Goal: Task Accomplishment & Management: Manage account settings

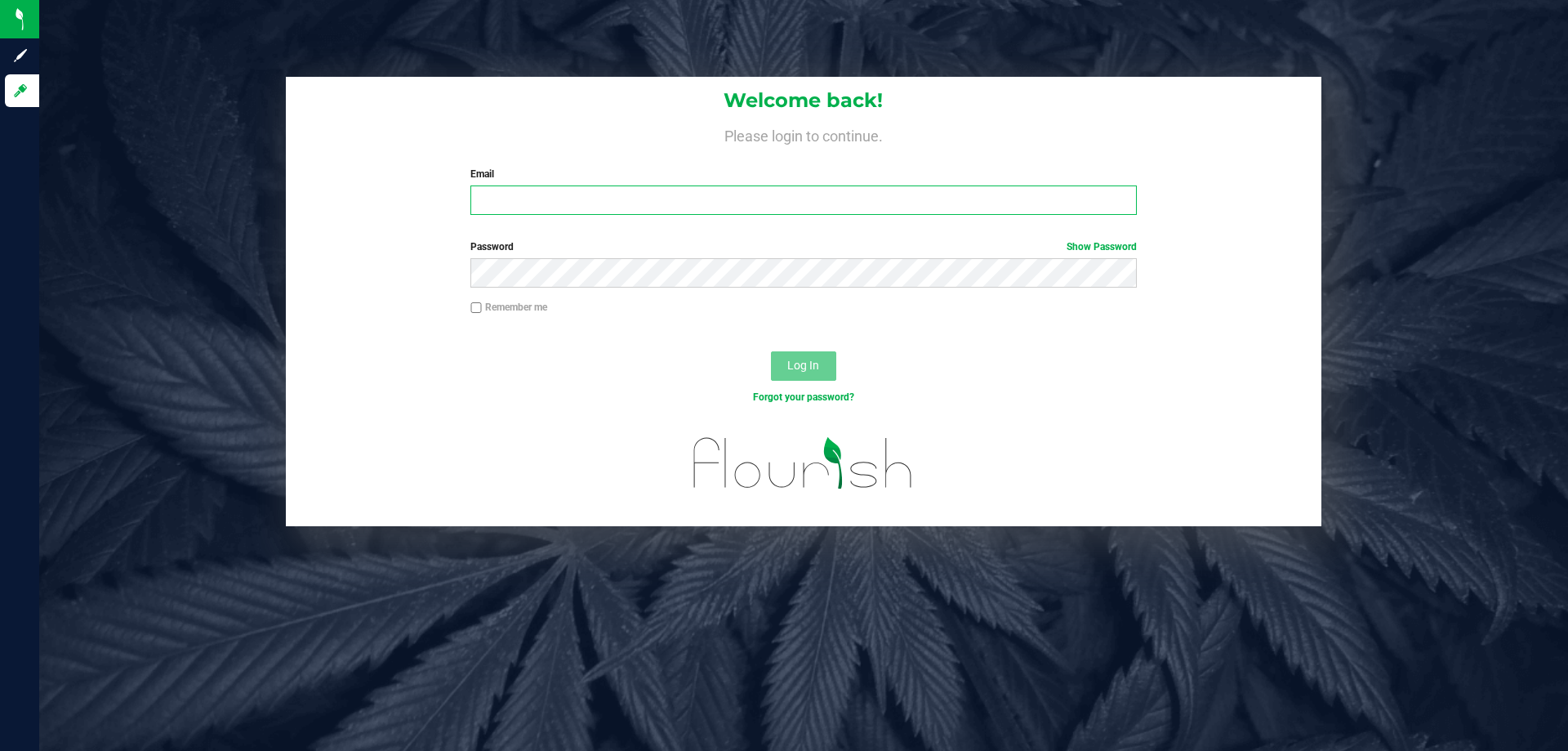
click at [654, 206] on input "Email" at bounding box center [803, 200] width 666 height 30
type input "[EMAIL_ADDRESS][DOMAIN_NAME]"
click at [771, 351] on button "Log In" at bounding box center [804, 366] width 65 height 30
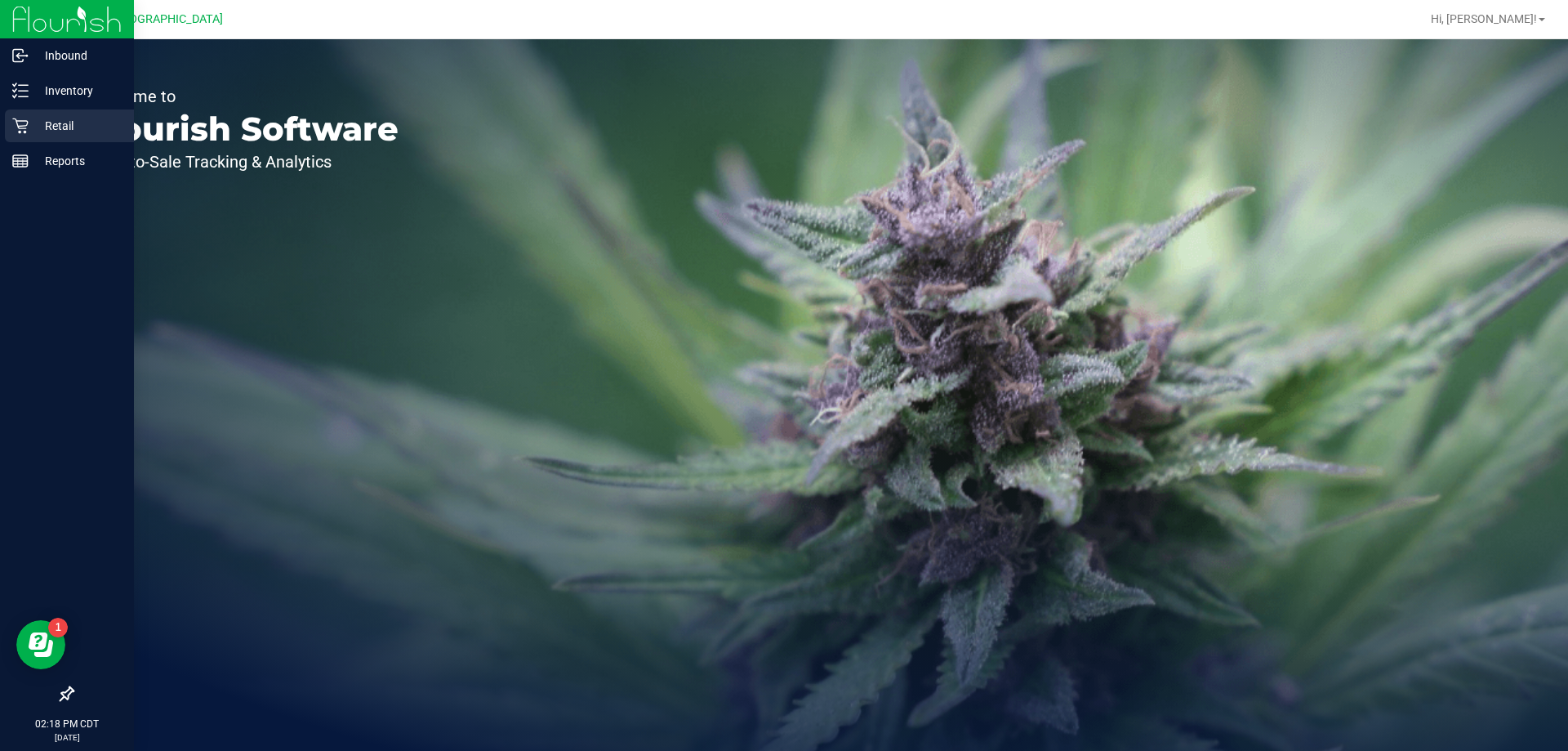
click at [45, 120] on p "Retail" at bounding box center [77, 125] width 98 height 20
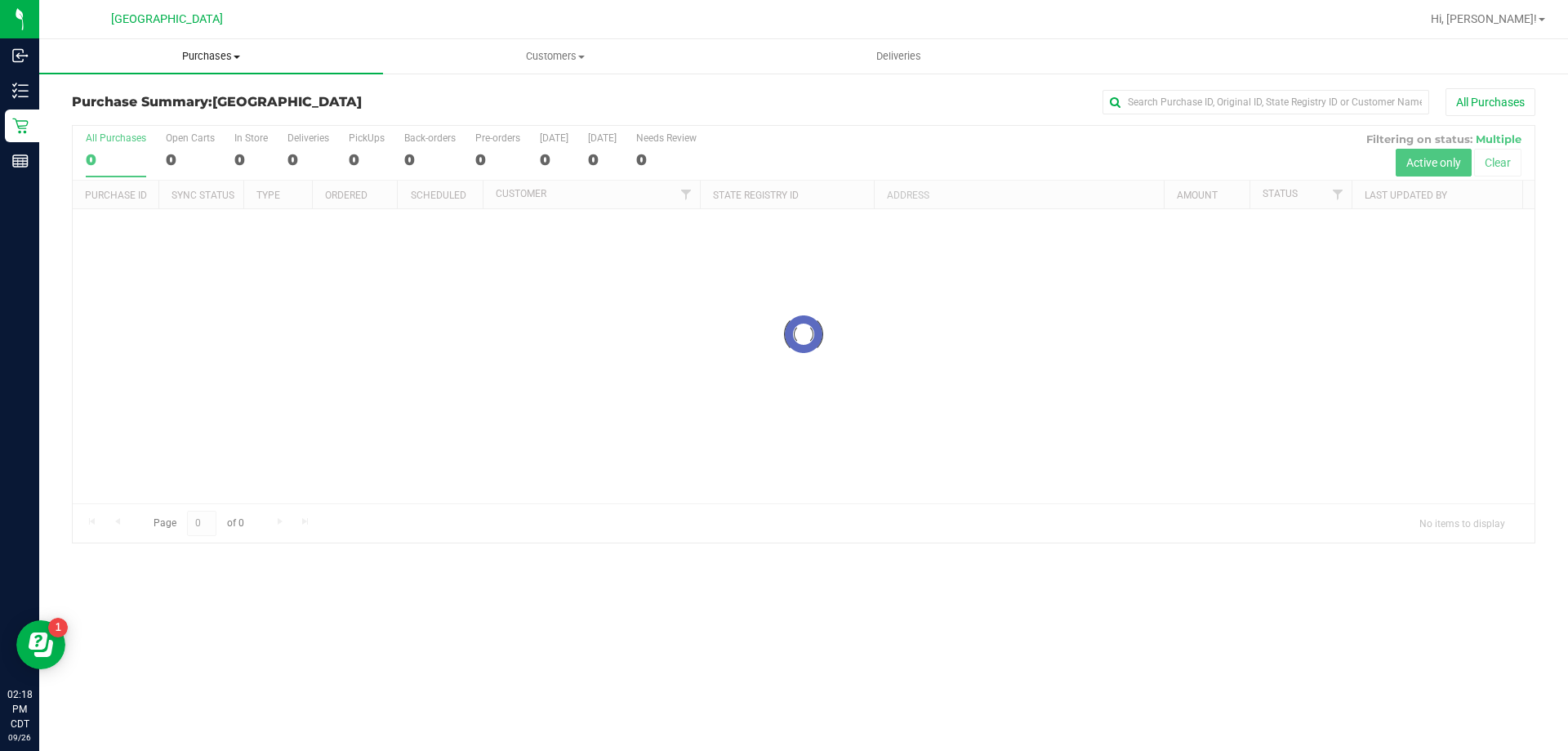
click at [215, 51] on span "Purchases" at bounding box center [211, 56] width 344 height 14
click at [148, 115] on li "Fulfillment" at bounding box center [211, 118] width 344 height 20
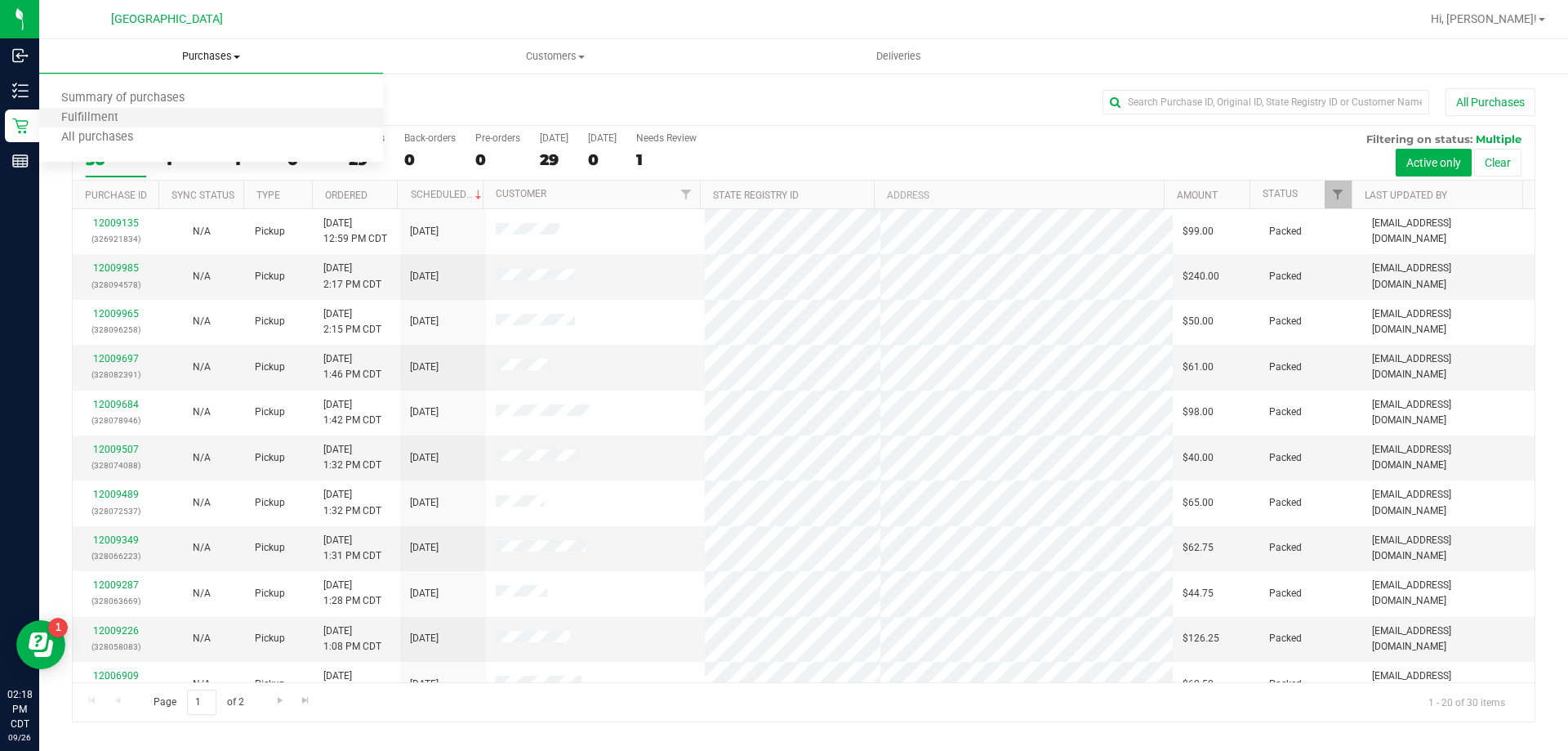
click at [161, 117] on li "Fulfillment" at bounding box center [211, 118] width 344 height 20
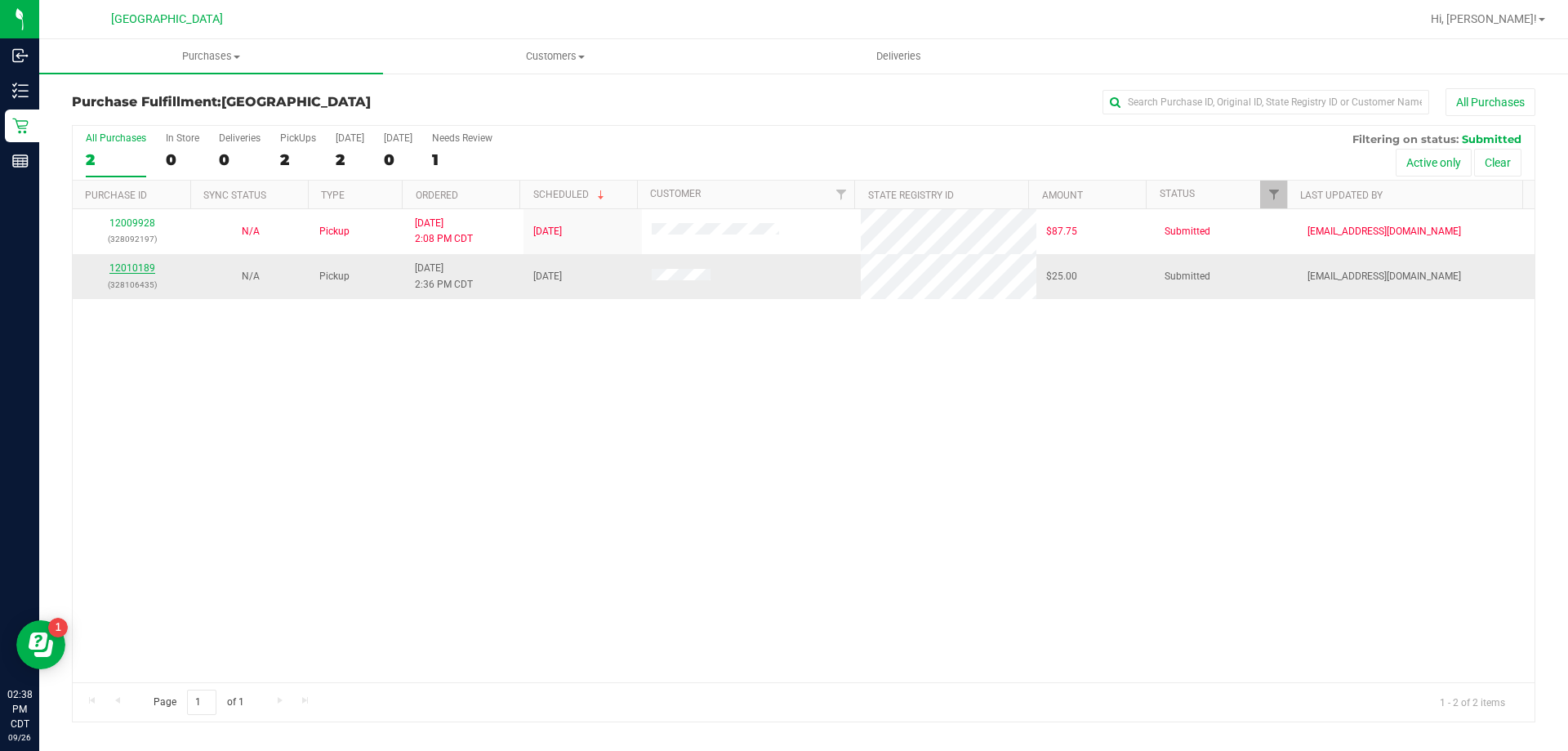
click at [150, 267] on link "12010189" at bounding box center [132, 268] width 46 height 12
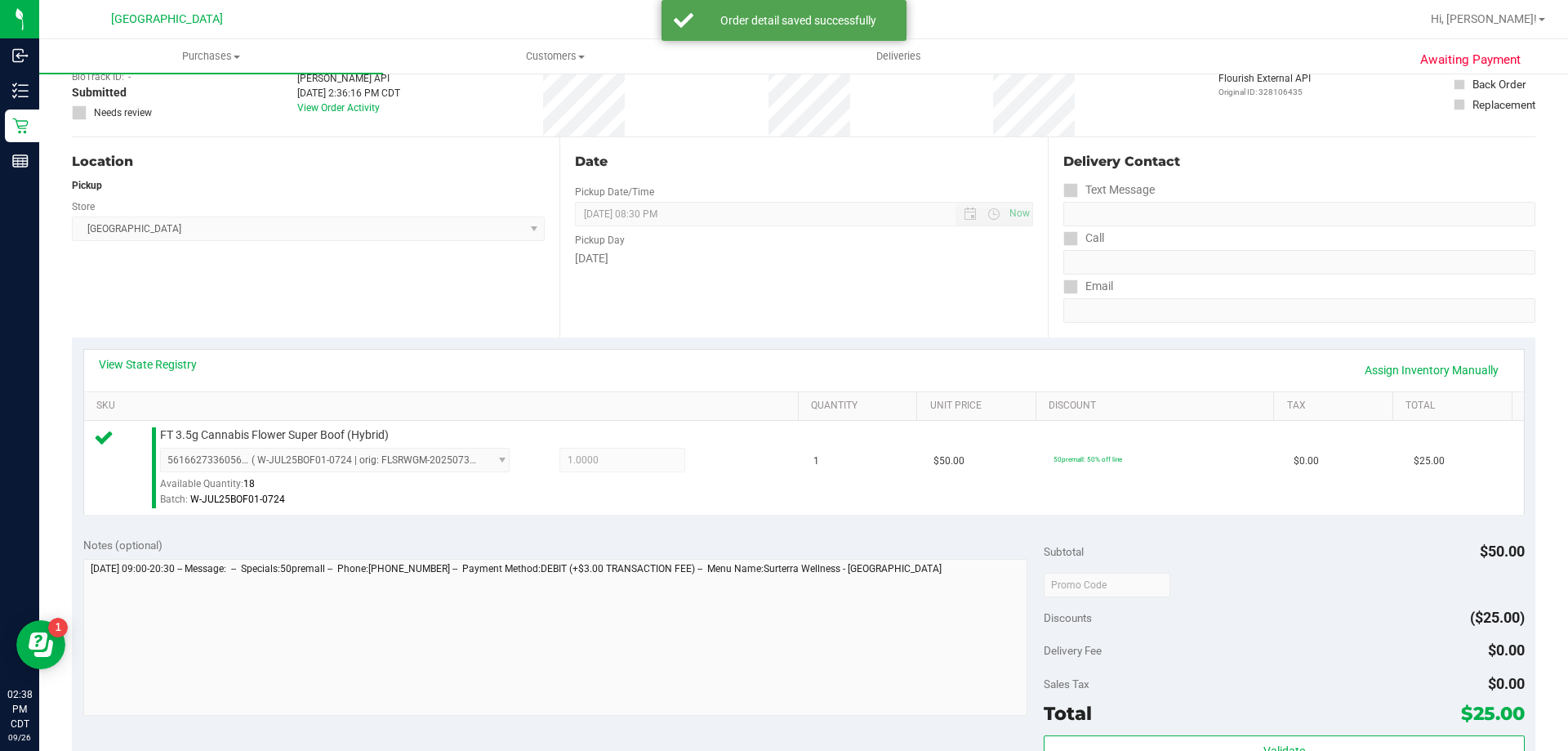
scroll to position [163, 0]
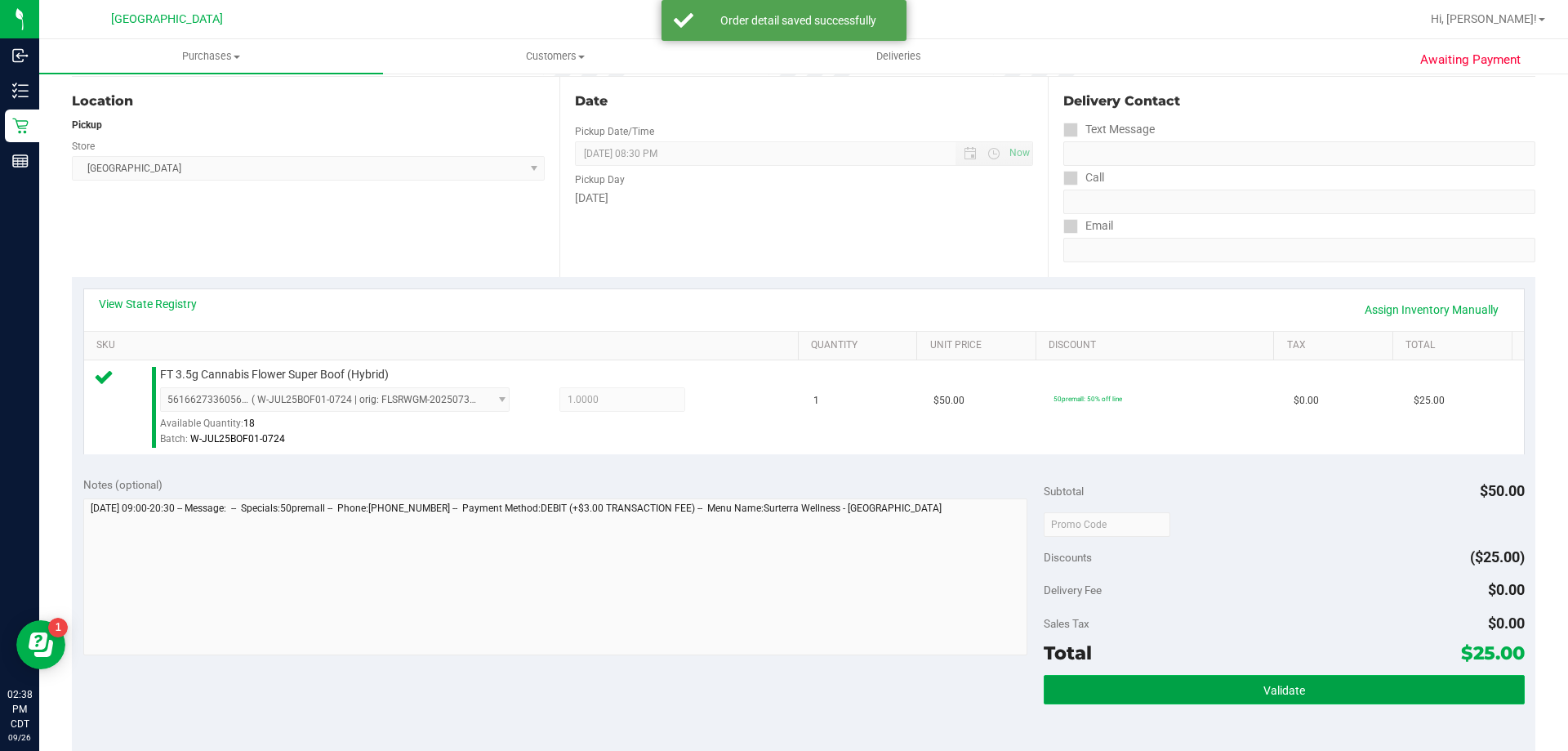
click at [1450, 698] on button "Validate" at bounding box center [1284, 689] width 480 height 30
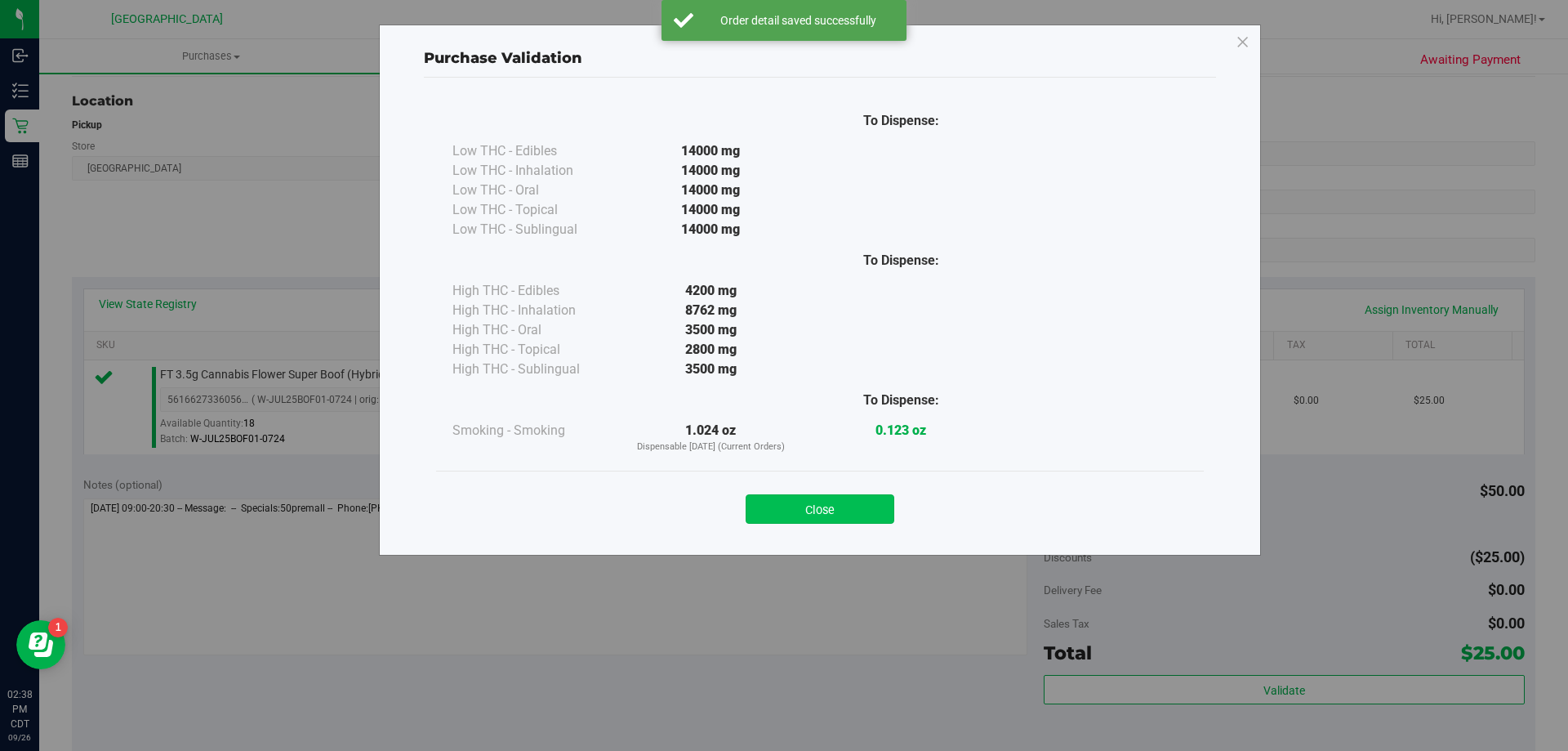
click at [828, 512] on button "Close" at bounding box center [820, 509] width 149 height 30
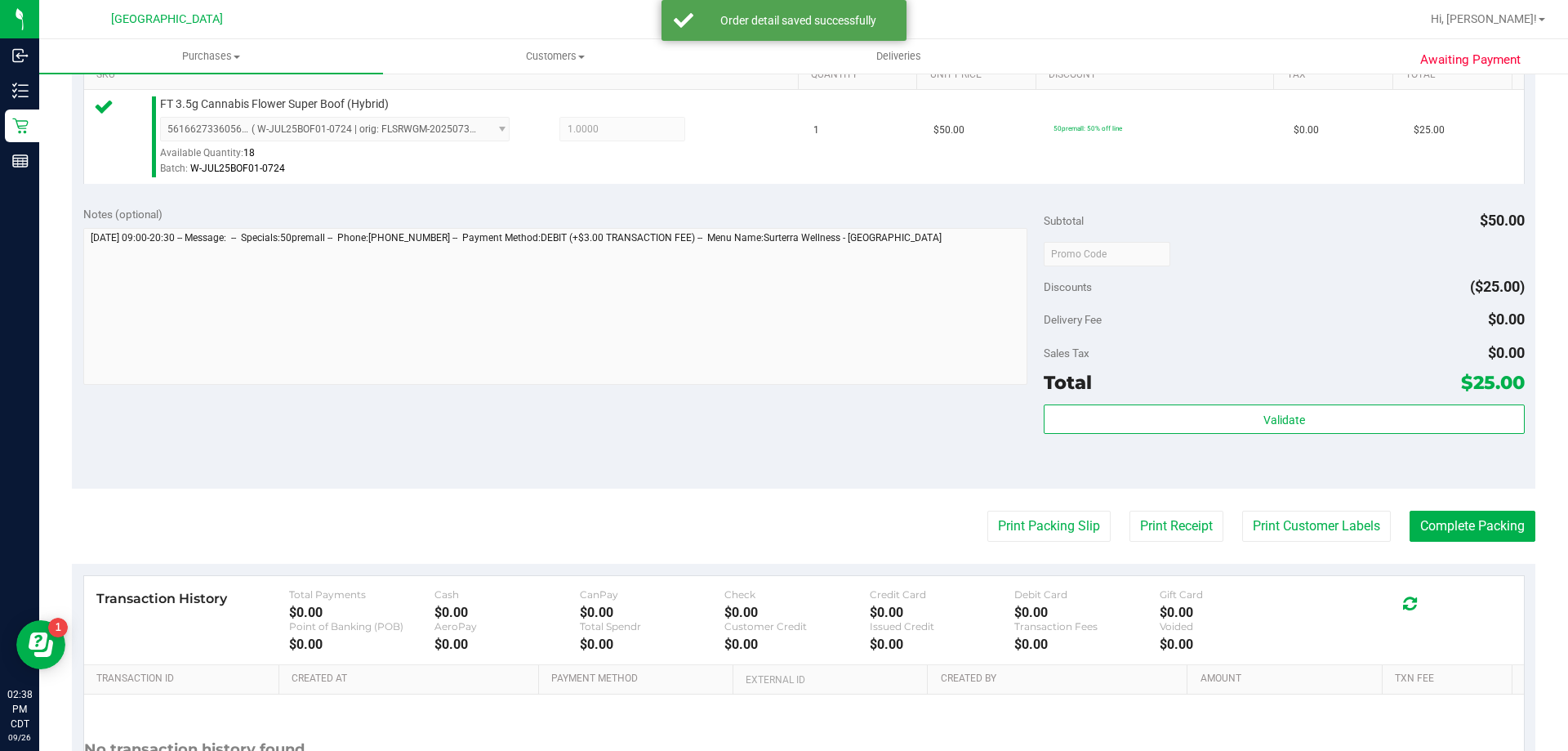
scroll to position [572, 0]
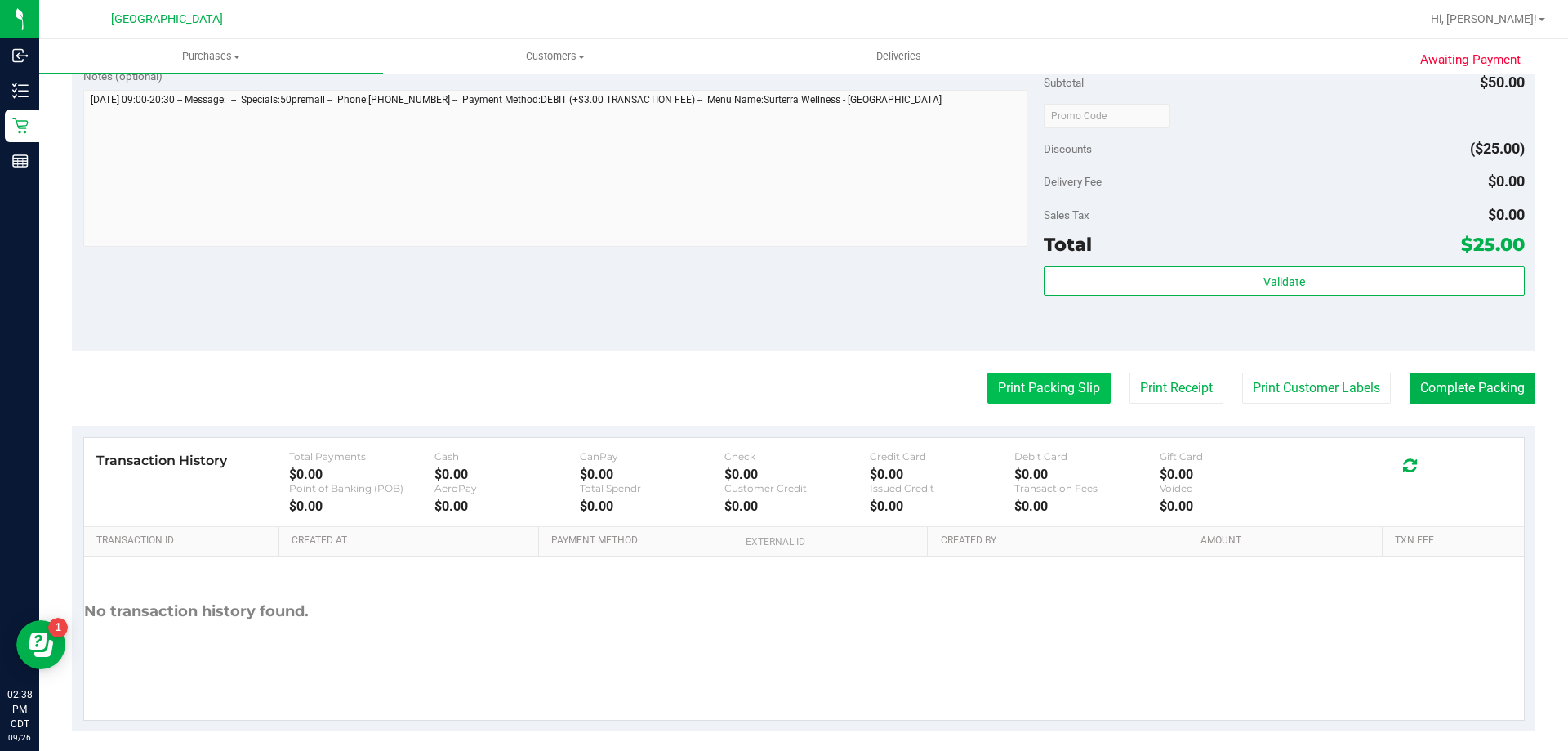
click at [1032, 393] on button "Print Packing Slip" at bounding box center [1049, 388] width 124 height 31
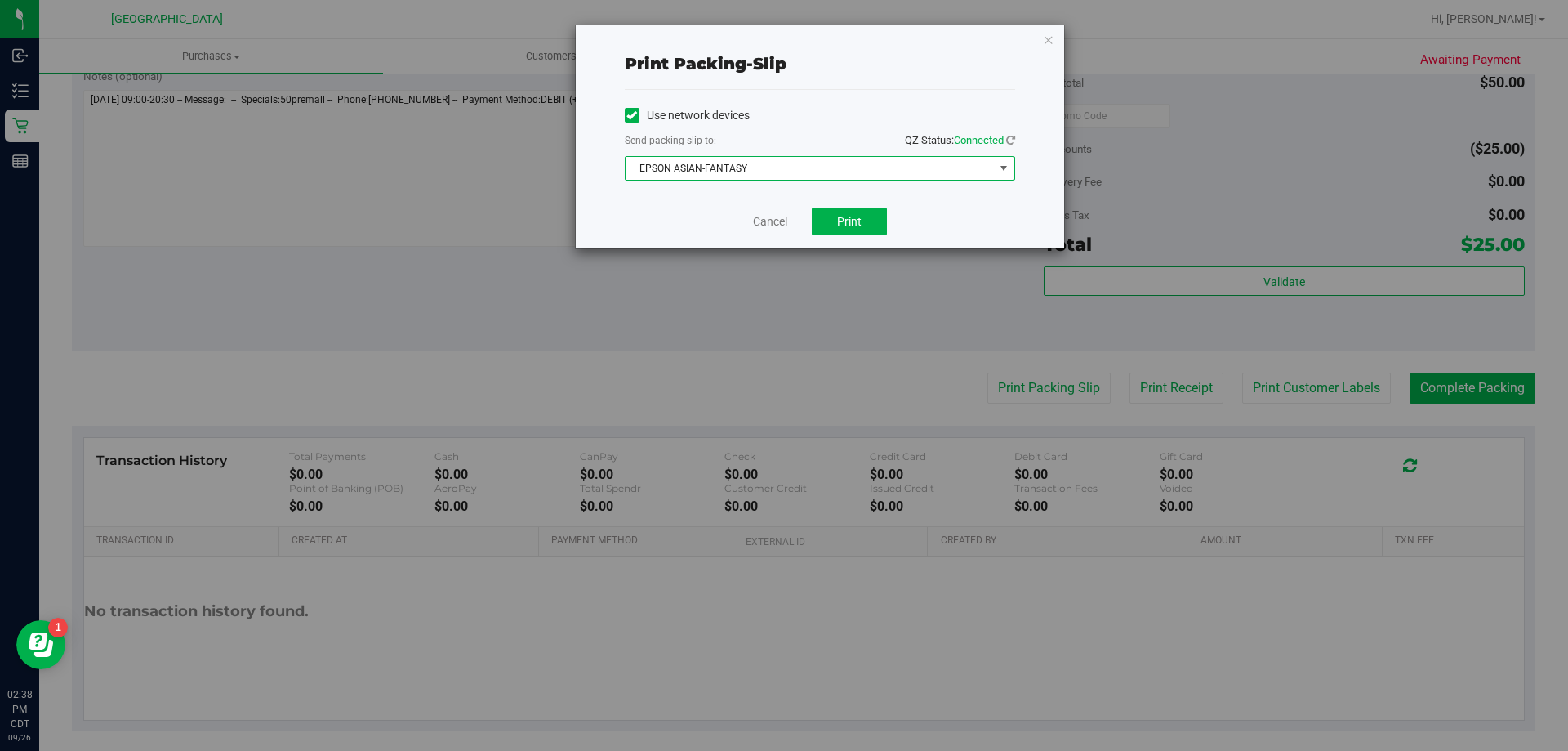
click at [803, 168] on span "EPSON ASIAN-FANTASY" at bounding box center [809, 168] width 368 height 23
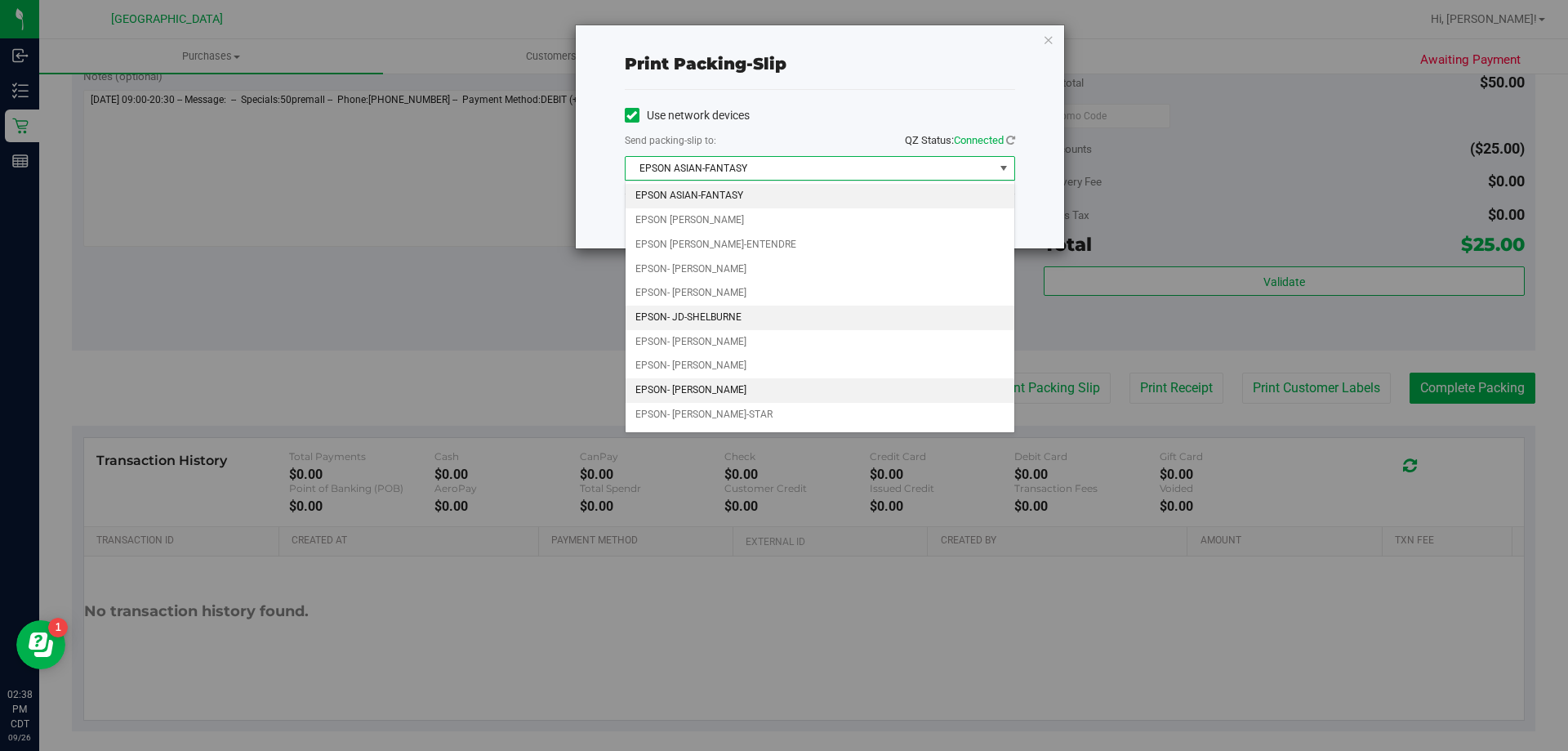
click at [738, 321] on li "EPSON- JD-SHELBURNE" at bounding box center [820, 317] width 389 height 24
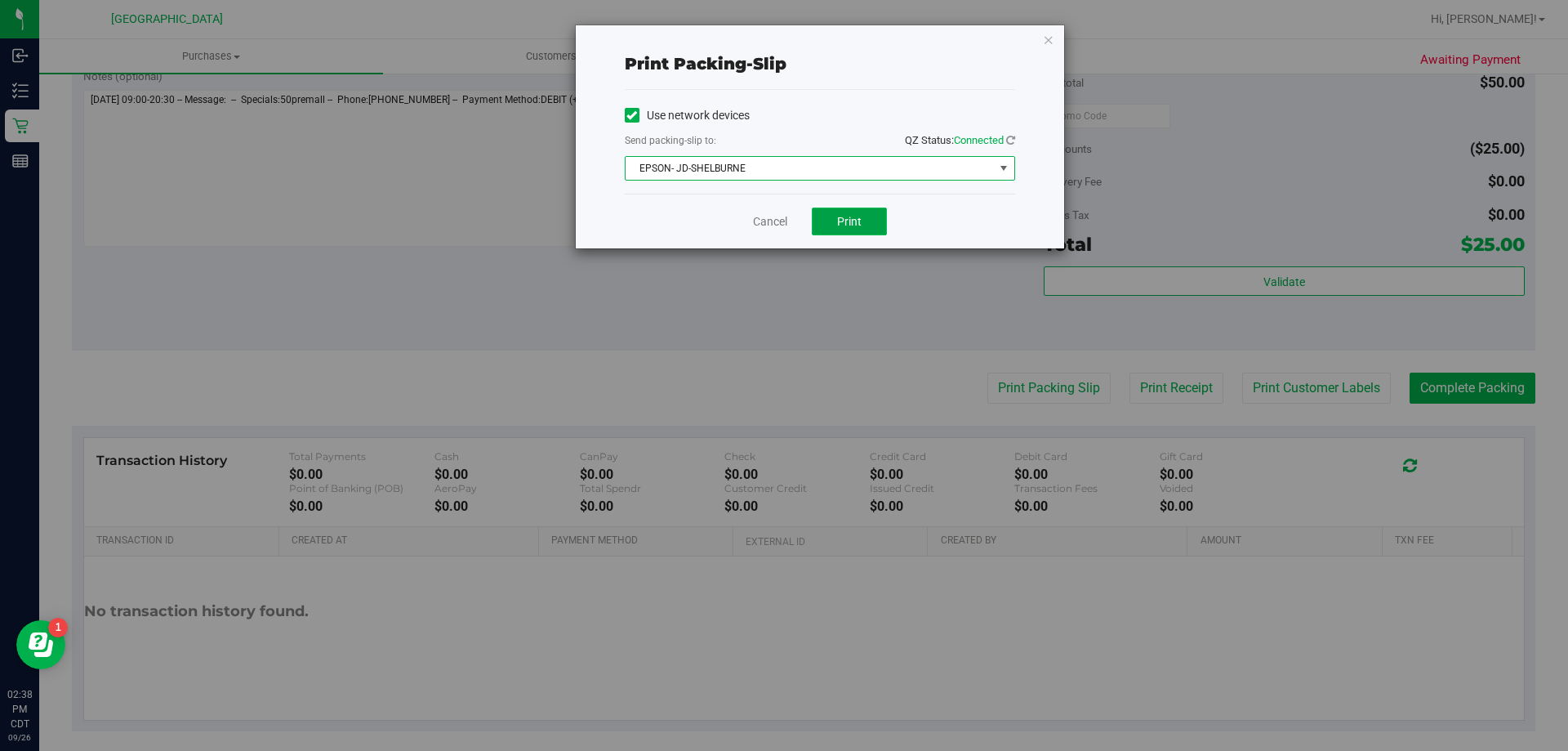
click at [860, 220] on span "Print" at bounding box center [849, 221] width 24 height 13
click at [784, 218] on link "Cancel" at bounding box center [771, 221] width 34 height 17
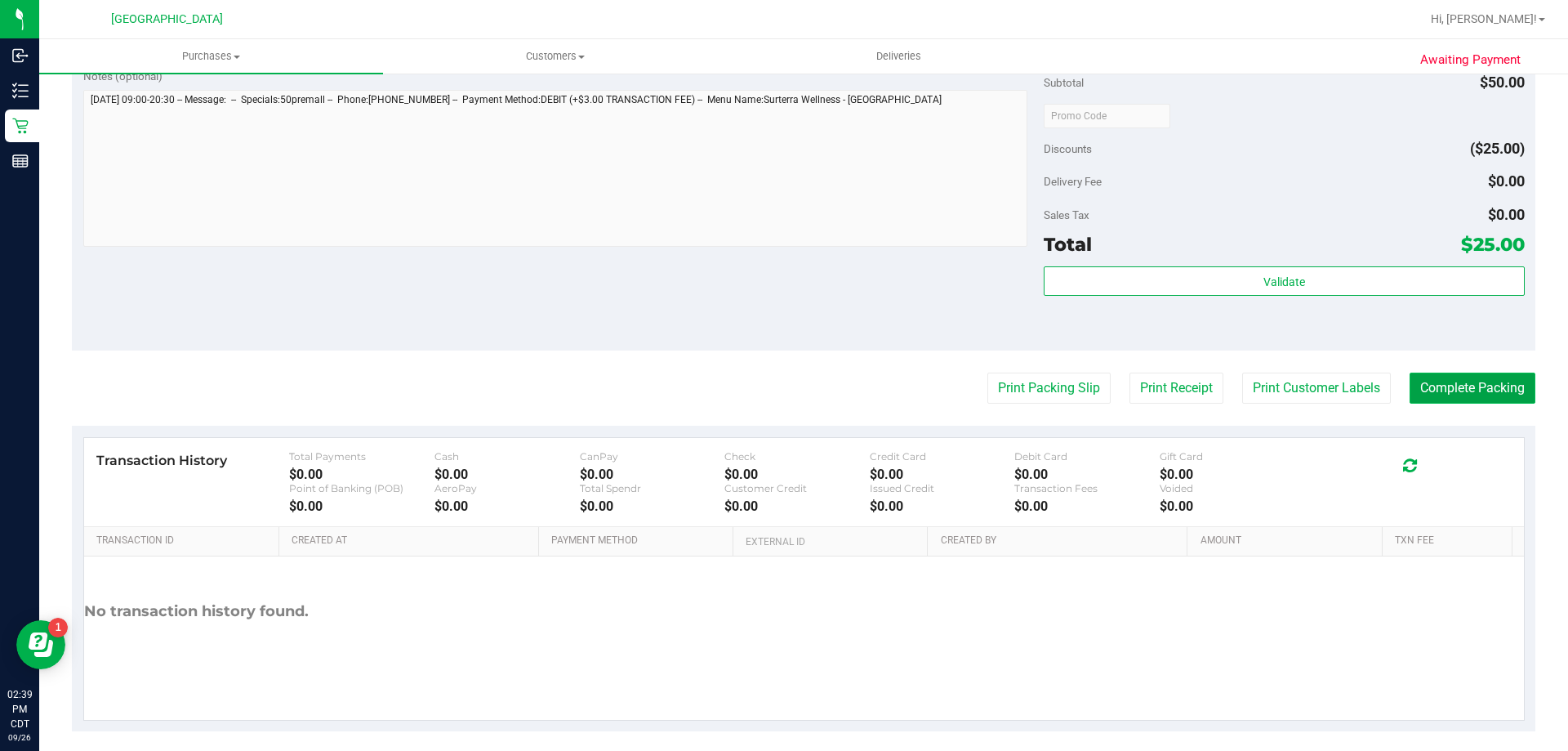
click at [1456, 392] on button "Complete Packing" at bounding box center [1473, 388] width 125 height 31
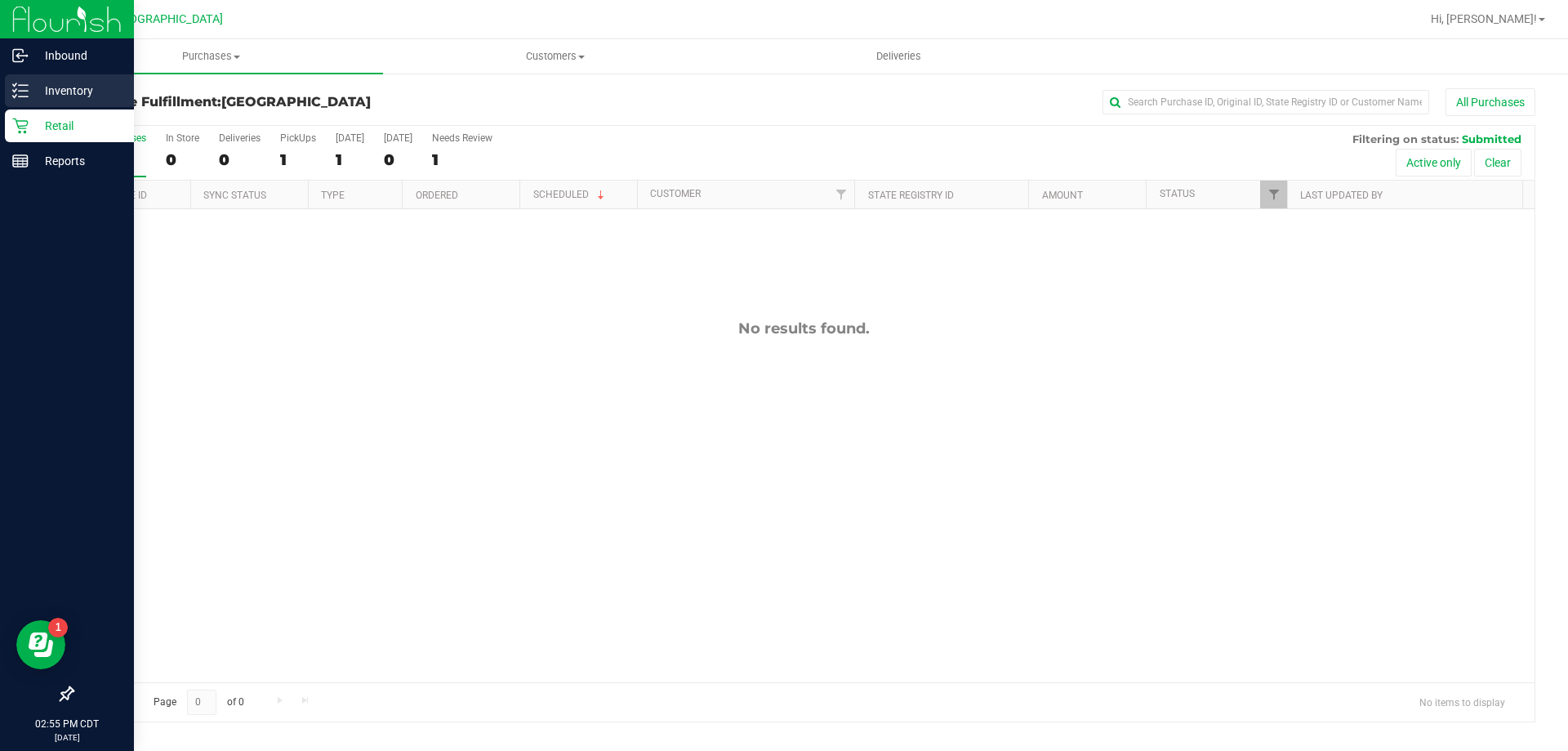
click at [53, 86] on p "Inventory" at bounding box center [77, 91] width 98 height 20
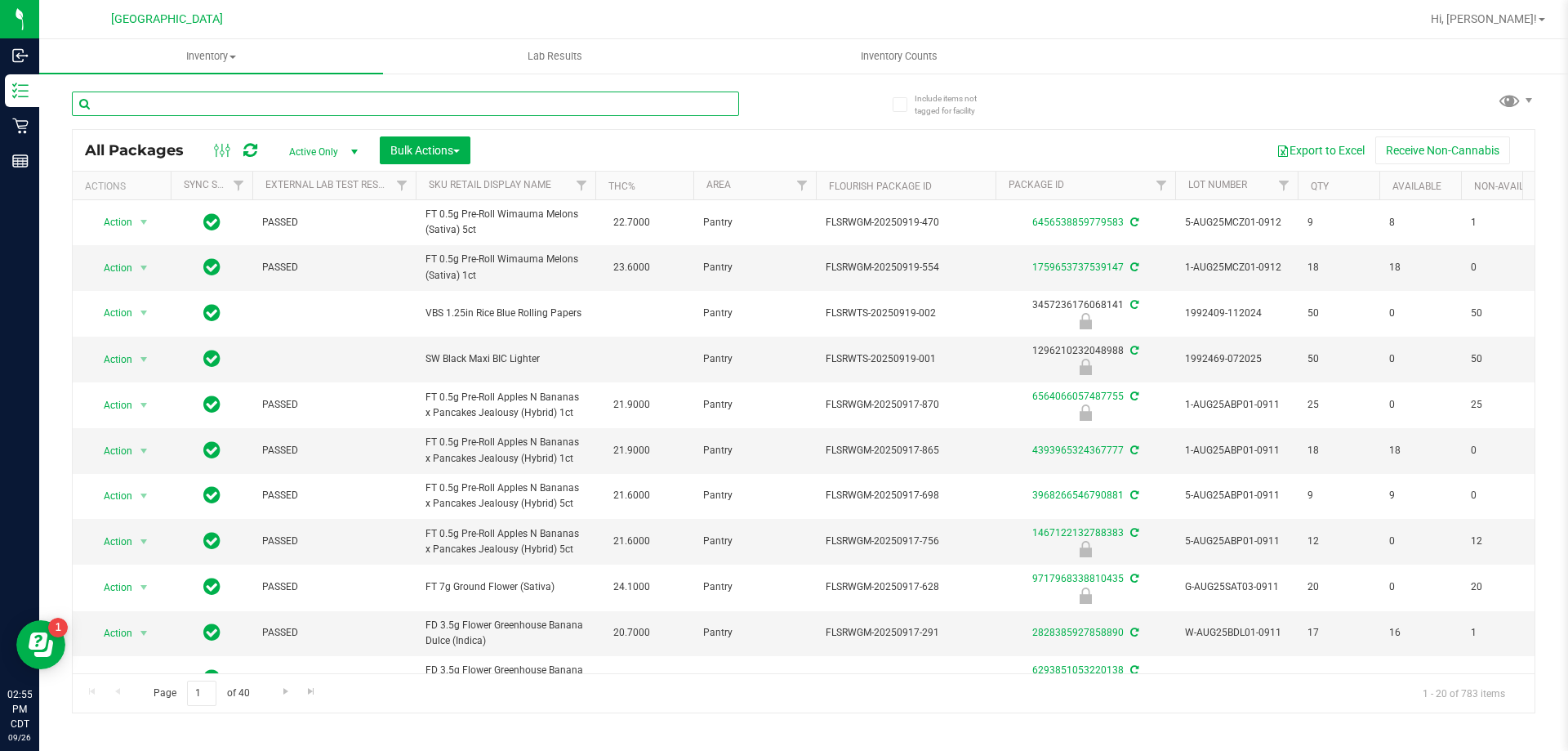
click at [338, 101] on input "text" at bounding box center [405, 103] width 668 height 24
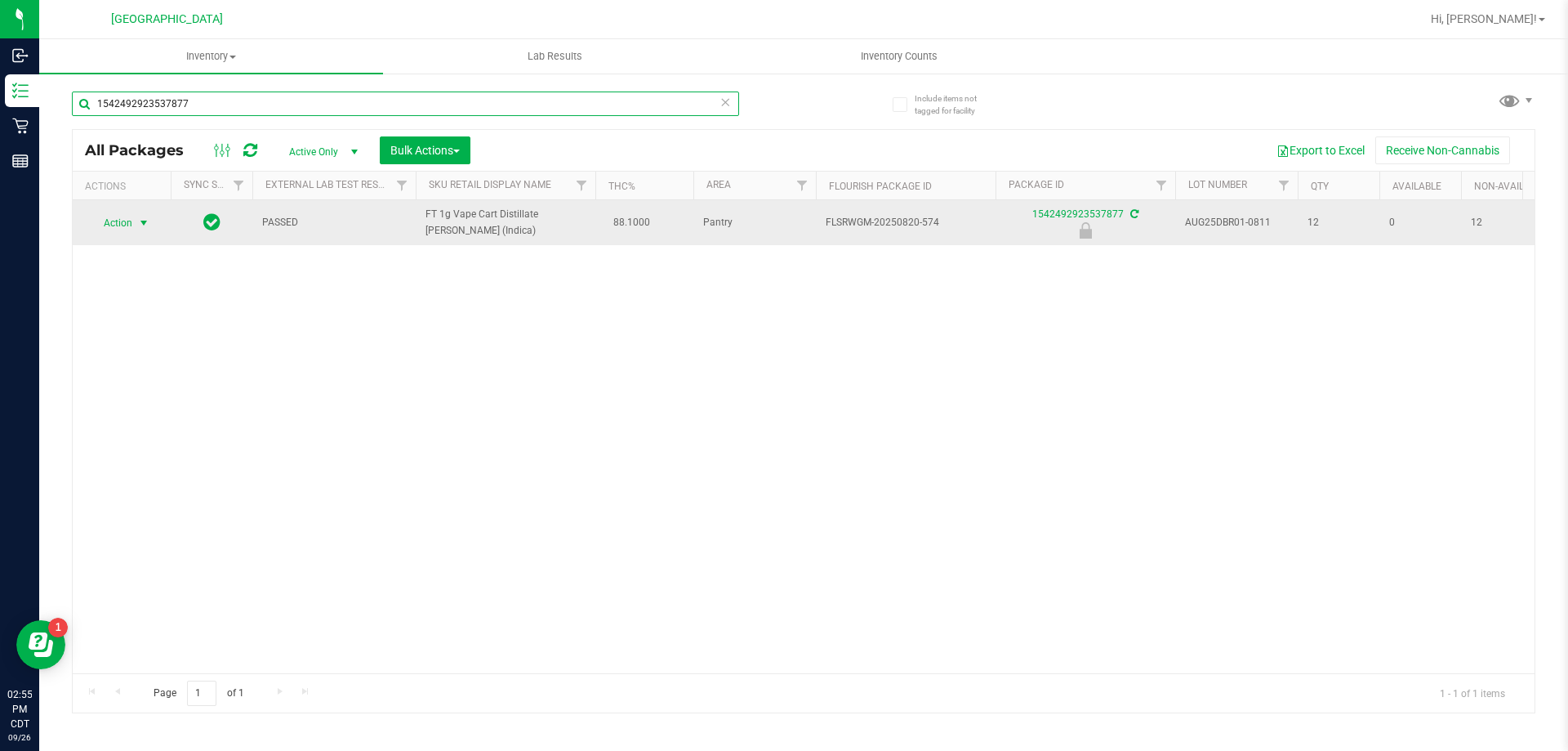
type input "1542492923537877"
click at [121, 229] on span "Action" at bounding box center [110, 223] width 44 height 23
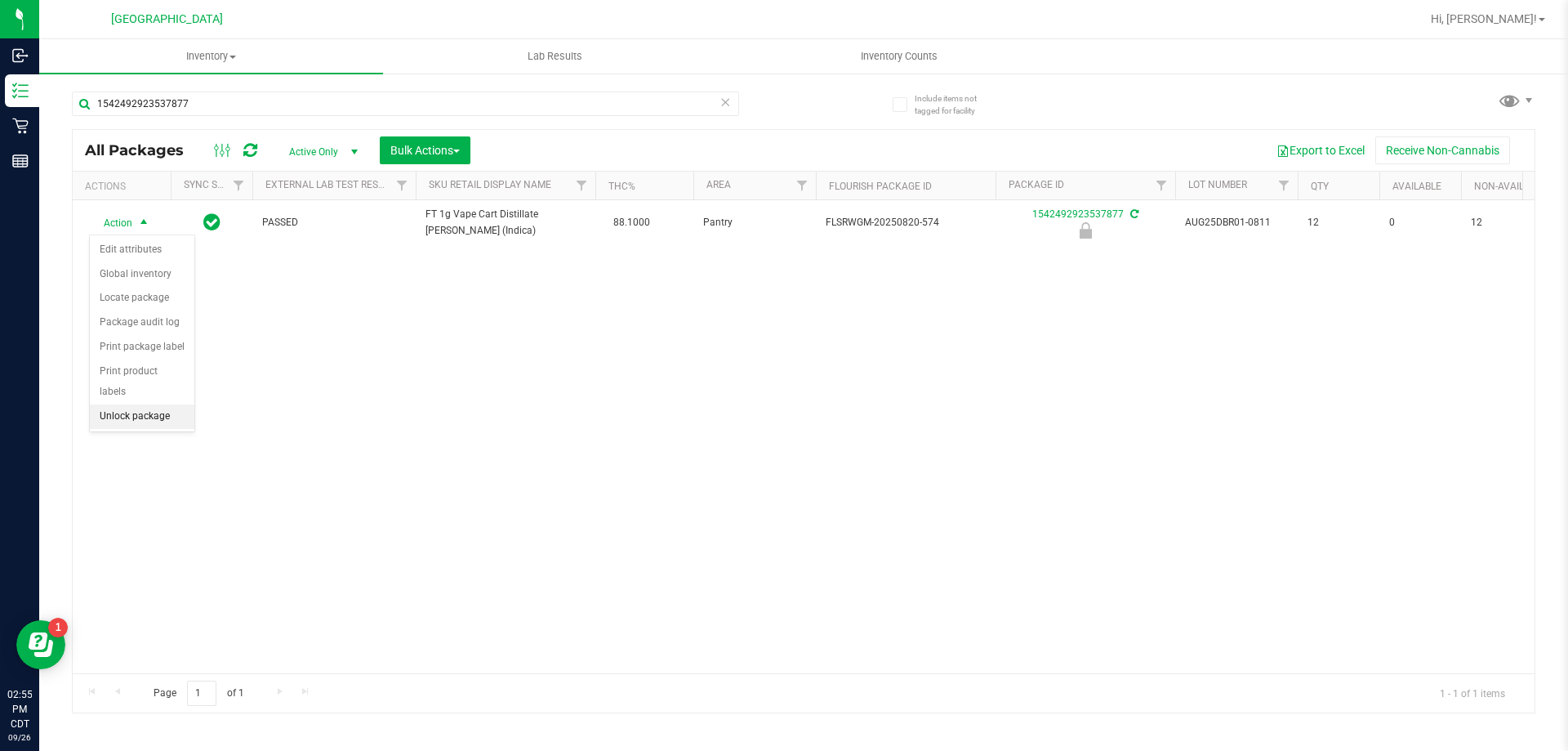
click at [114, 404] on li "Unlock package" at bounding box center [142, 416] width 105 height 24
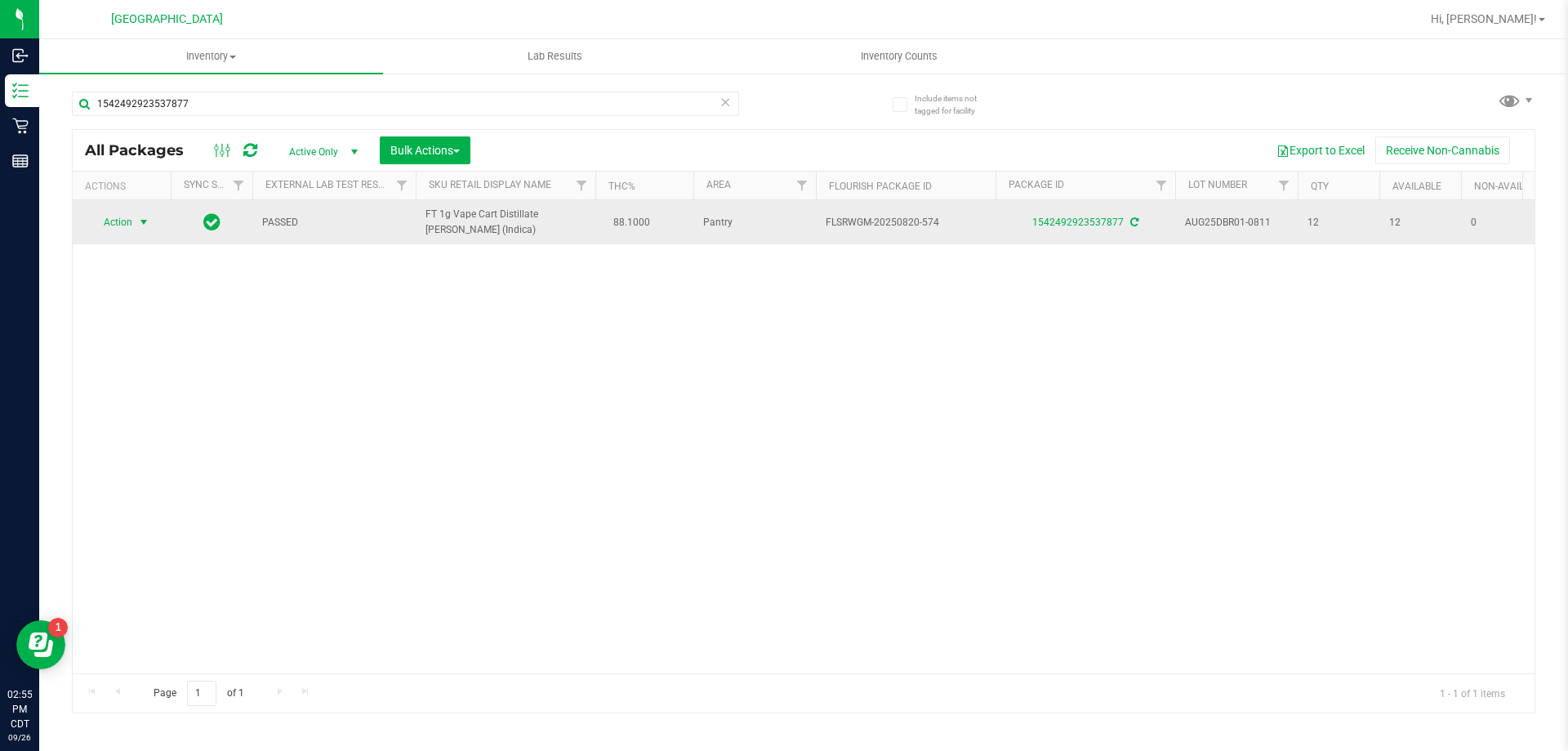
click at [116, 226] on span "Action" at bounding box center [110, 222] width 44 height 23
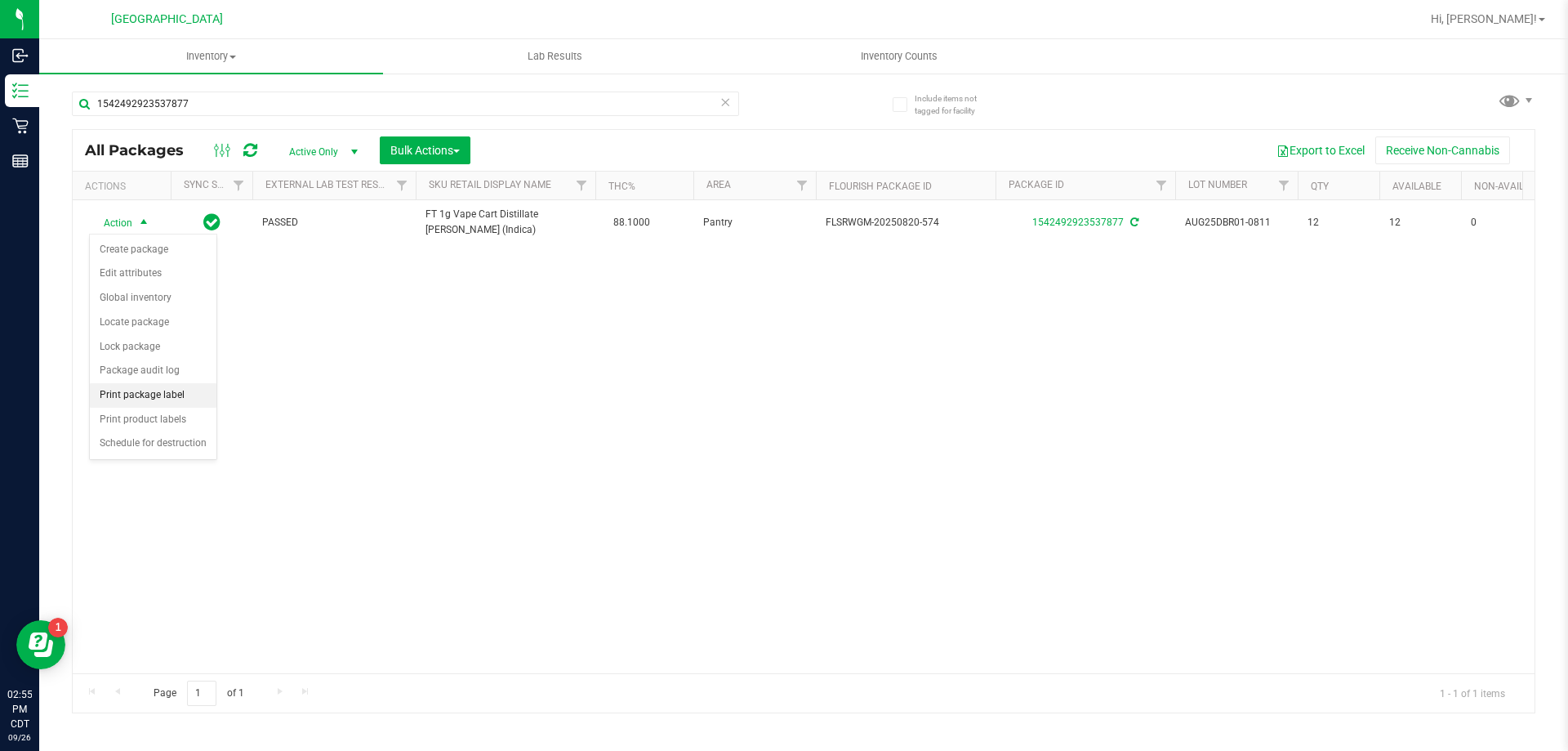
click at [120, 391] on li "Print package label" at bounding box center [152, 395] width 126 height 24
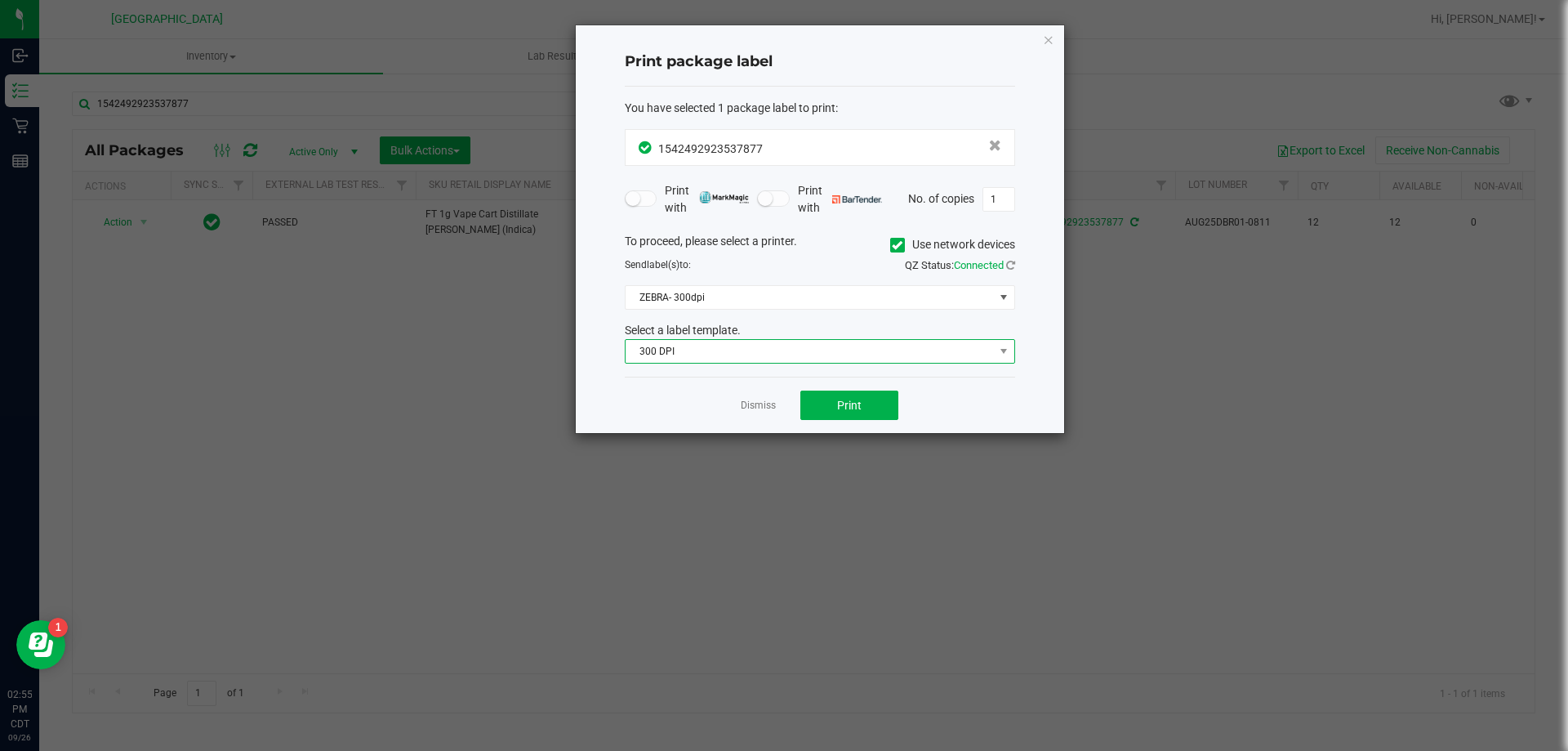
click at [802, 353] on span "300 DPI" at bounding box center [809, 351] width 368 height 23
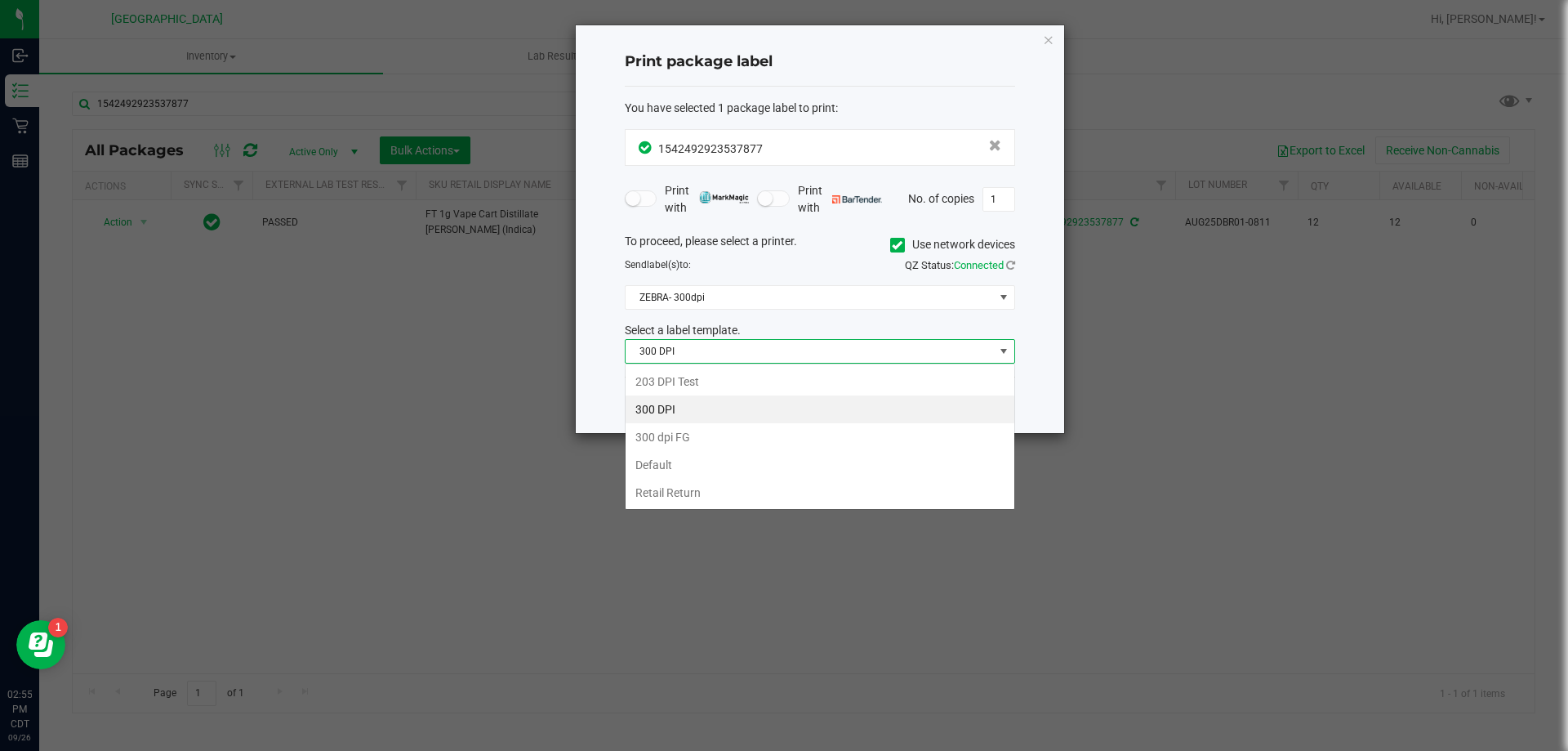
scroll to position [24, 391]
click at [740, 377] on li "203 DPI Test" at bounding box center [820, 381] width 389 height 28
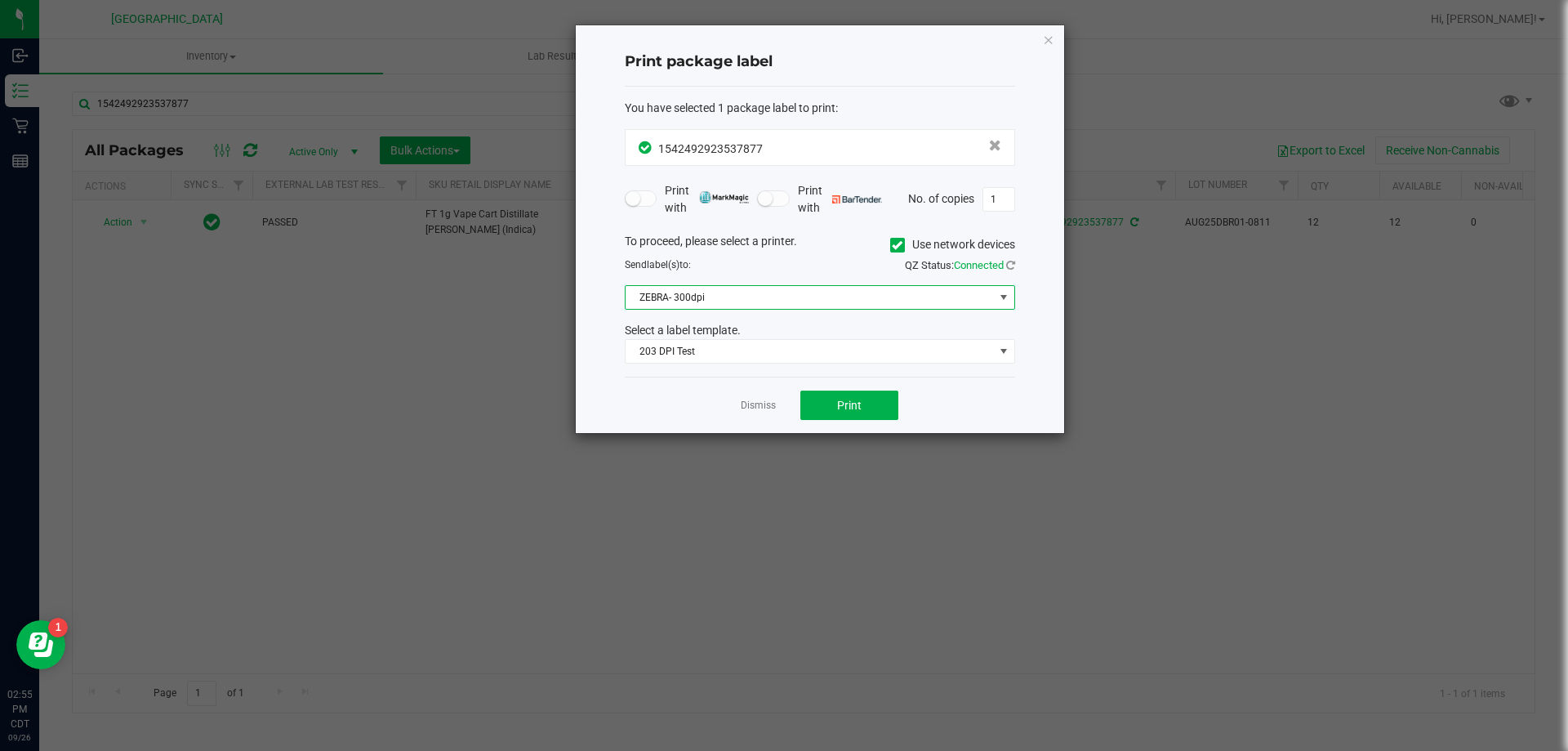
click at [823, 297] on span "ZEBRA- 300dpi" at bounding box center [809, 298] width 368 height 23
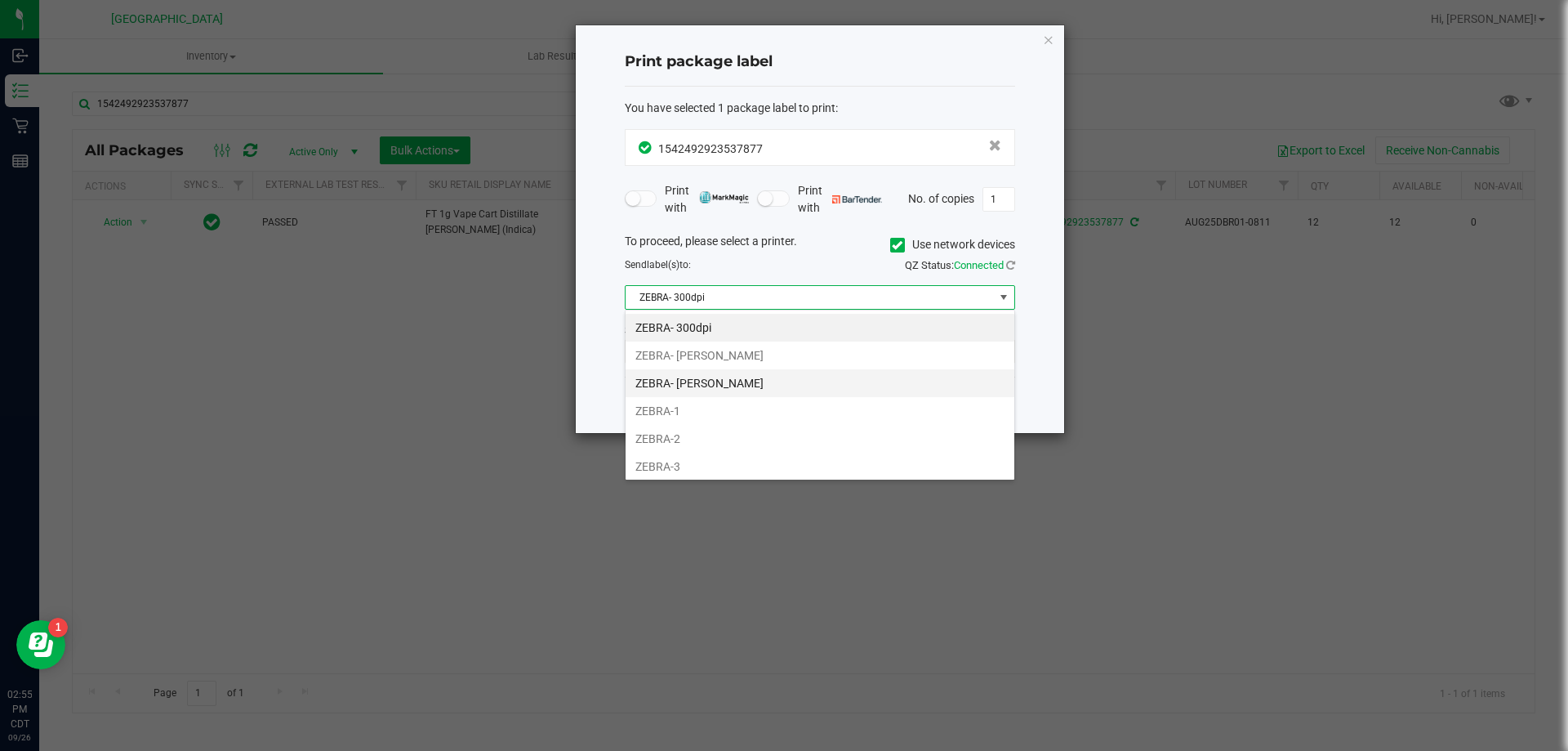
click at [771, 384] on li "ZEBRA- JEFFREY-BANKS" at bounding box center [820, 383] width 389 height 28
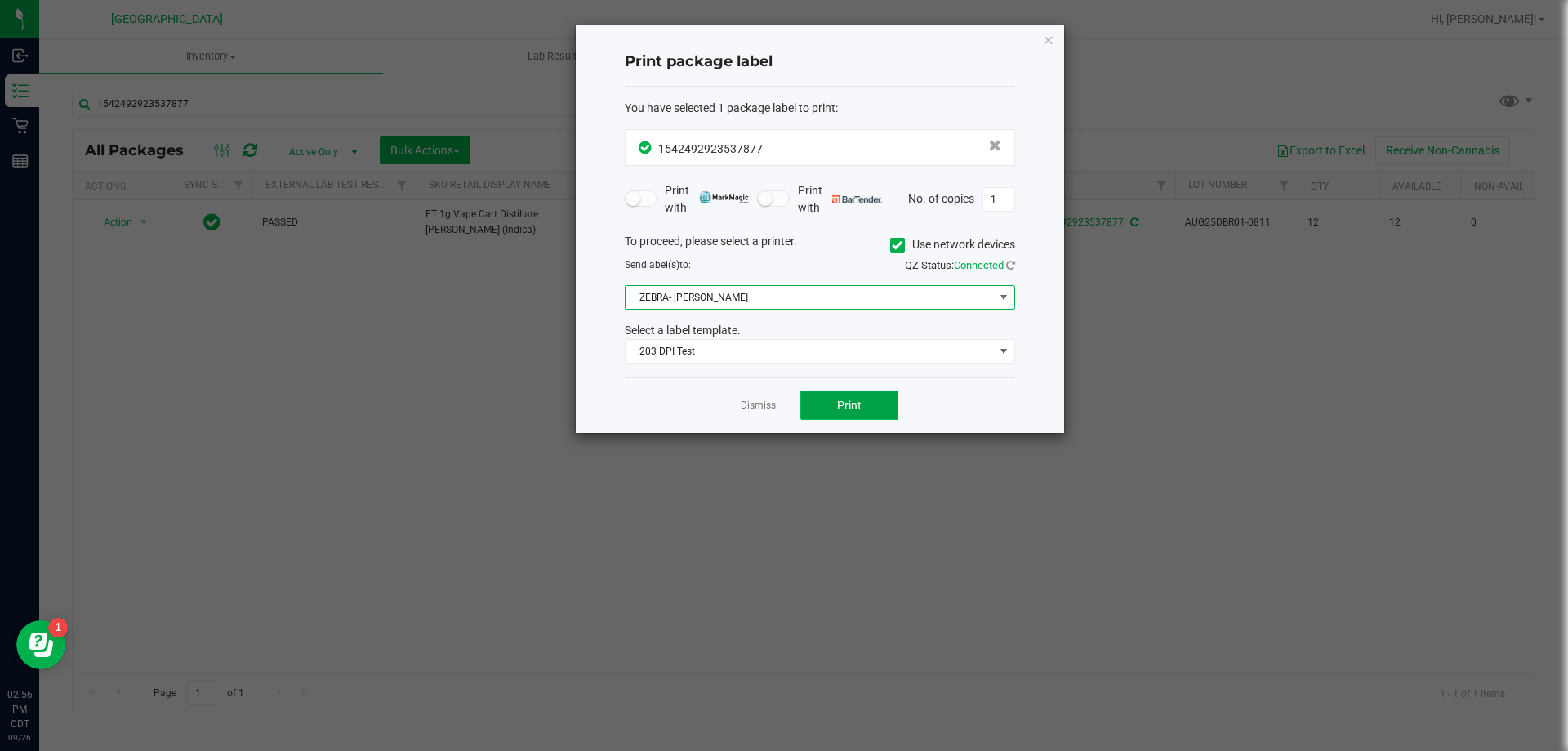
click at [857, 411] on span "Print" at bounding box center [849, 405] width 24 height 13
click at [757, 409] on link "Dismiss" at bounding box center [758, 405] width 35 height 13
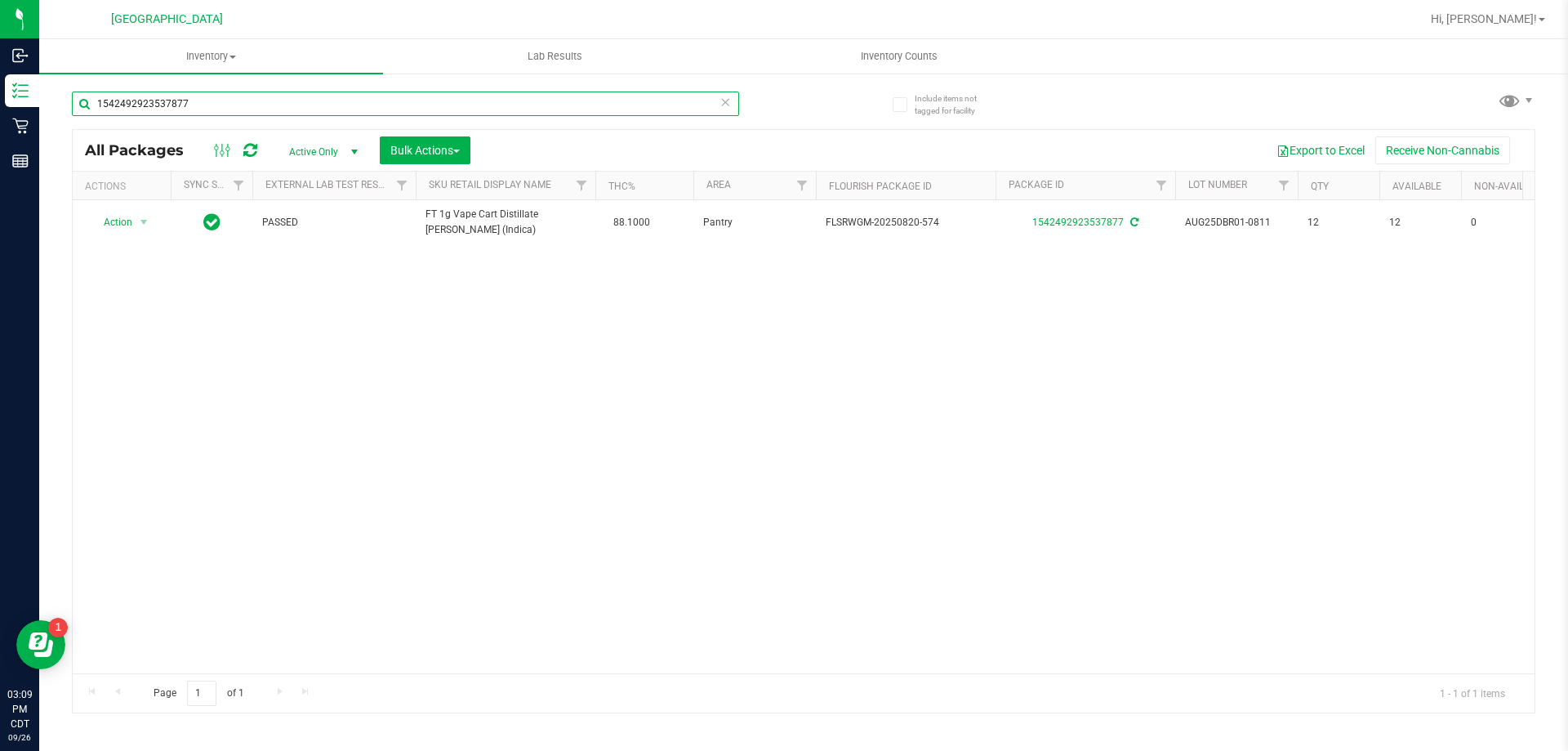
drag, startPoint x: 224, startPoint y: 109, endPoint x: 85, endPoint y: 111, distance: 139.0
click at [85, 111] on input "1542492923537877" at bounding box center [405, 103] width 668 height 24
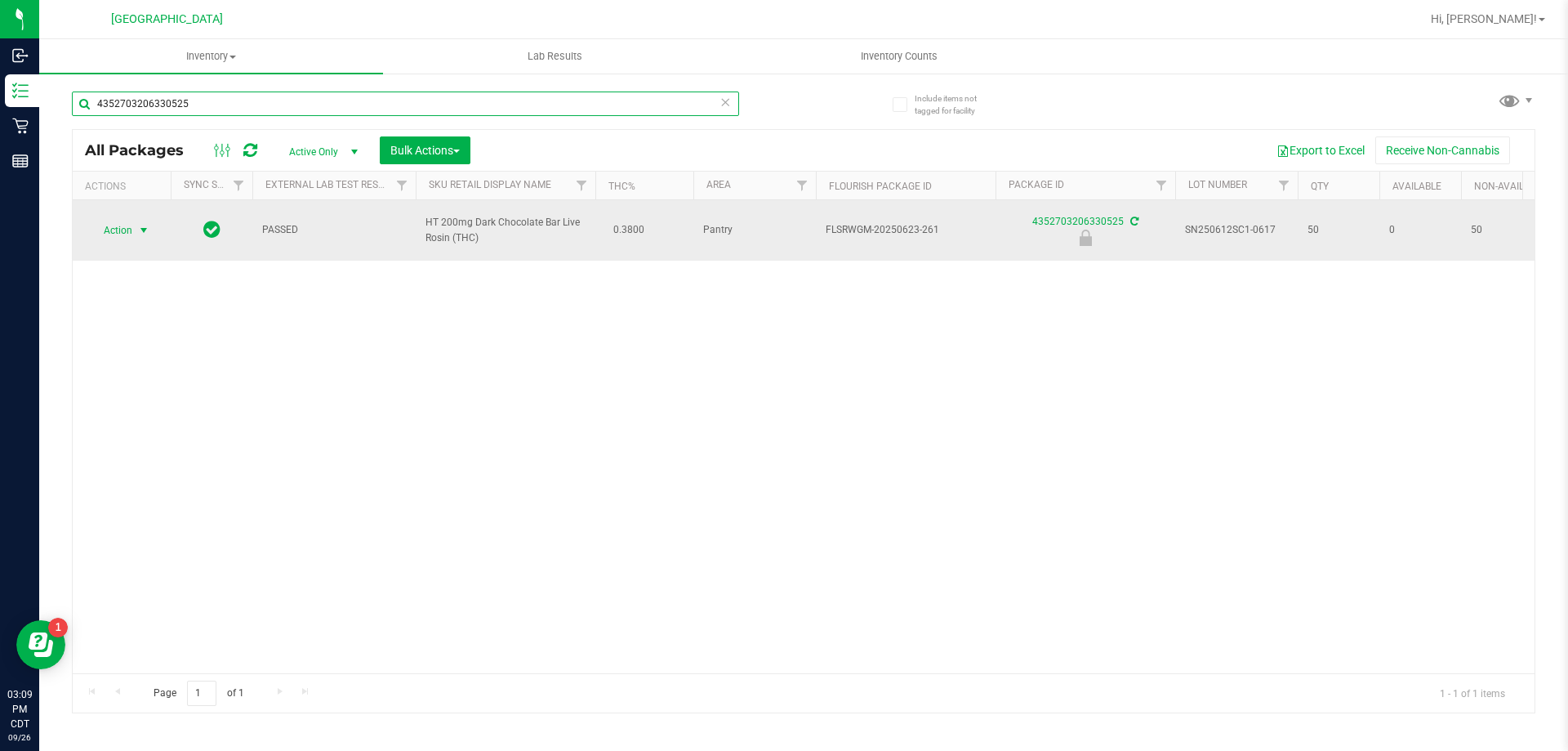
type input "4352703206330525"
click at [130, 229] on span "Action" at bounding box center [110, 230] width 44 height 23
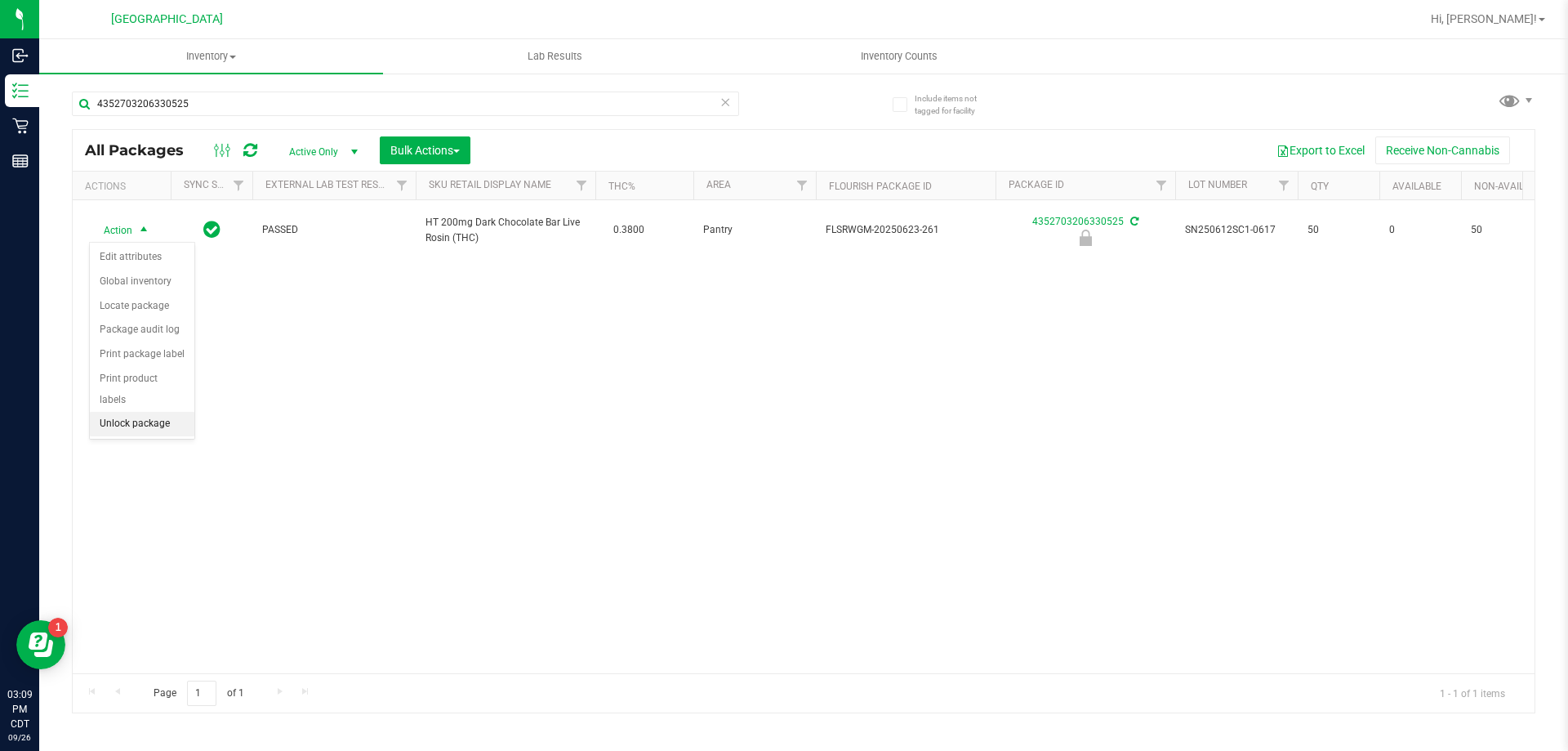
click at [143, 411] on li "Unlock package" at bounding box center [142, 423] width 105 height 24
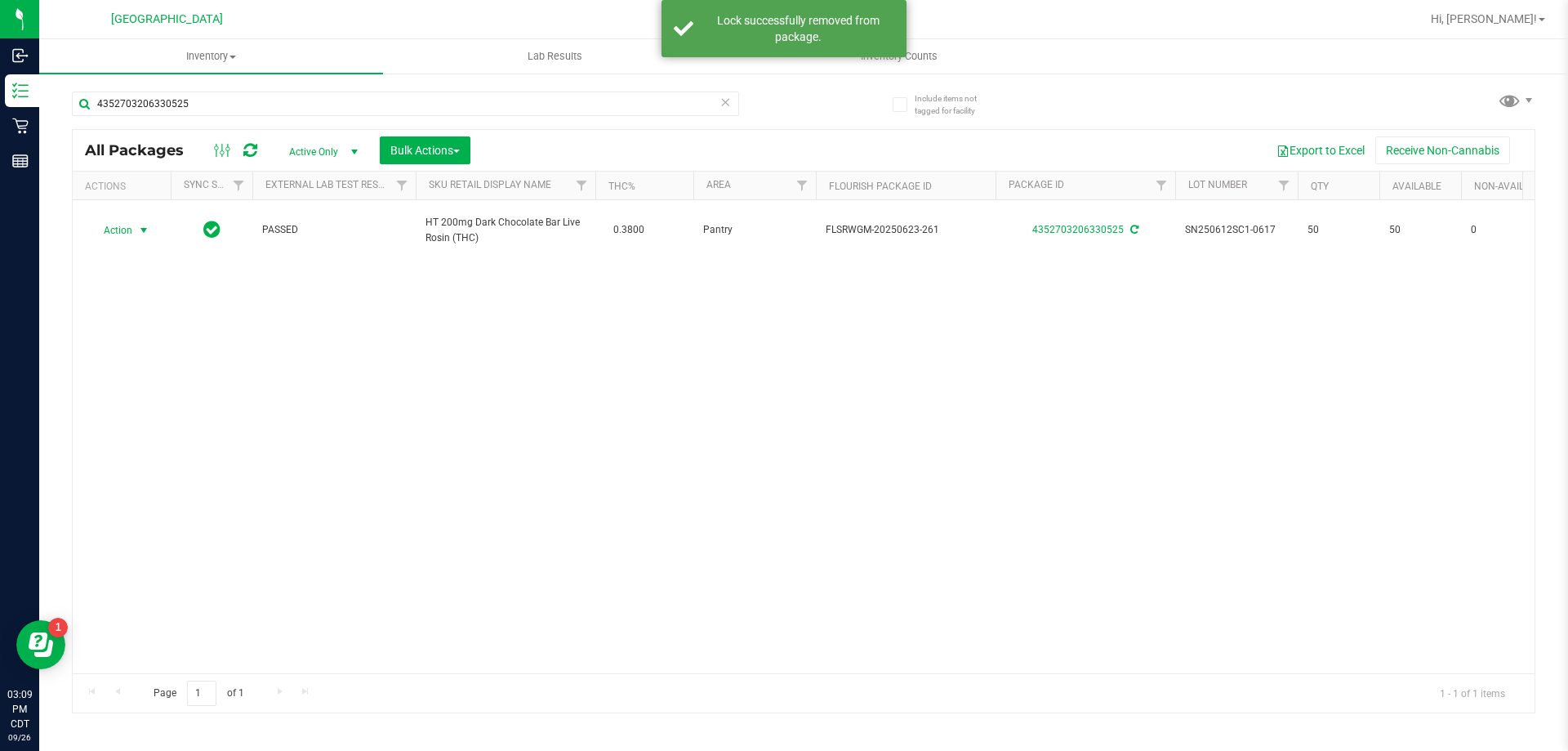
click at [118, 234] on span "Action" at bounding box center [110, 230] width 44 height 23
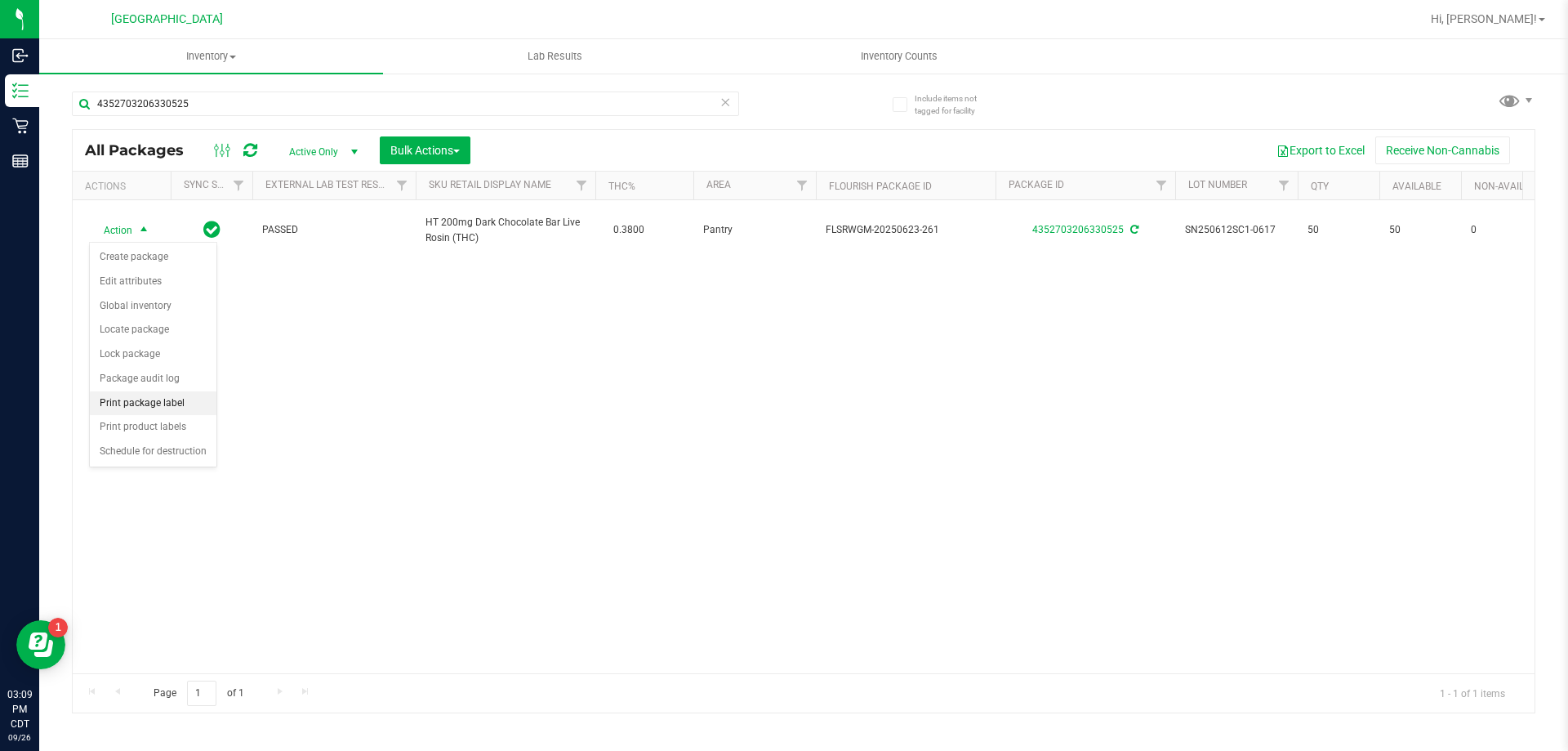
click at [159, 404] on li "Print package label" at bounding box center [152, 403] width 126 height 24
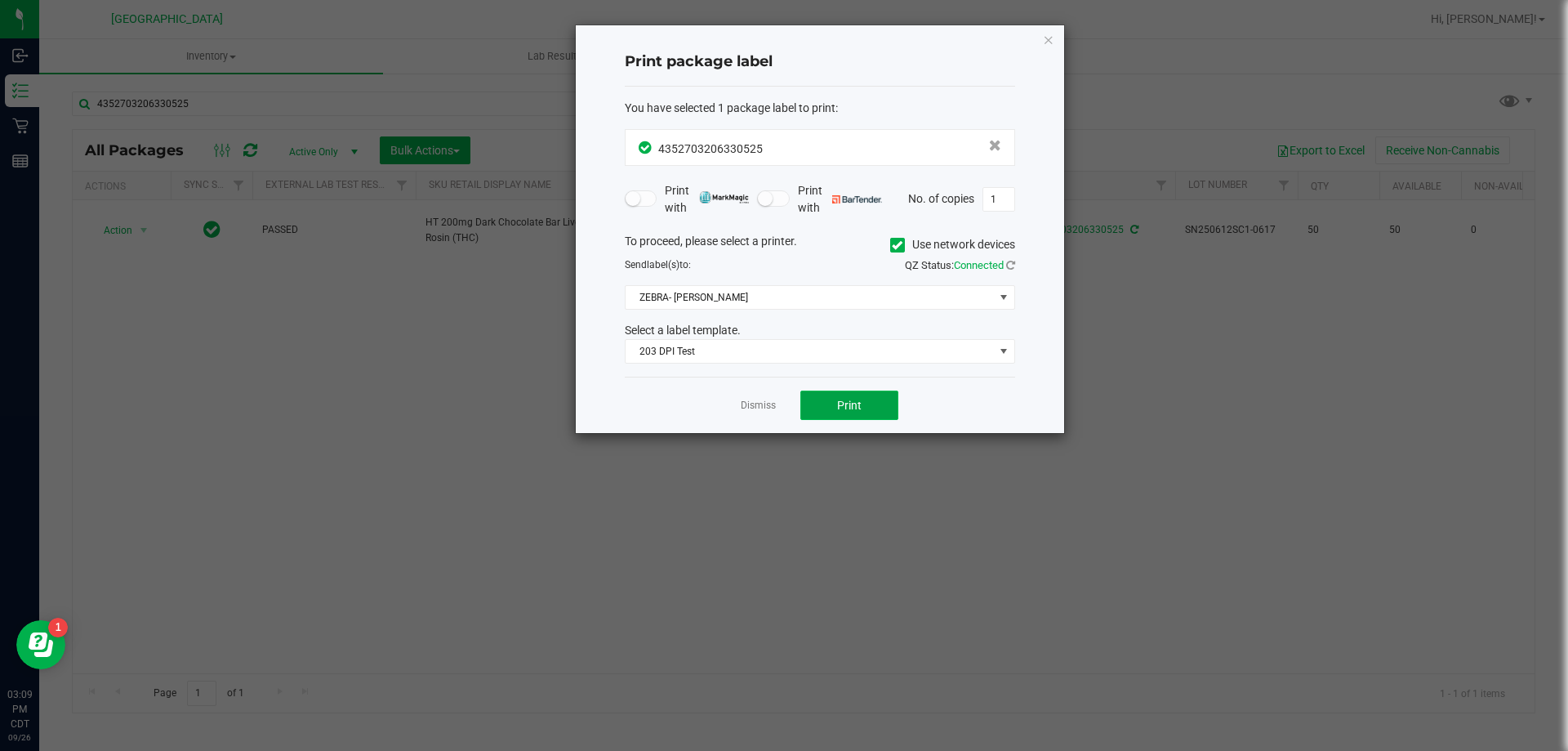
click at [865, 402] on button "Print" at bounding box center [849, 405] width 98 height 30
click at [762, 401] on link "Dismiss" at bounding box center [758, 405] width 35 height 13
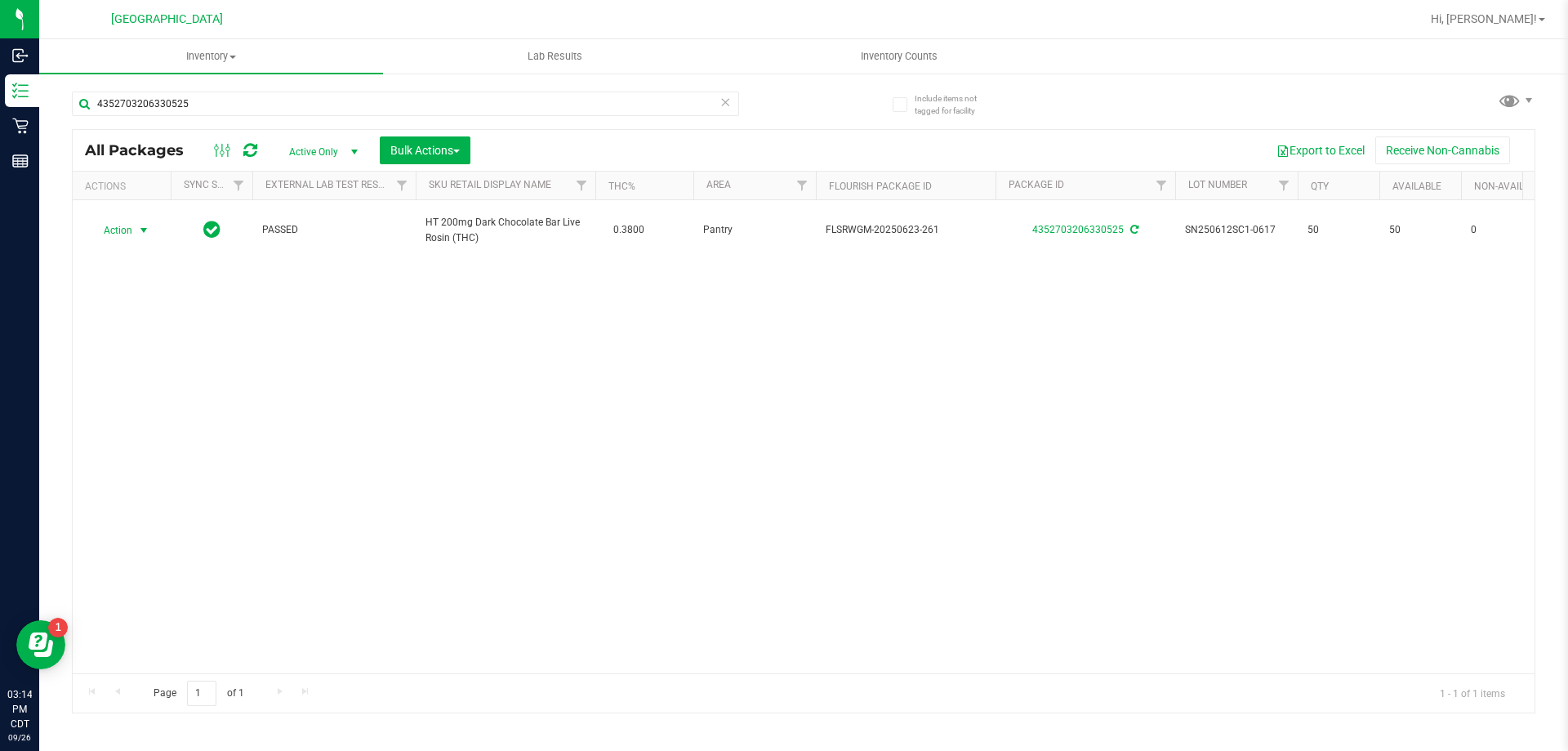
click at [723, 105] on icon at bounding box center [725, 101] width 12 height 20
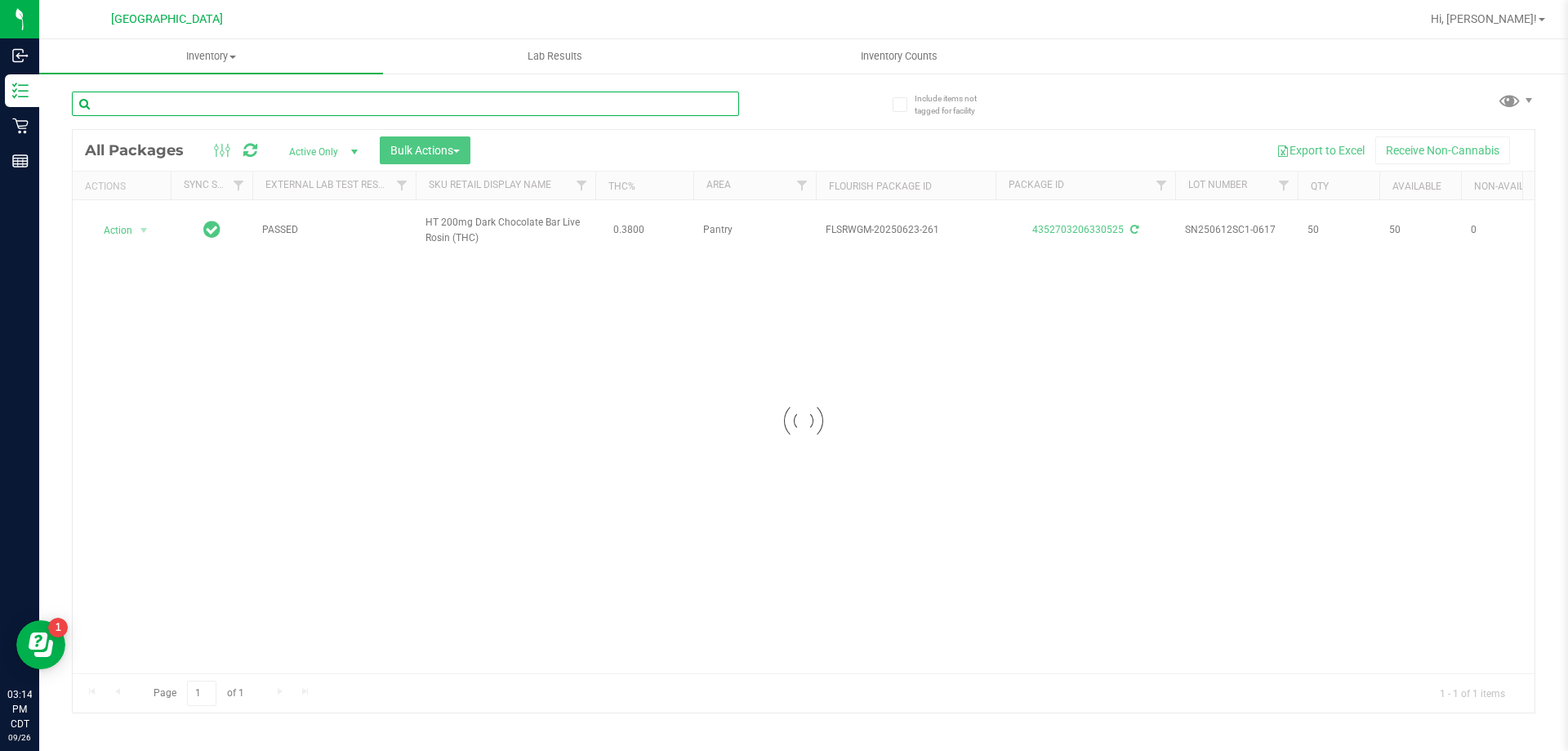
click at [640, 105] on input "text" at bounding box center [405, 103] width 668 height 24
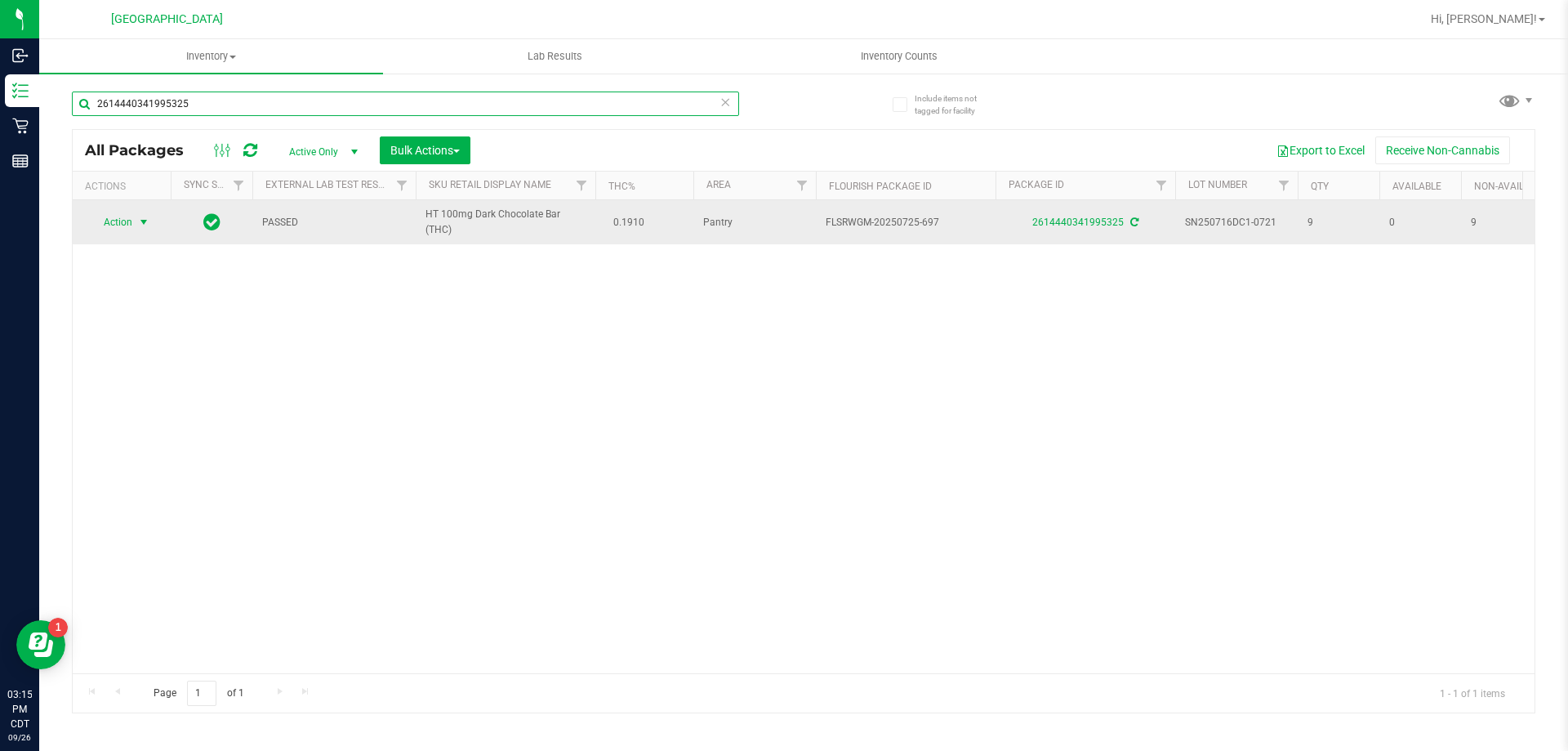
type input "2614440341995325"
click at [134, 222] on span "select" at bounding box center [144, 222] width 21 height 23
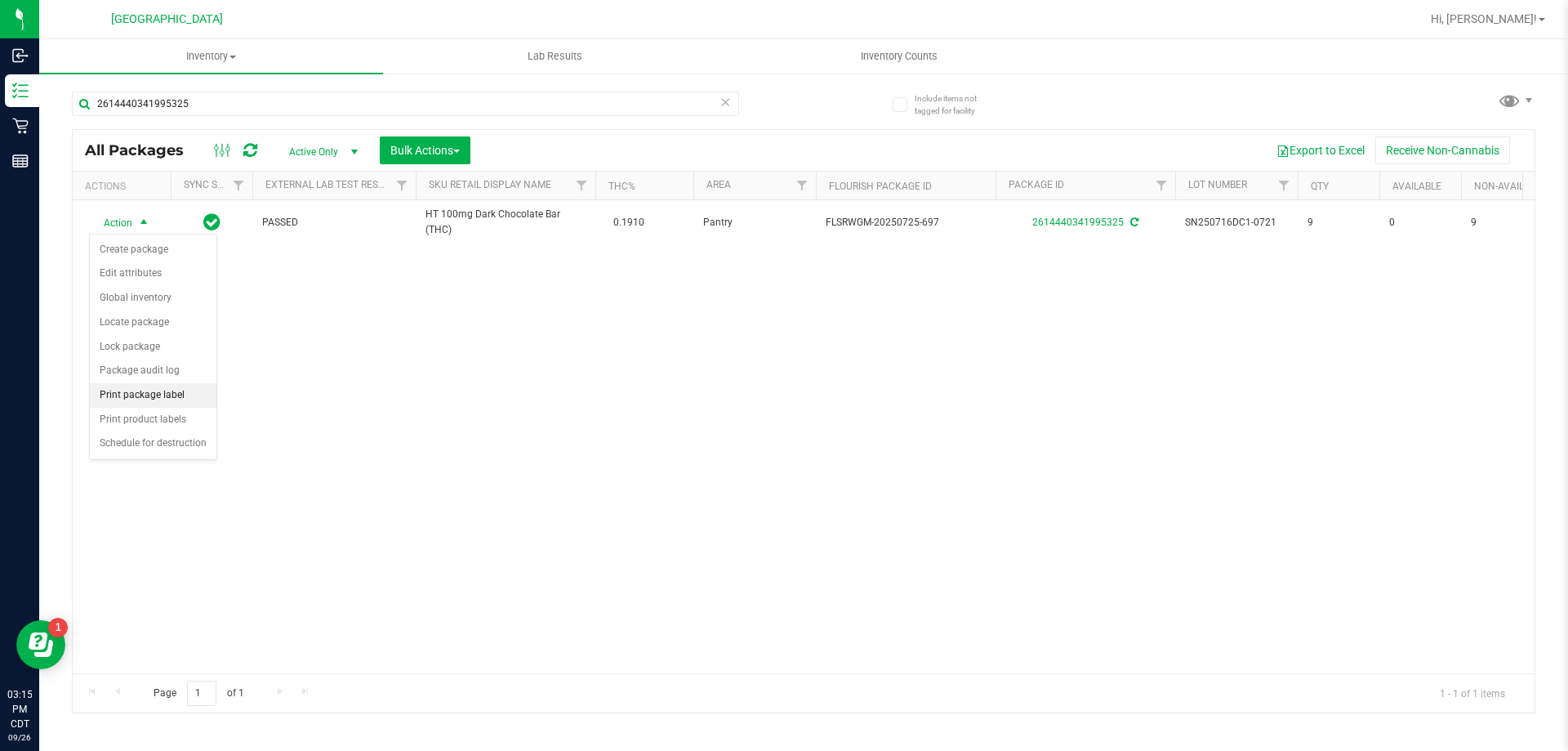
click at [151, 393] on li "Print package label" at bounding box center [152, 395] width 126 height 24
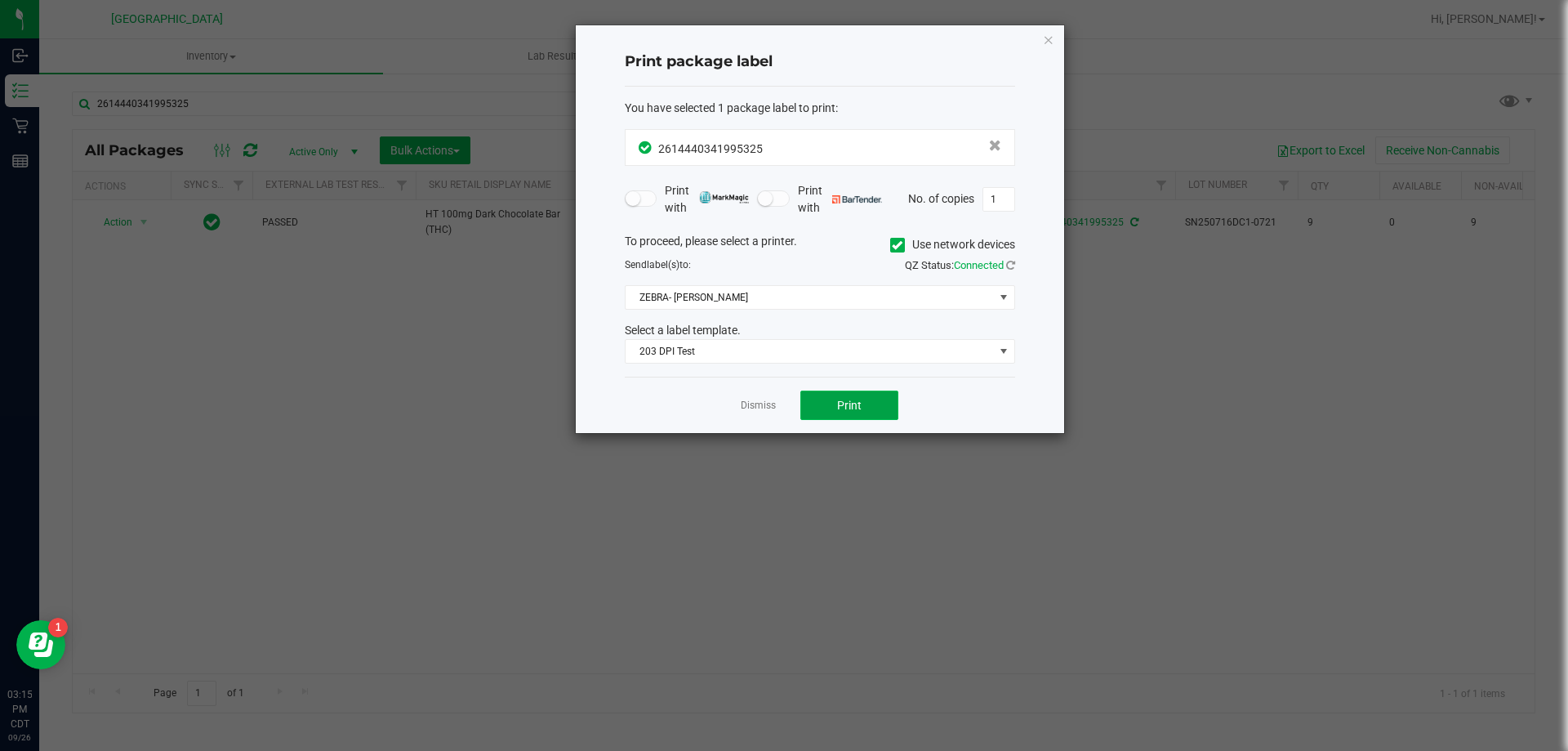
click at [834, 401] on button "Print" at bounding box center [849, 405] width 98 height 30
click at [737, 410] on div "Dismiss Print" at bounding box center [820, 404] width 391 height 56
click at [754, 411] on link "Dismiss" at bounding box center [758, 405] width 35 height 13
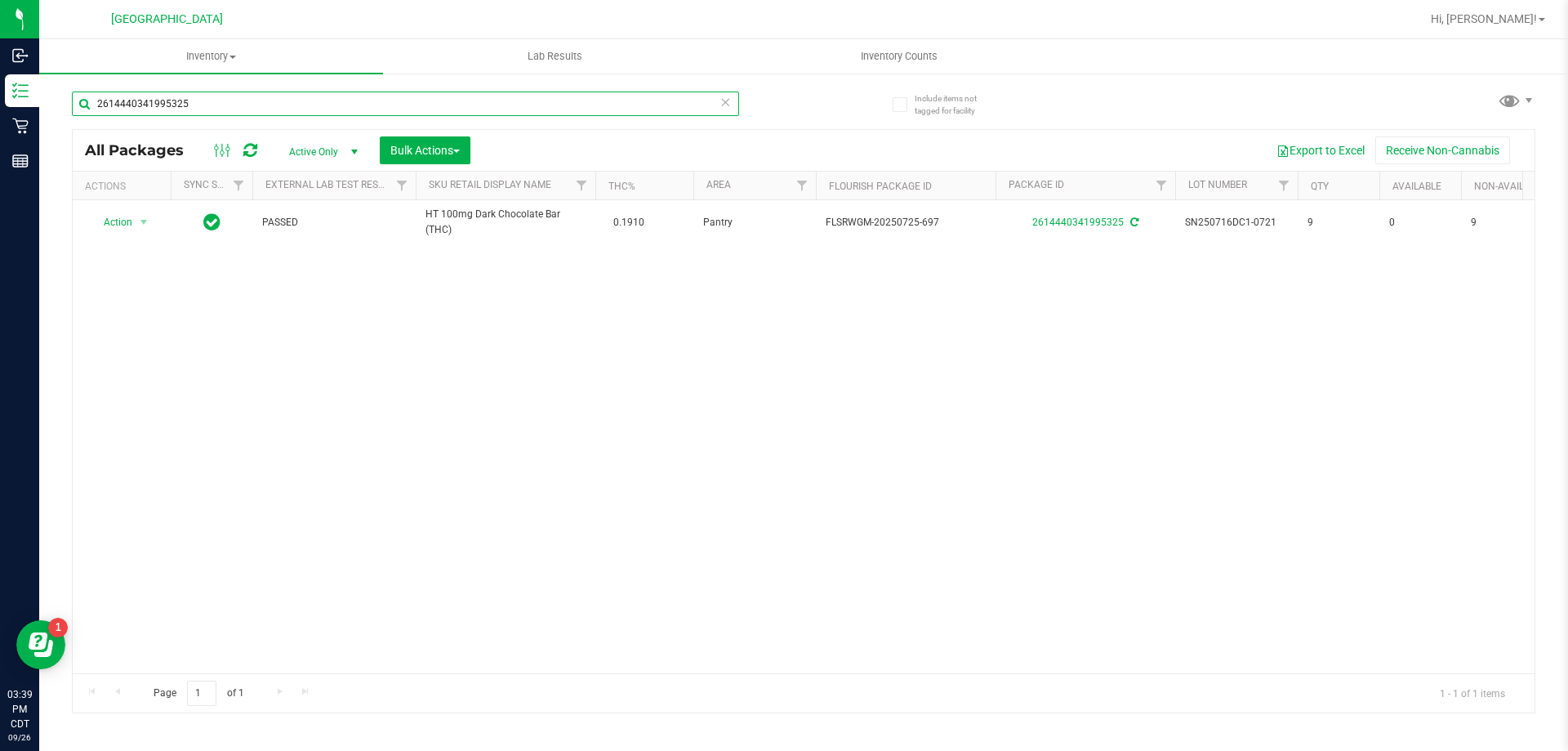
drag, startPoint x: 263, startPoint y: 97, endPoint x: 79, endPoint y: 115, distance: 184.9
click at [79, 115] on input "2614440341995325" at bounding box center [405, 103] width 668 height 24
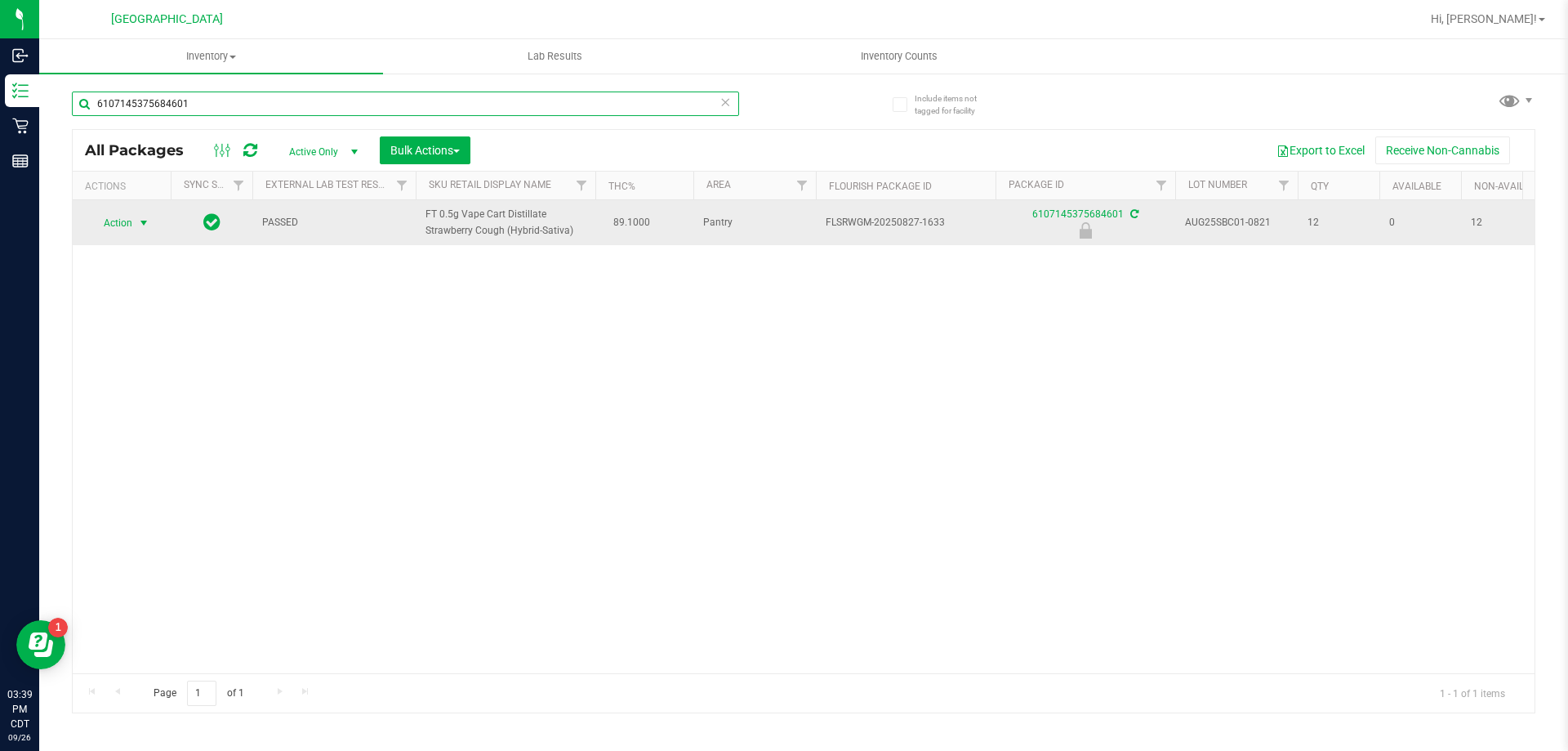
type input "6107145375684601"
click at [104, 222] on span "Action" at bounding box center [110, 223] width 44 height 23
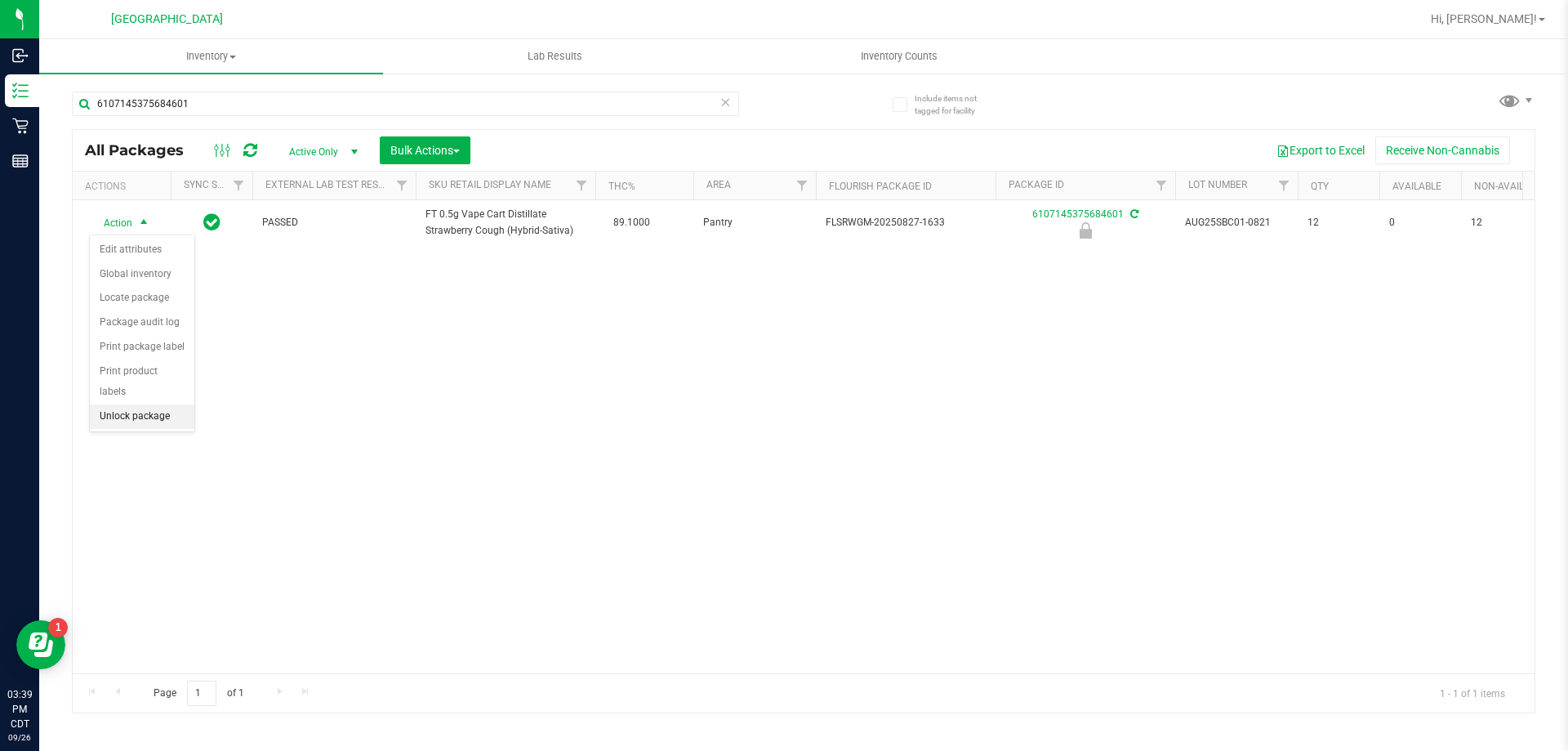
click at [119, 404] on li "Unlock package" at bounding box center [142, 416] width 105 height 24
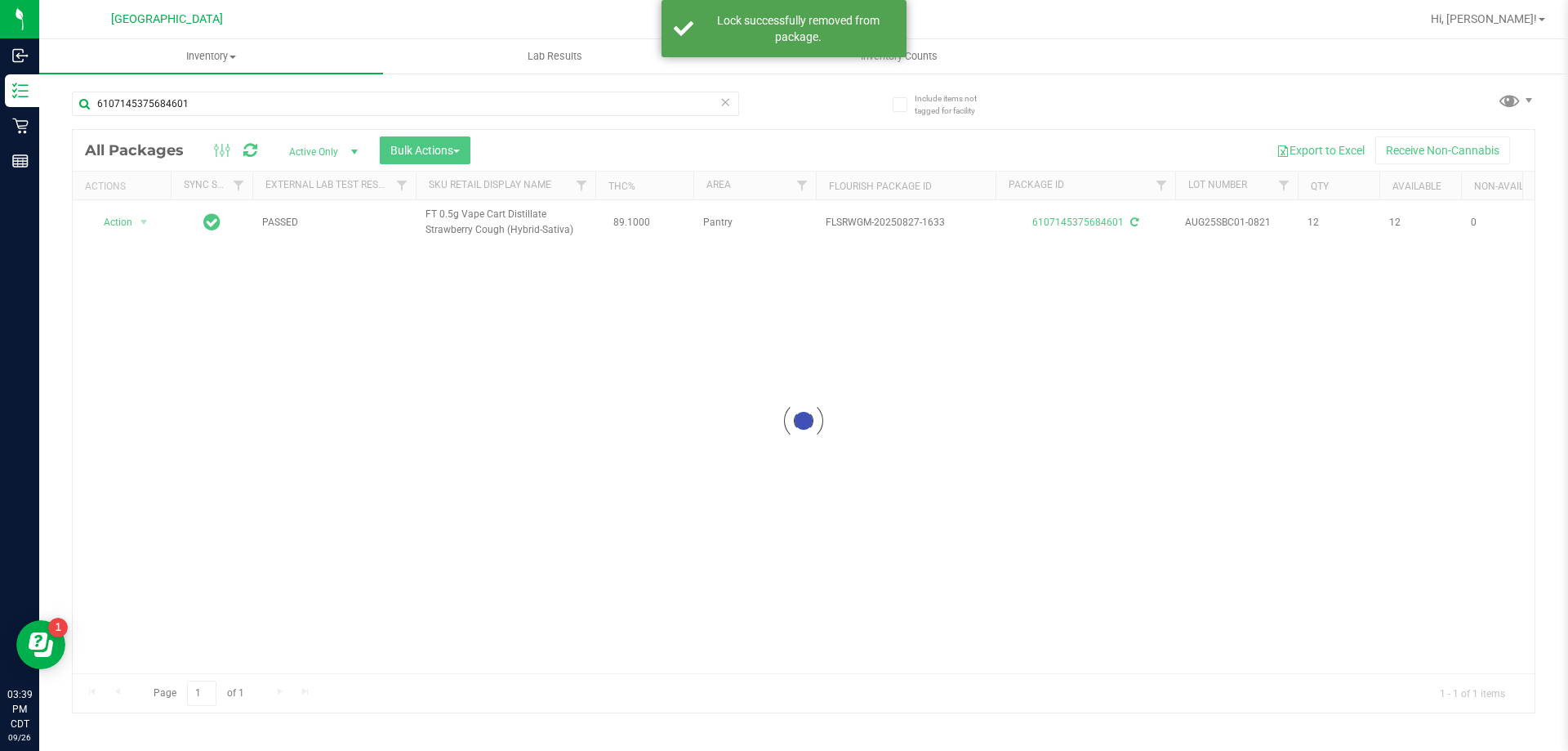
click at [116, 218] on div at bounding box center [804, 421] width 1462 height 583
click at [123, 220] on div at bounding box center [804, 421] width 1462 height 583
click at [130, 229] on span "Action" at bounding box center [110, 222] width 44 height 23
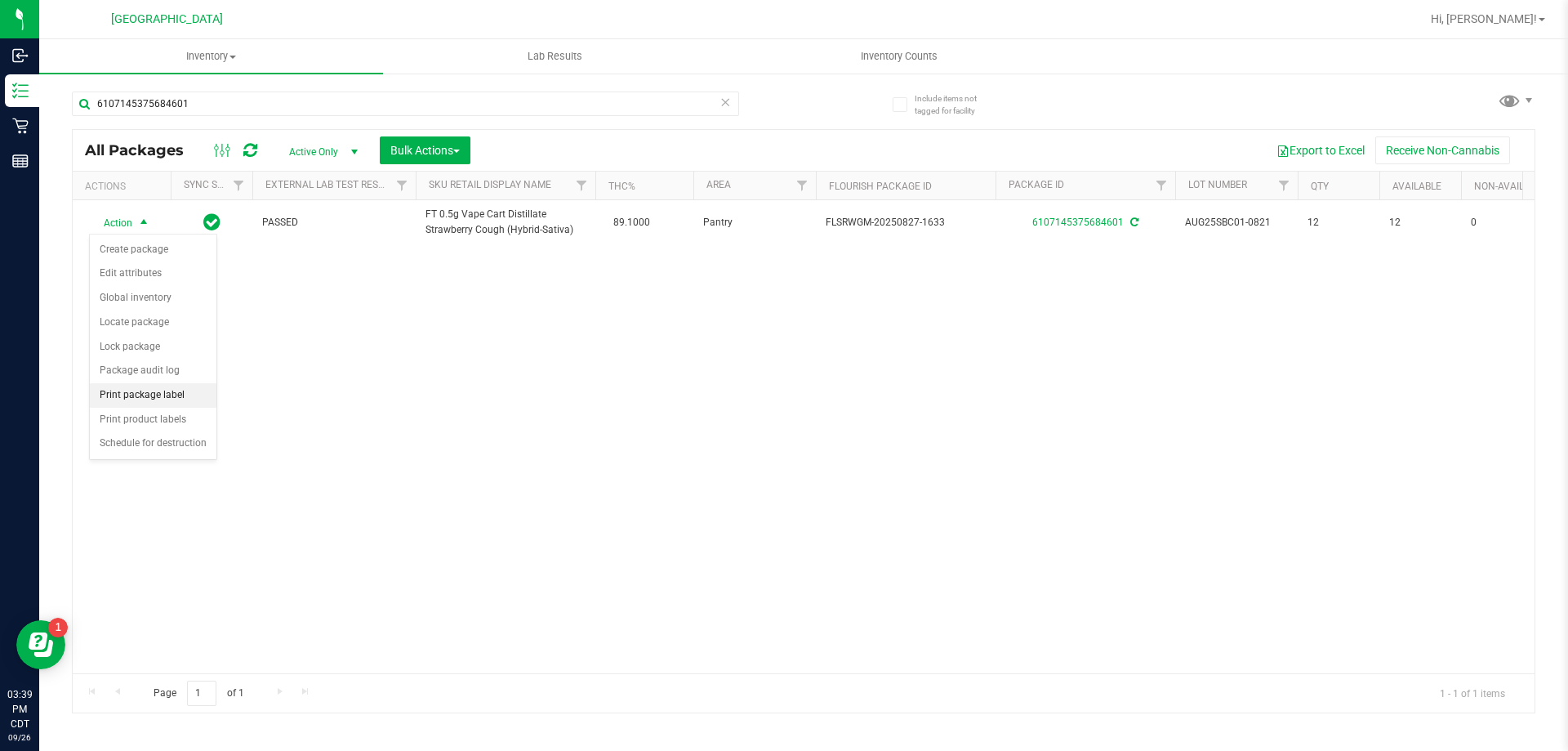
click at [157, 393] on li "Print package label" at bounding box center [152, 395] width 126 height 24
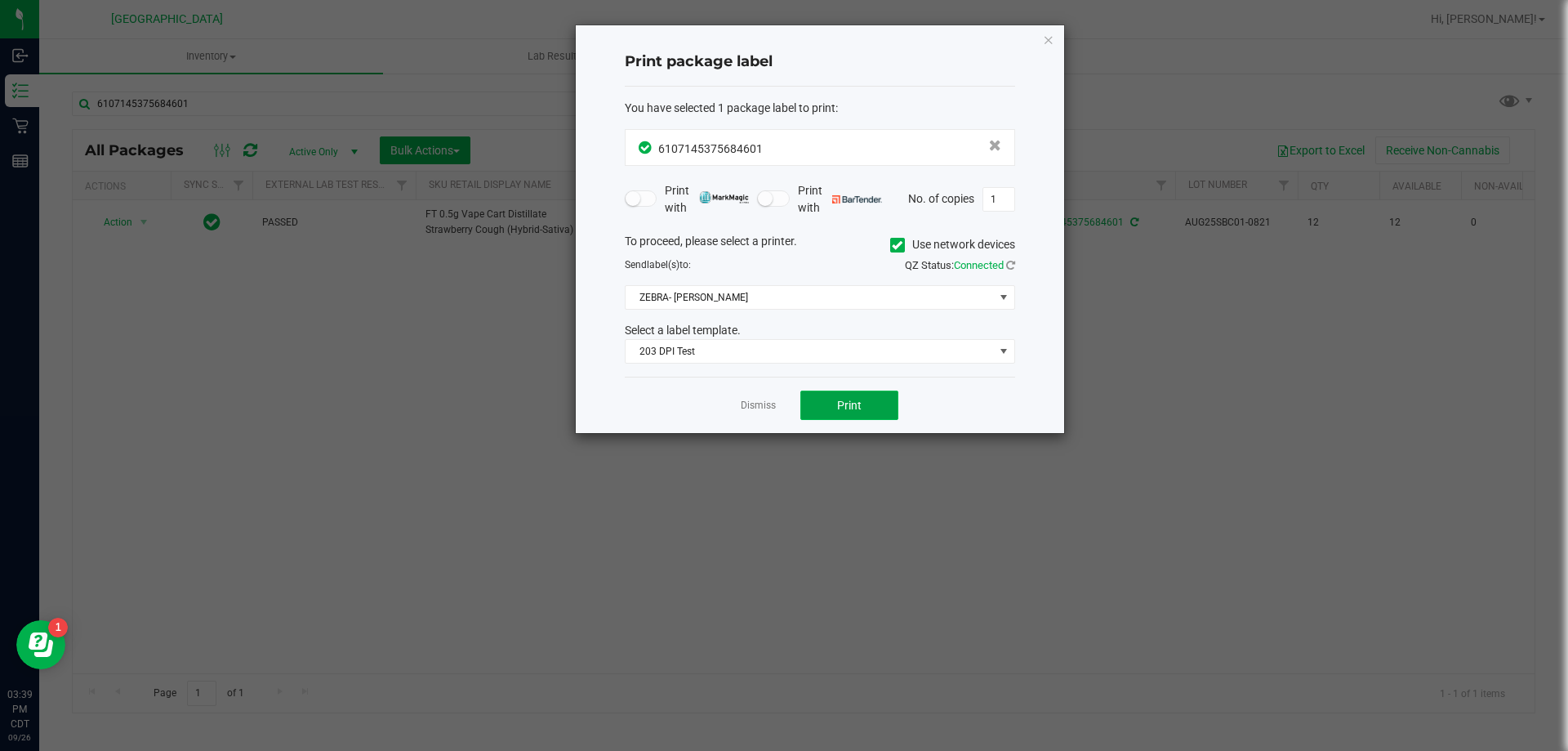
click at [849, 407] on span "Print" at bounding box center [849, 405] width 24 height 13
click at [752, 411] on link "Dismiss" at bounding box center [758, 405] width 35 height 13
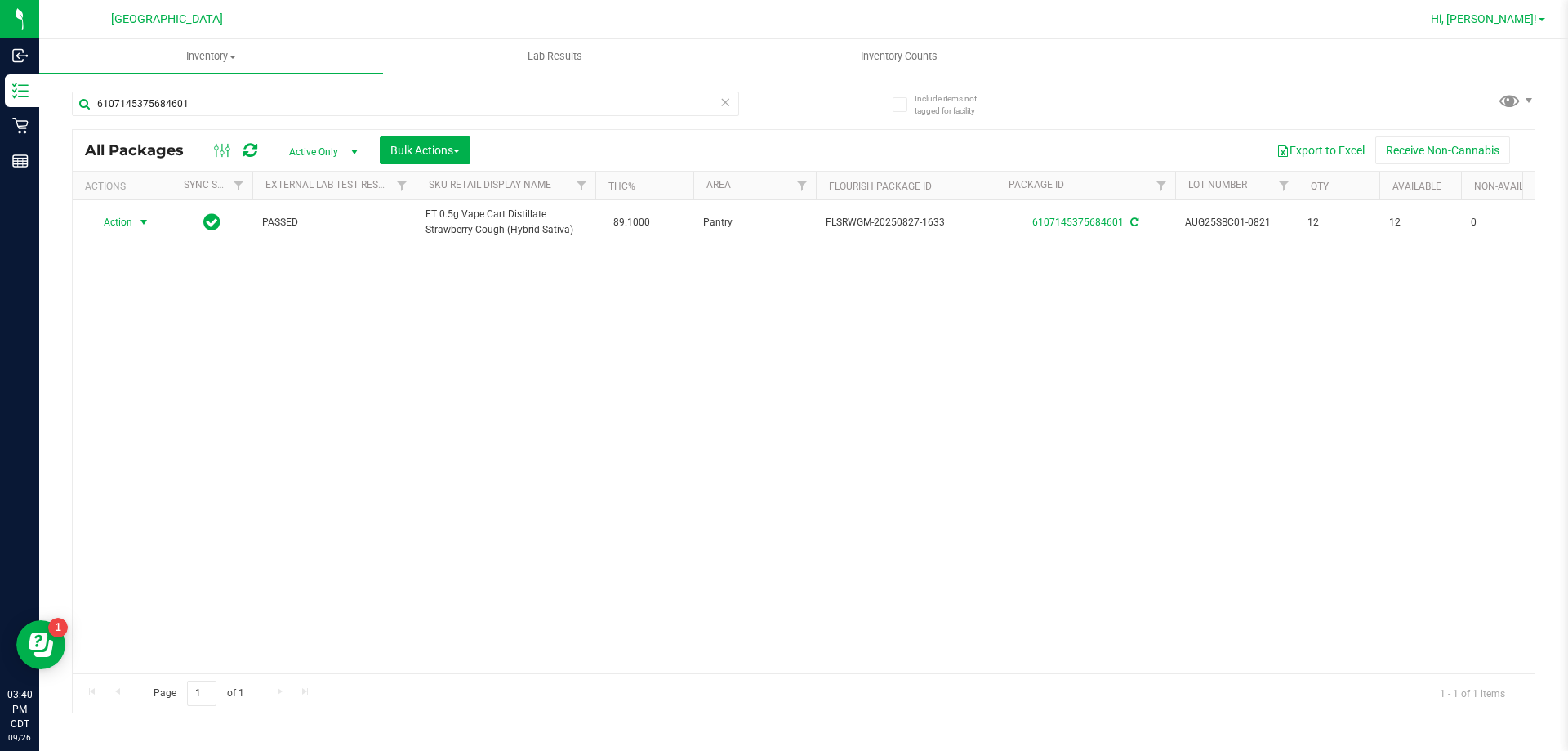
click at [1523, 17] on span "Hi, [PERSON_NAME]!" at bounding box center [1484, 19] width 107 height 13
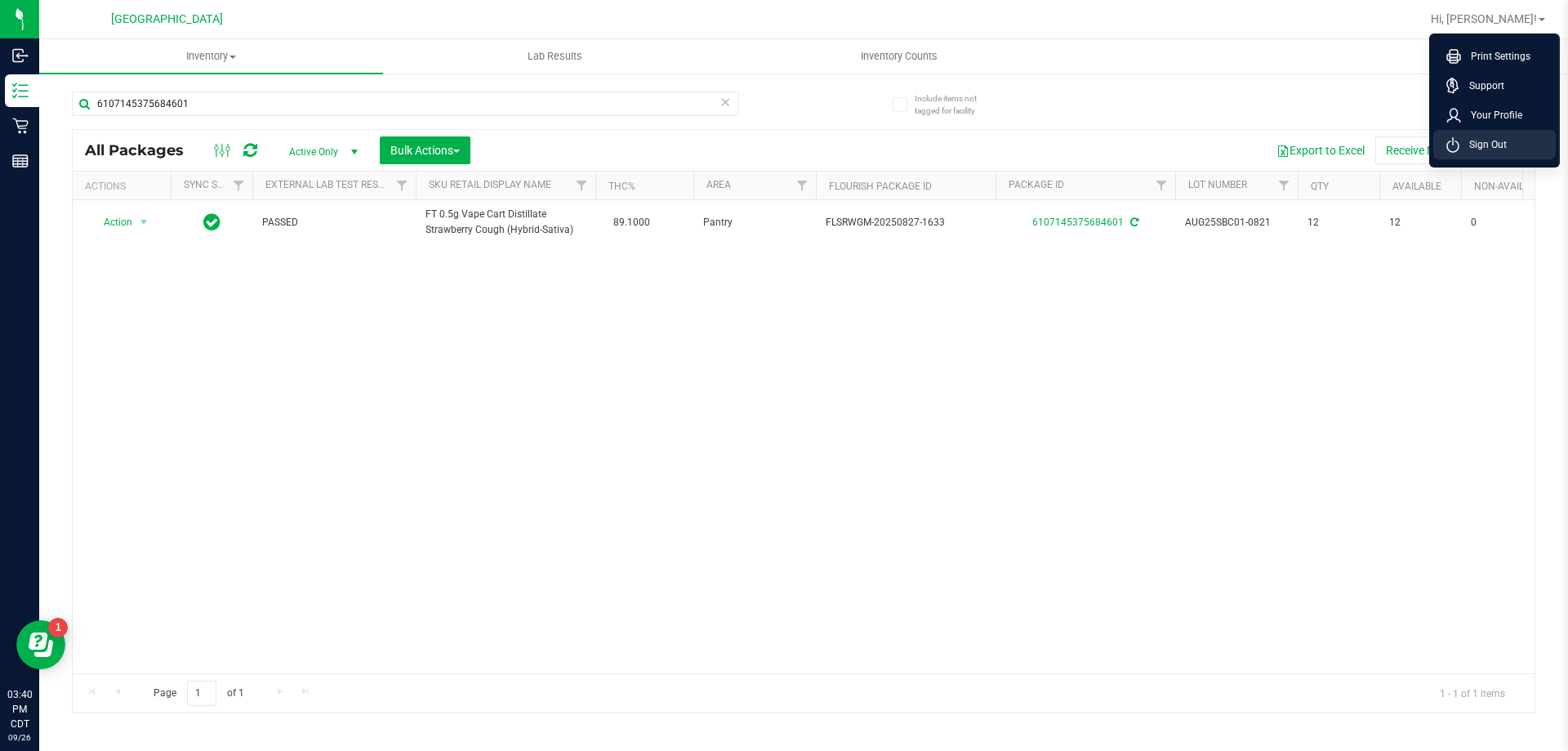
click at [1497, 147] on span "Sign Out" at bounding box center [1483, 144] width 47 height 16
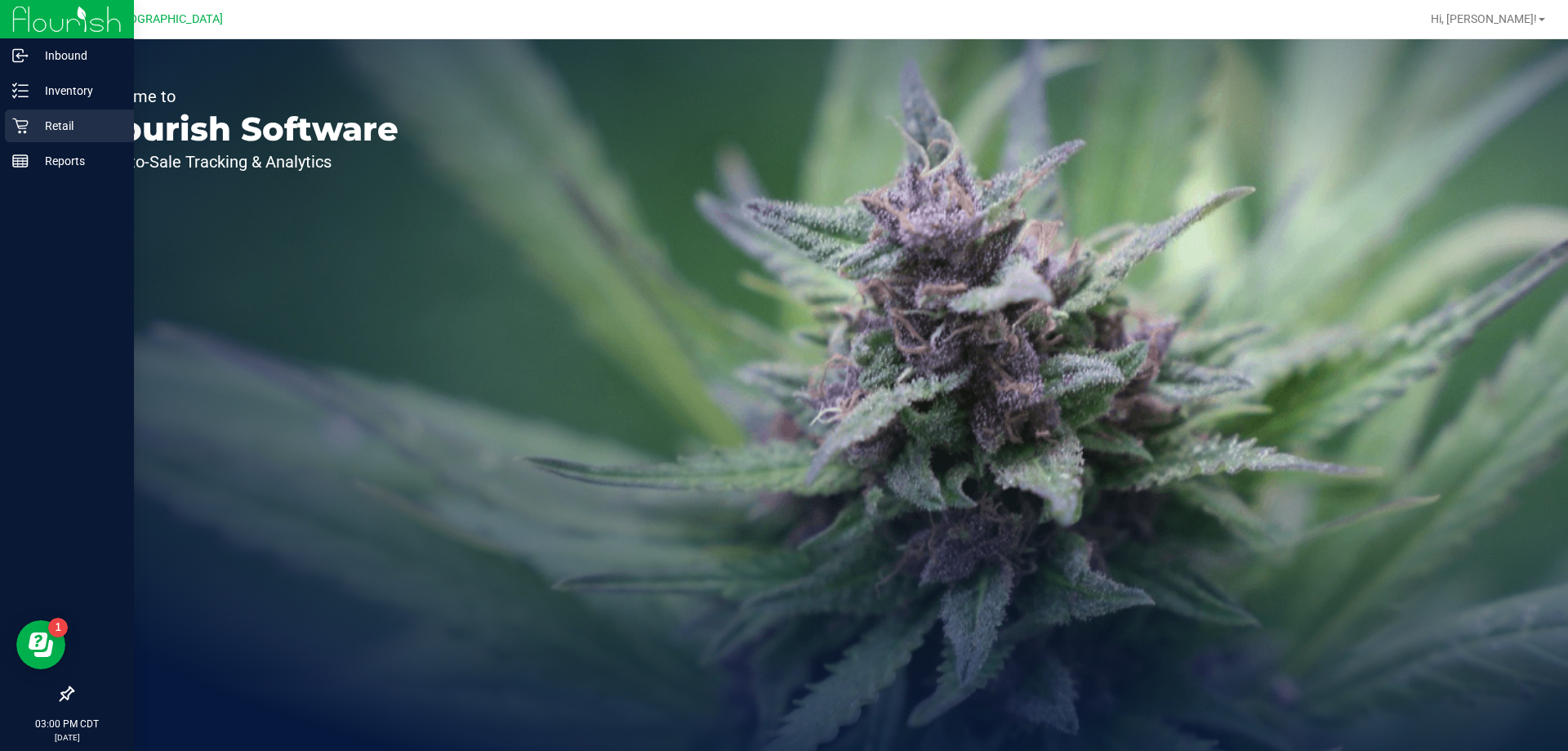
click at [38, 121] on p "Retail" at bounding box center [77, 125] width 98 height 20
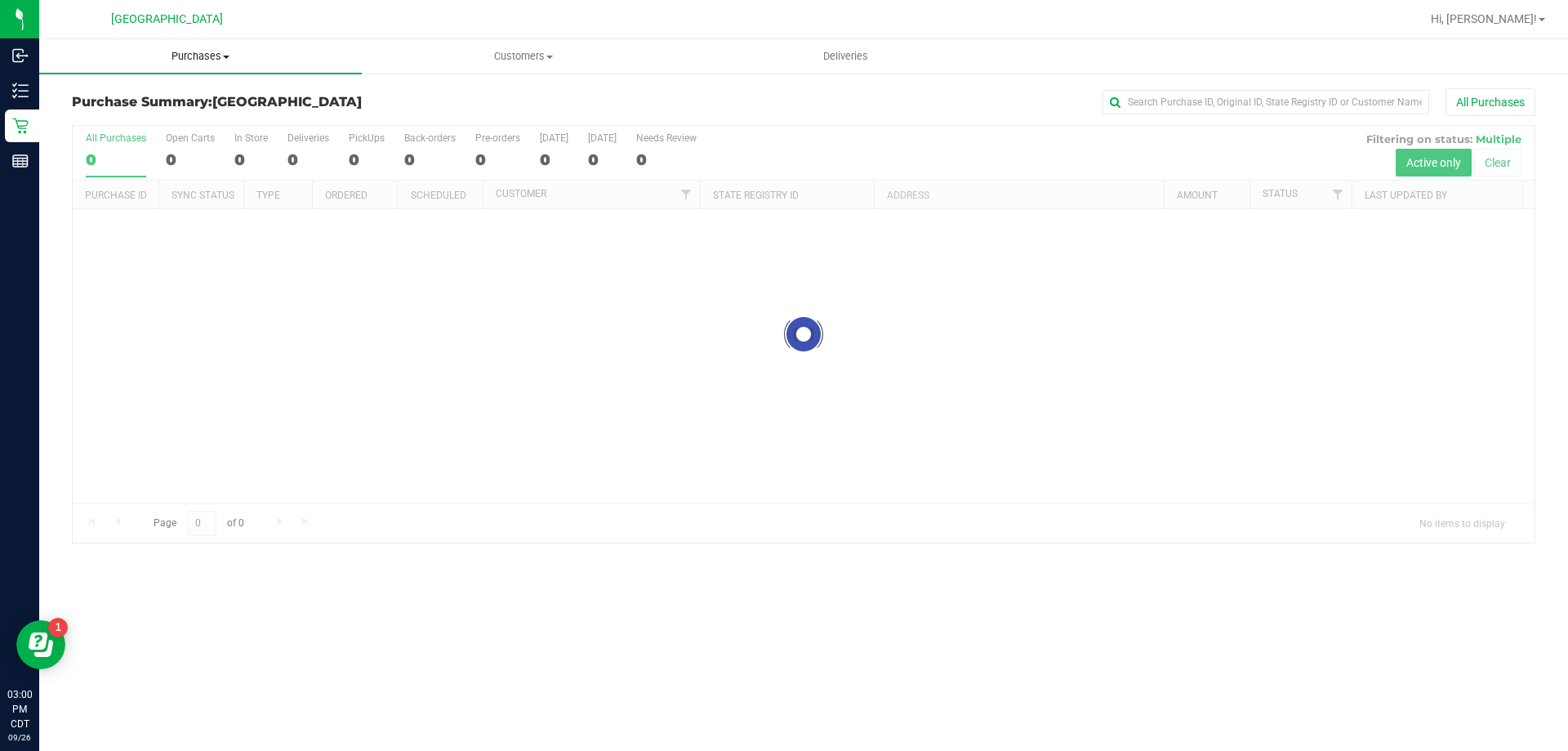
click at [193, 48] on uib-tab-heading "Purchases Summary of purchases Fulfillment All purchases" at bounding box center [201, 56] width 323 height 34
click at [99, 108] on li "Fulfillment" at bounding box center [201, 118] width 323 height 20
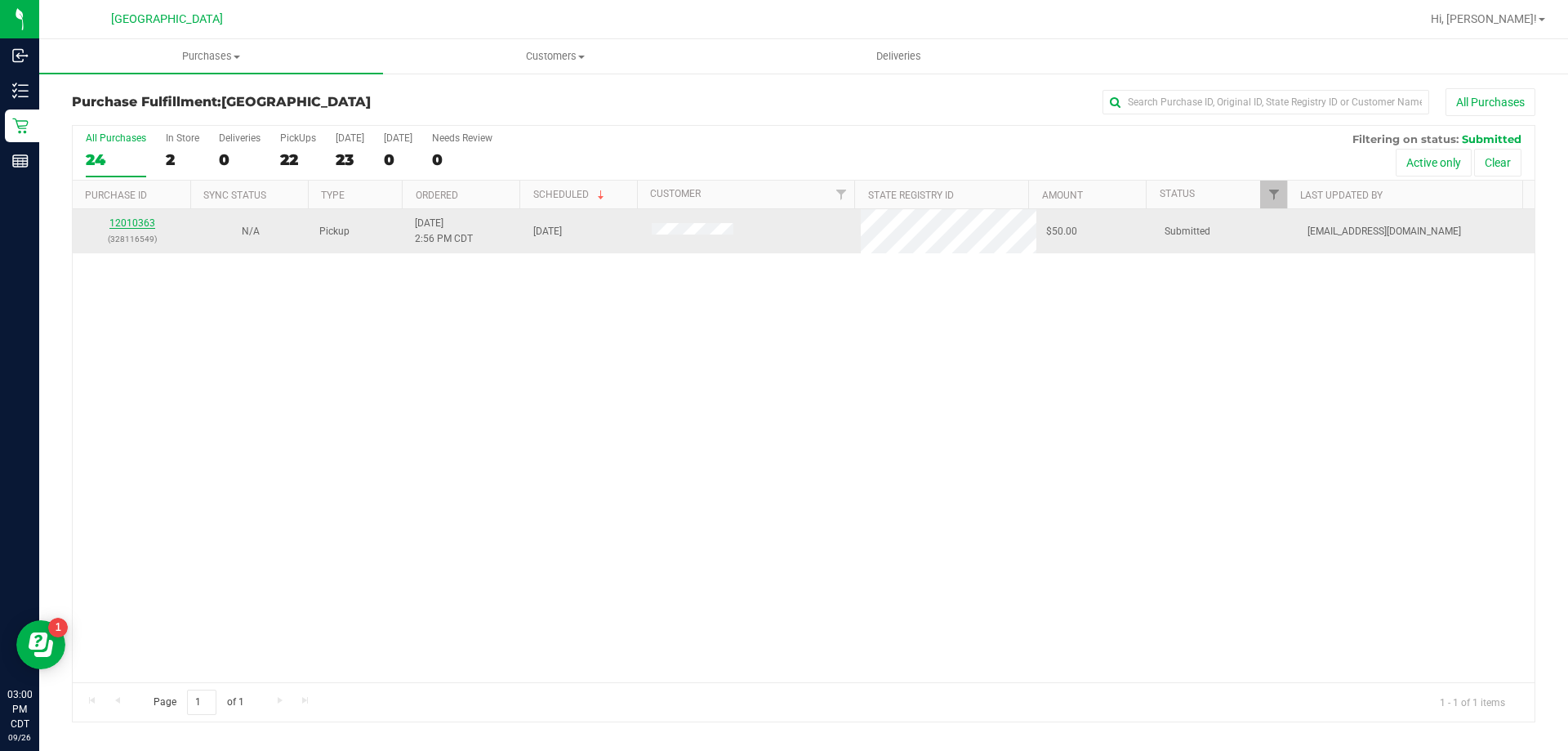
click at [142, 223] on link "12010363" at bounding box center [132, 223] width 46 height 12
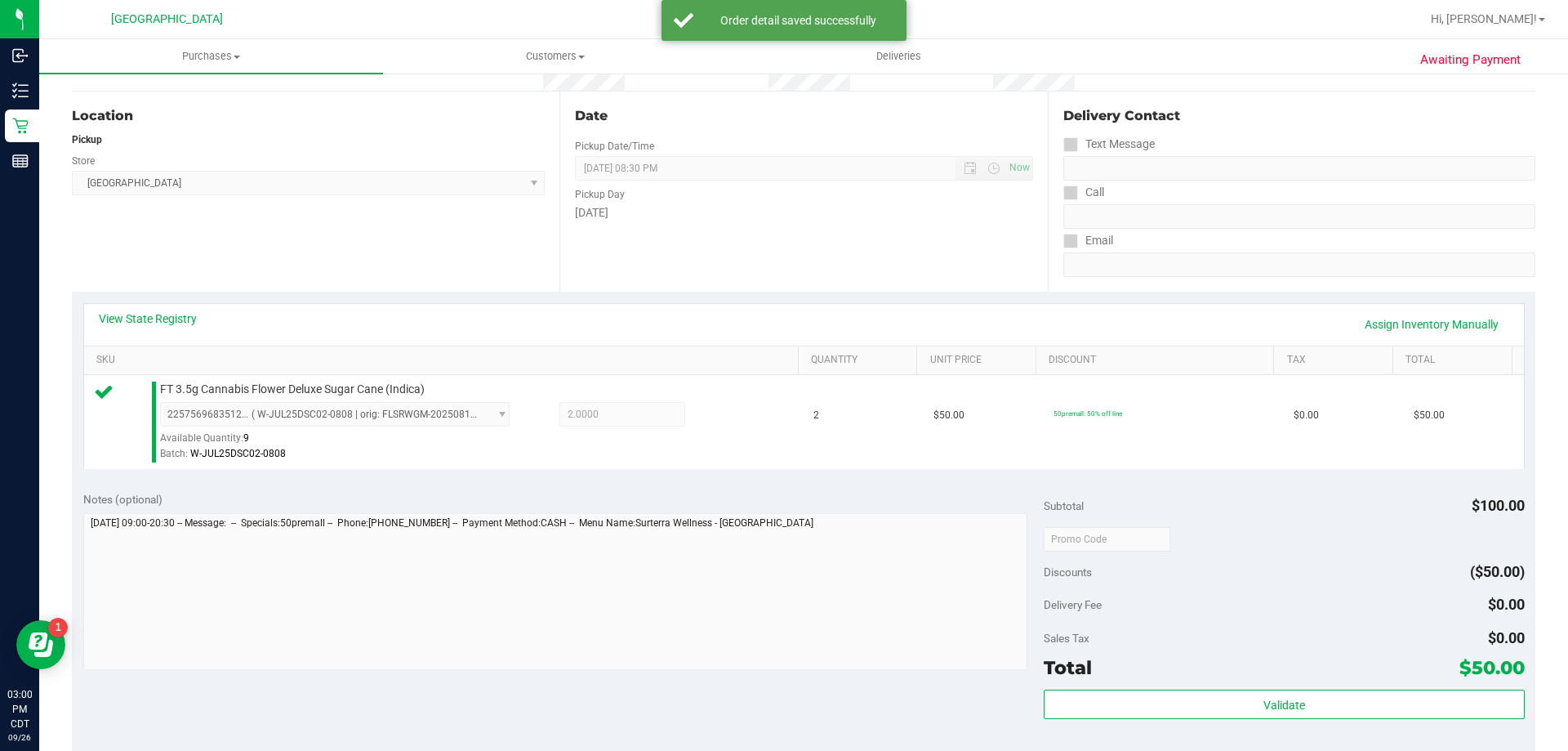
scroll to position [327, 0]
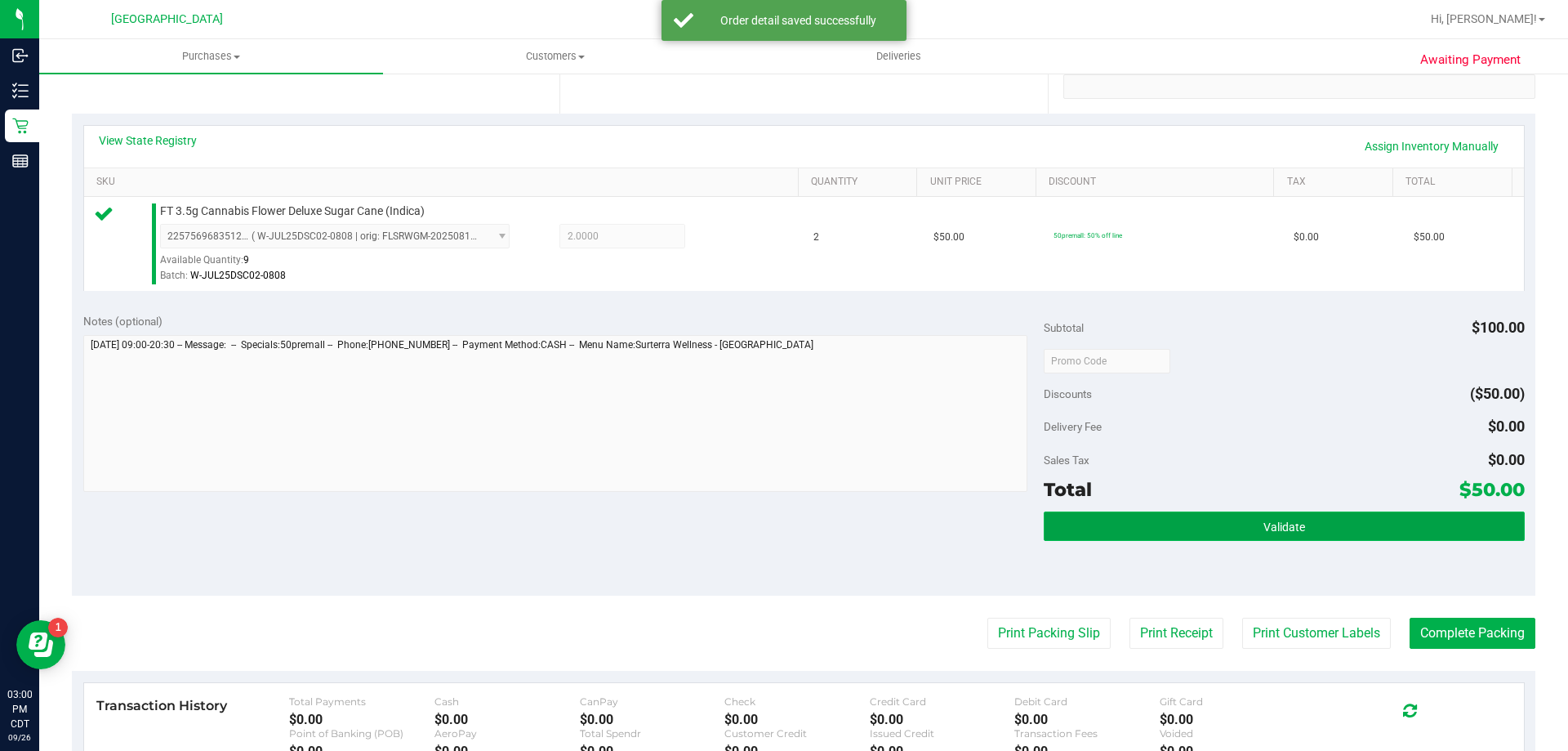
click at [1315, 522] on button "Validate" at bounding box center [1284, 526] width 480 height 30
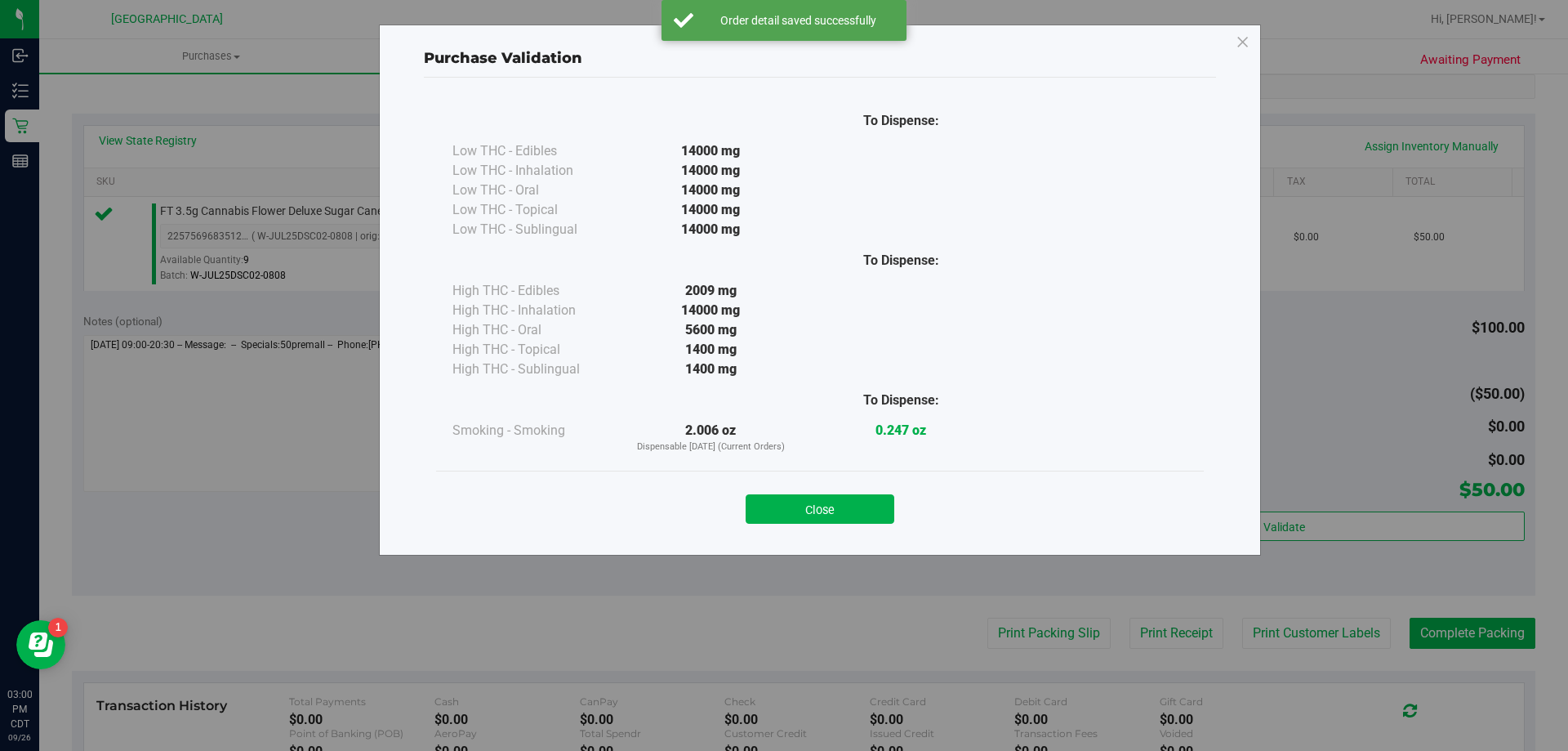
click at [814, 524] on div "Close" at bounding box center [820, 504] width 768 height 66
click at [825, 503] on button "Close" at bounding box center [820, 509] width 149 height 30
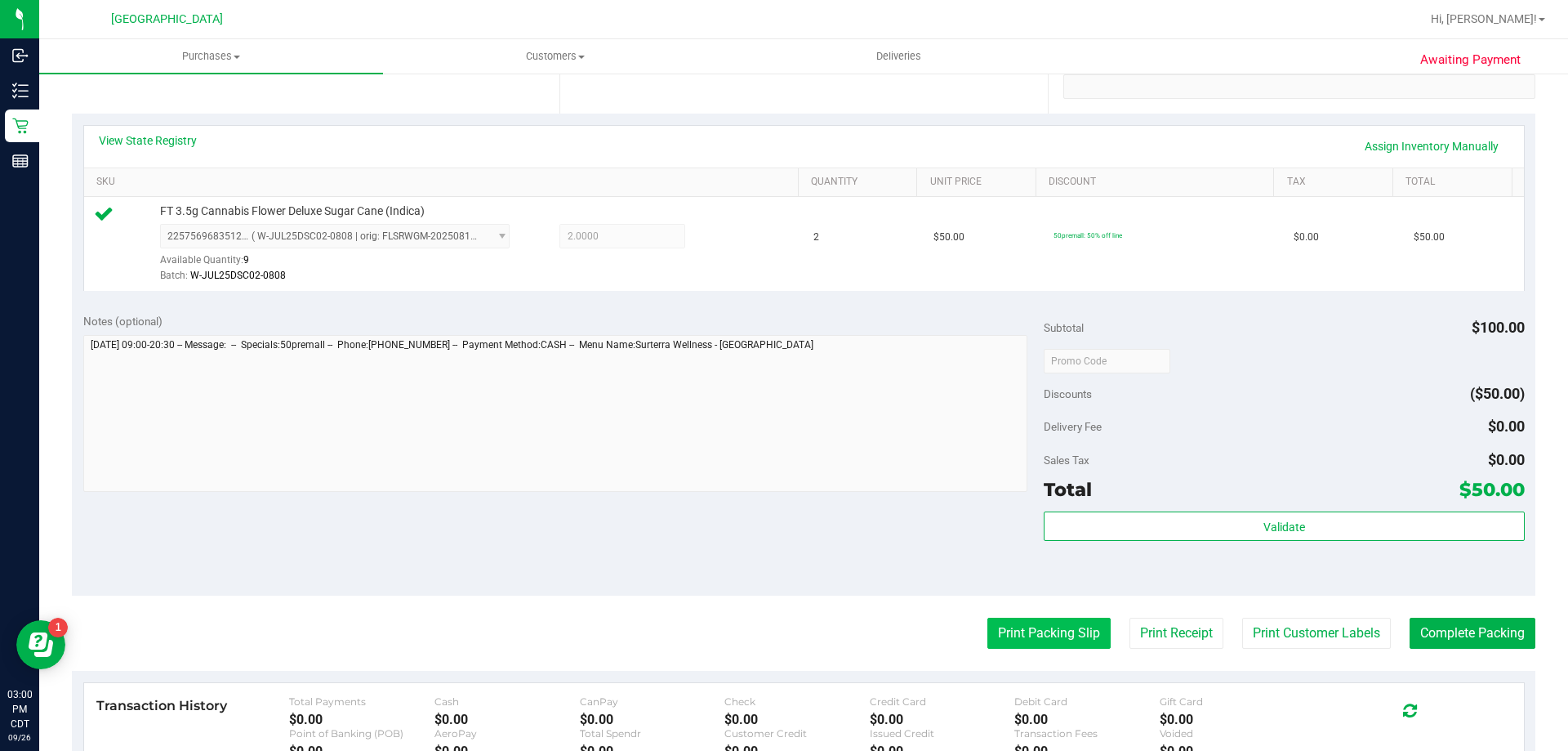
click at [1028, 629] on button "Print Packing Slip" at bounding box center [1049, 633] width 124 height 31
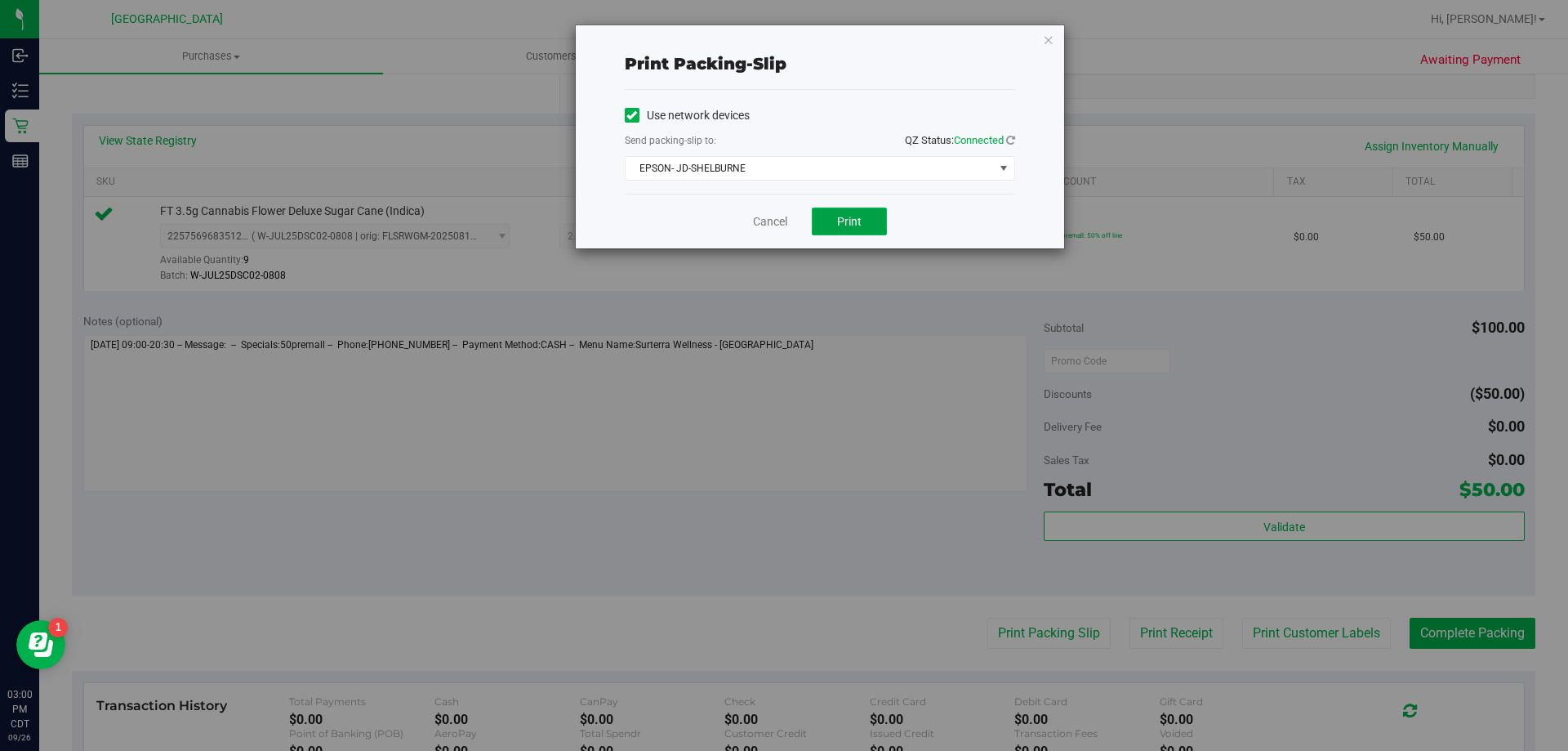
click at [838, 218] on span "Print" at bounding box center [849, 221] width 24 height 13
click at [780, 219] on link "Cancel" at bounding box center [771, 221] width 34 height 17
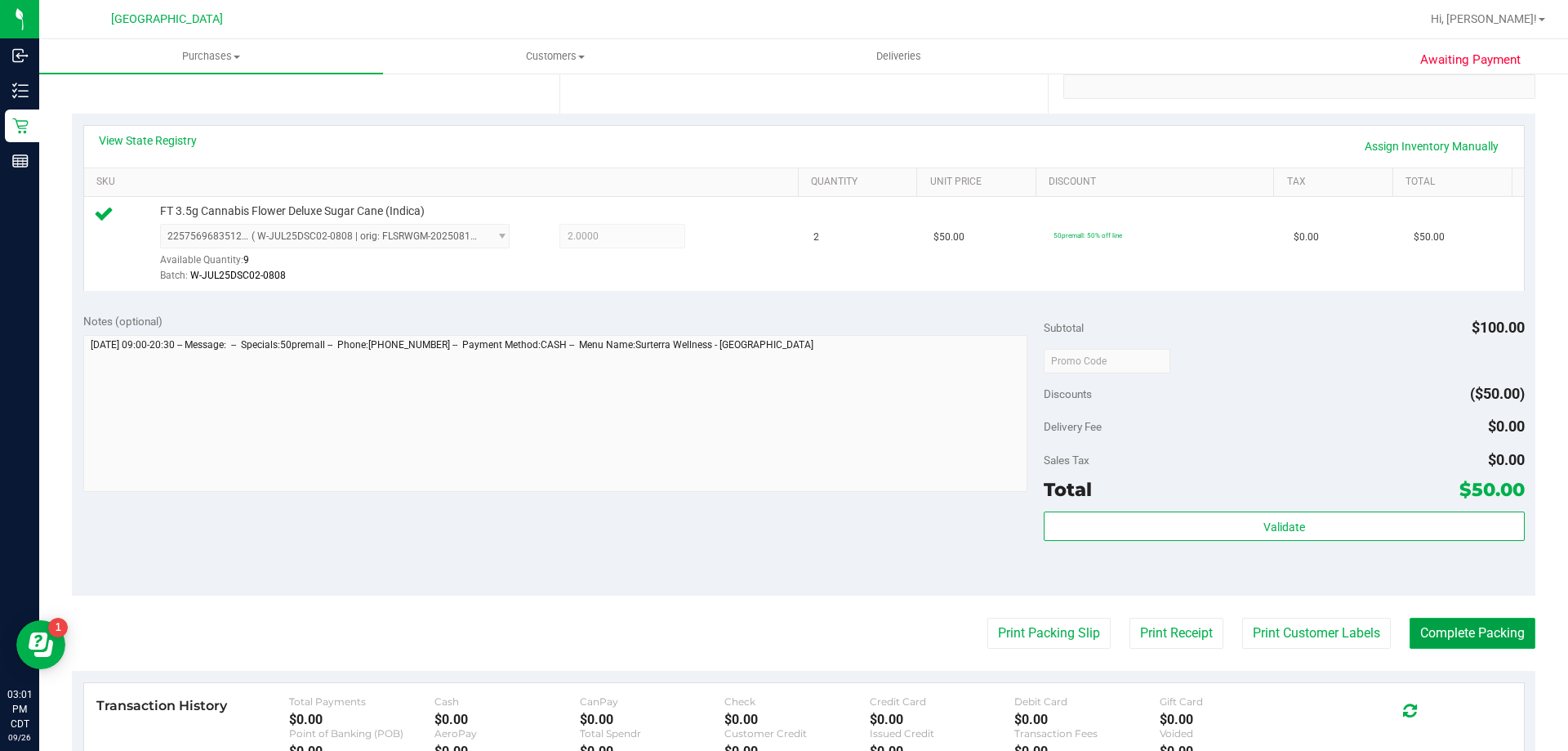
click at [1484, 621] on button "Complete Packing" at bounding box center [1473, 633] width 125 height 31
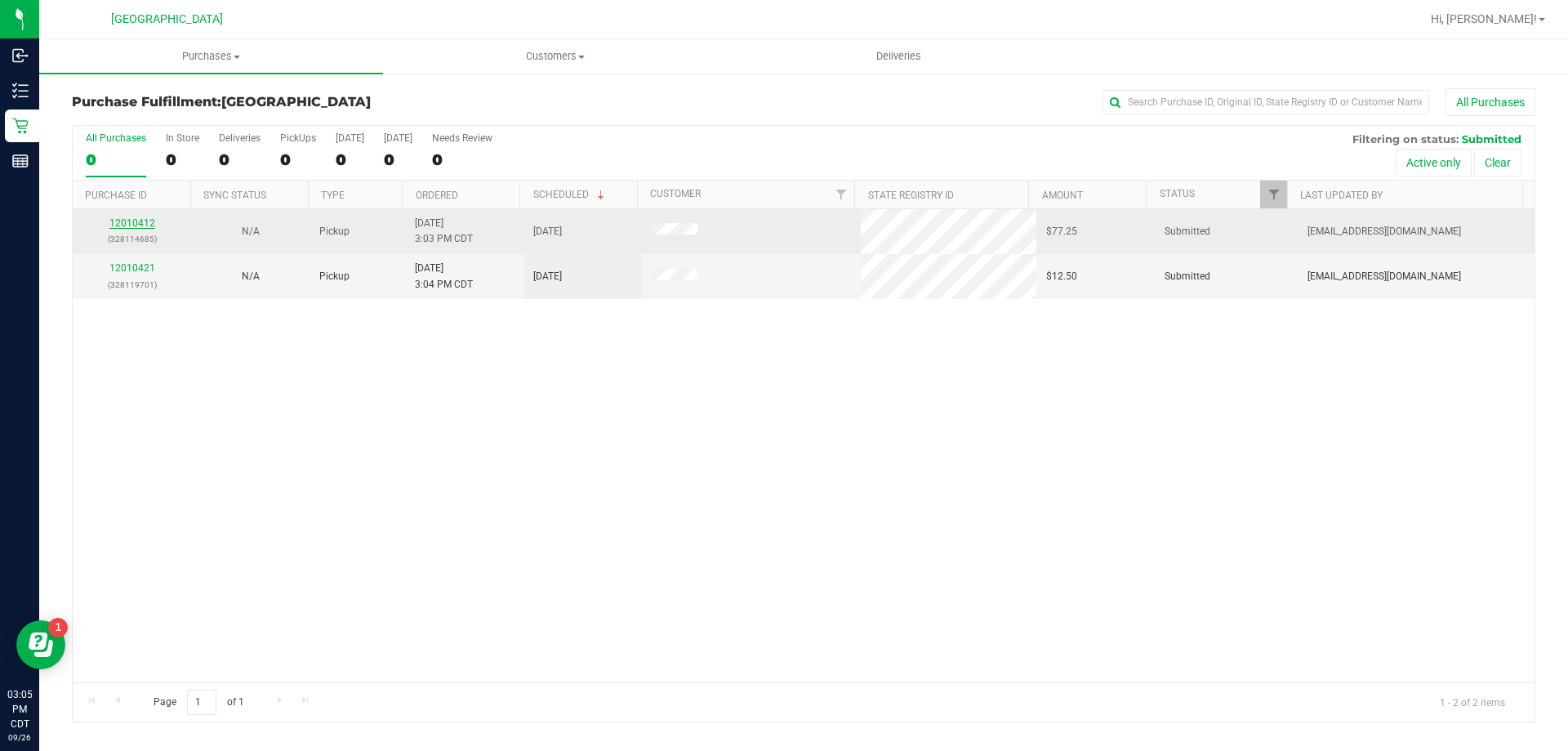
click at [129, 220] on link "12010412" at bounding box center [132, 223] width 46 height 12
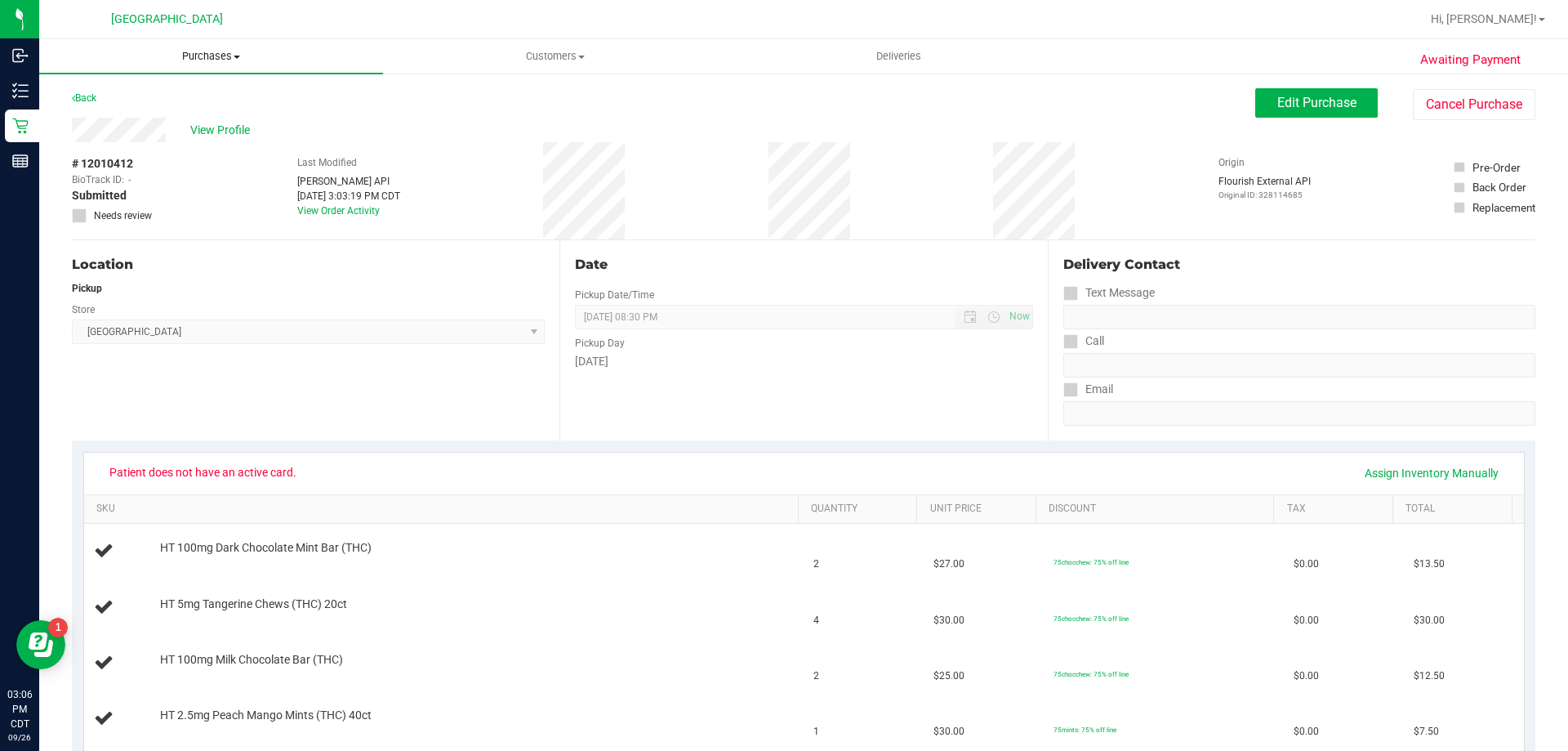
click at [203, 46] on uib-tab-heading "Purchases Summary of purchases Fulfillment All purchases" at bounding box center [211, 56] width 344 height 34
click at [163, 114] on li "Fulfillment" at bounding box center [211, 118] width 344 height 20
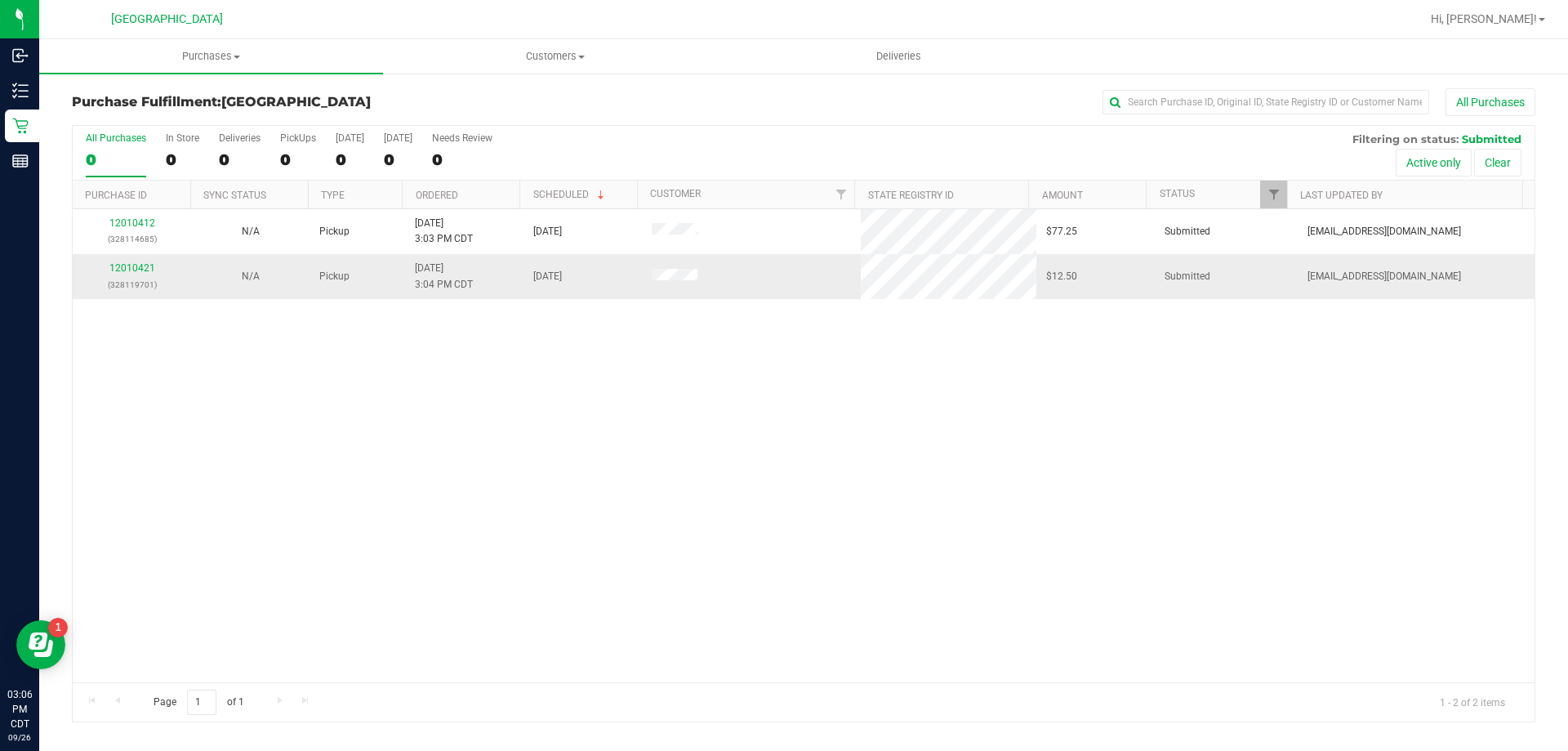
click at [133, 260] on td "12010421 (328119701)" at bounding box center [132, 276] width 118 height 44
click at [131, 266] on link "12010421" at bounding box center [132, 268] width 46 height 12
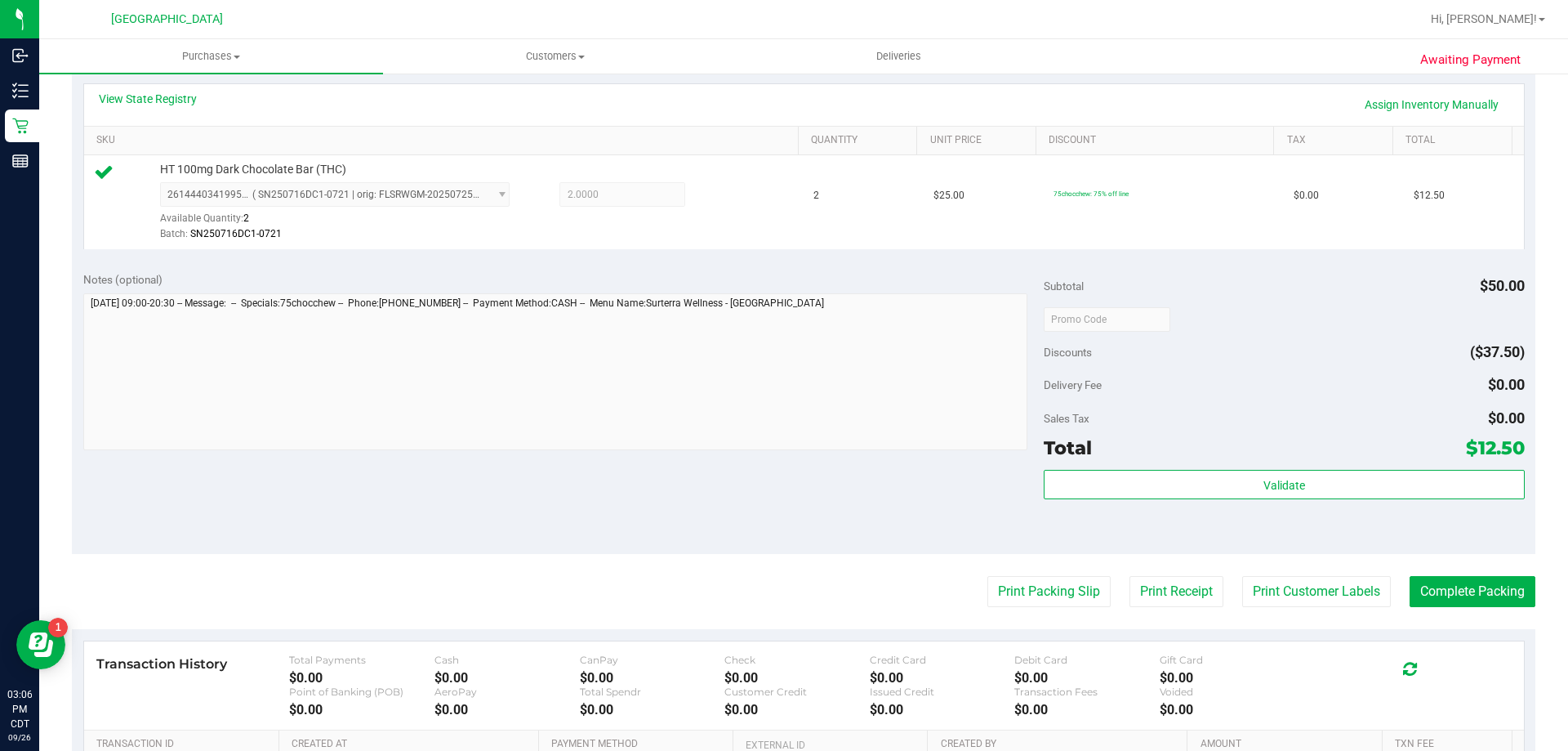
scroll to position [409, 0]
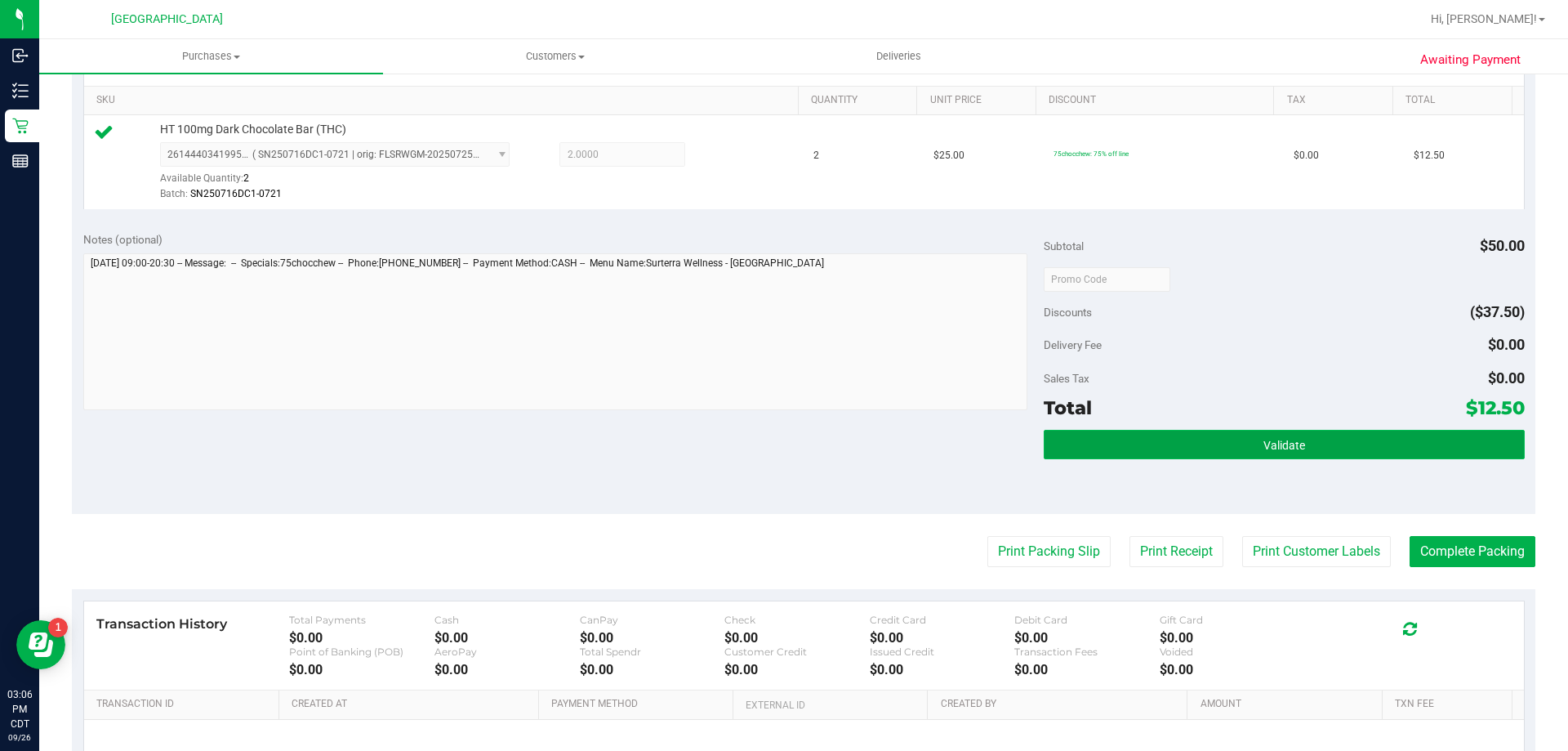
click at [1268, 439] on span "Validate" at bounding box center [1284, 445] width 41 height 13
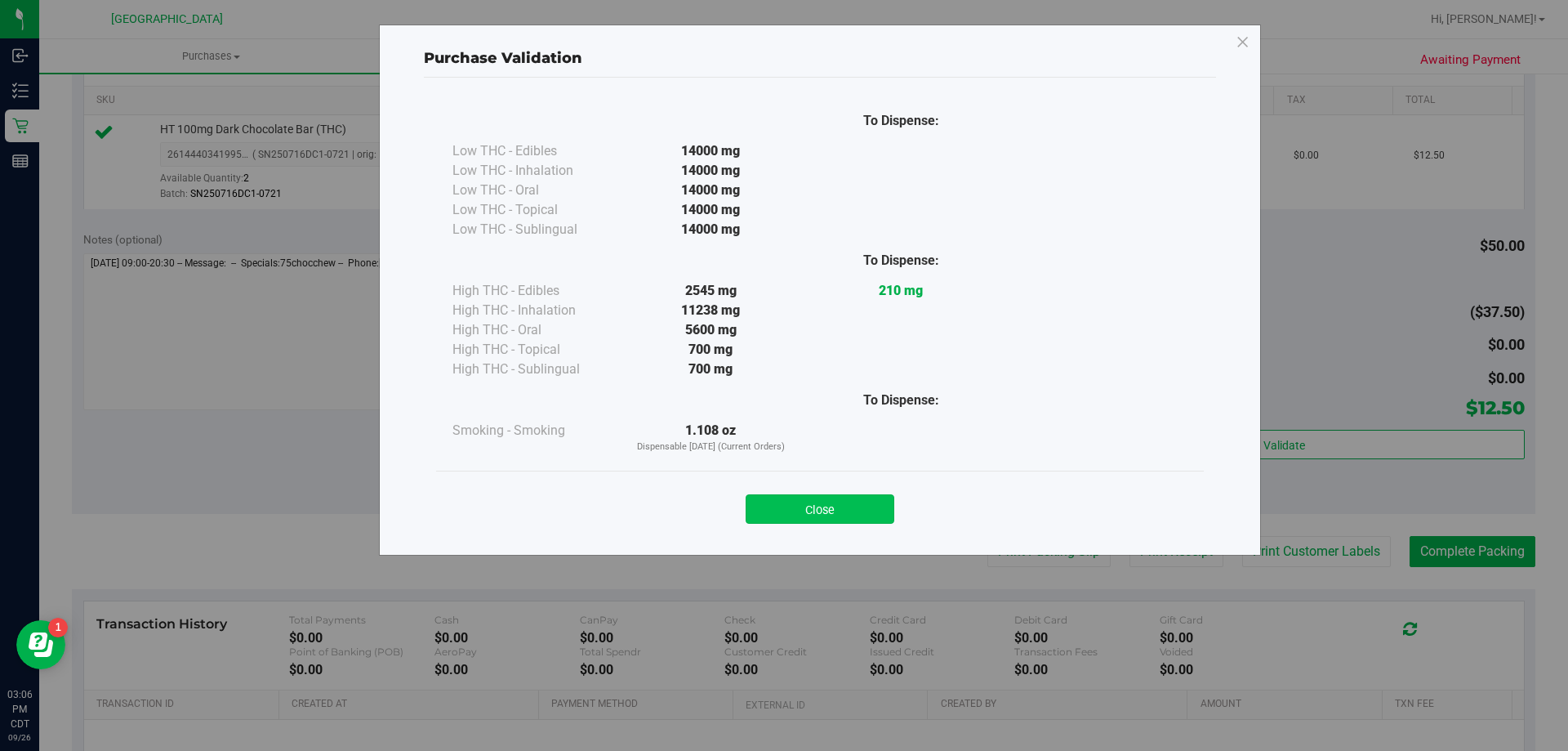
drag, startPoint x: 822, startPoint y: 509, endPoint x: 1250, endPoint y: 574, distance: 432.9
click at [823, 510] on button "Close" at bounding box center [820, 509] width 149 height 30
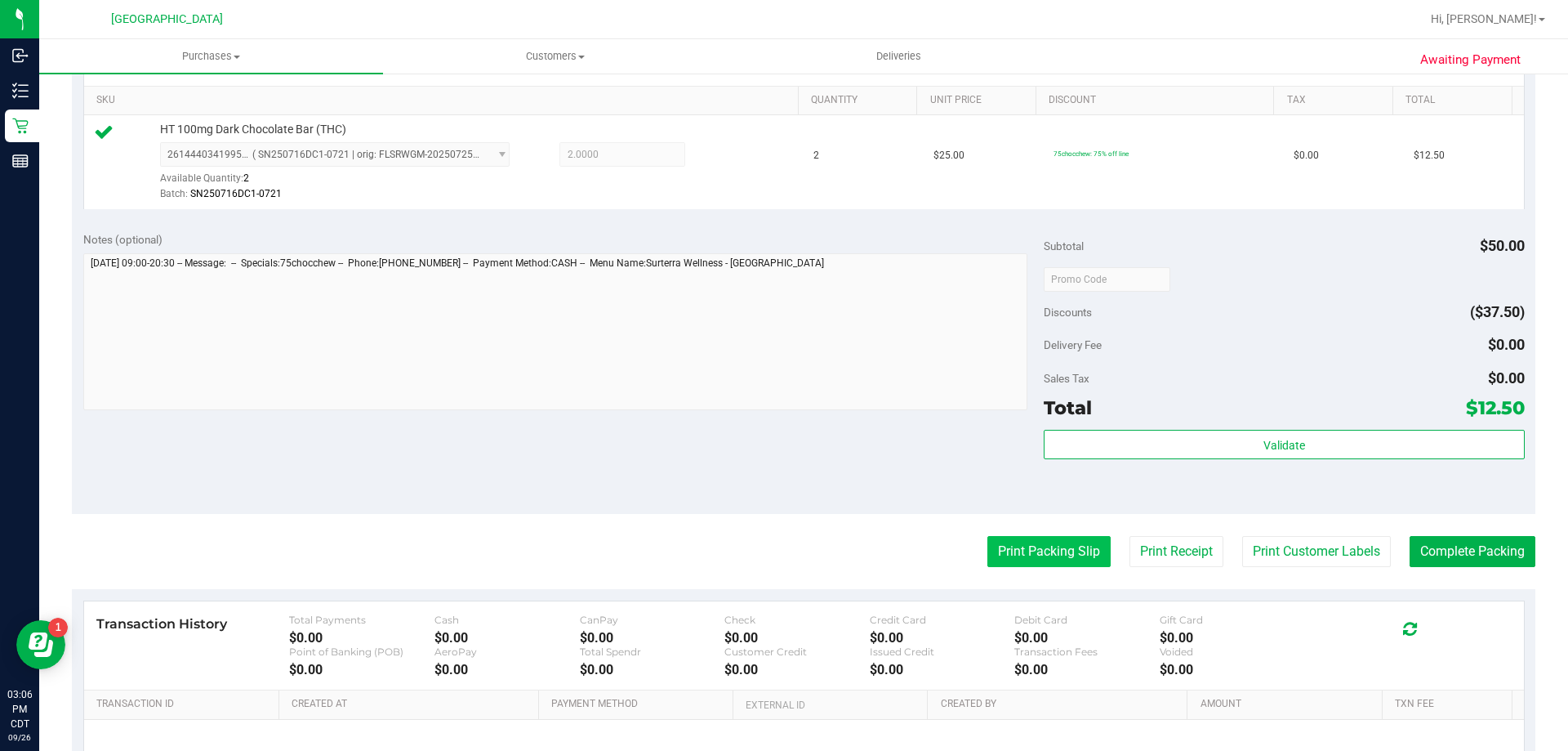
click at [1060, 540] on button "Print Packing Slip" at bounding box center [1049, 551] width 124 height 31
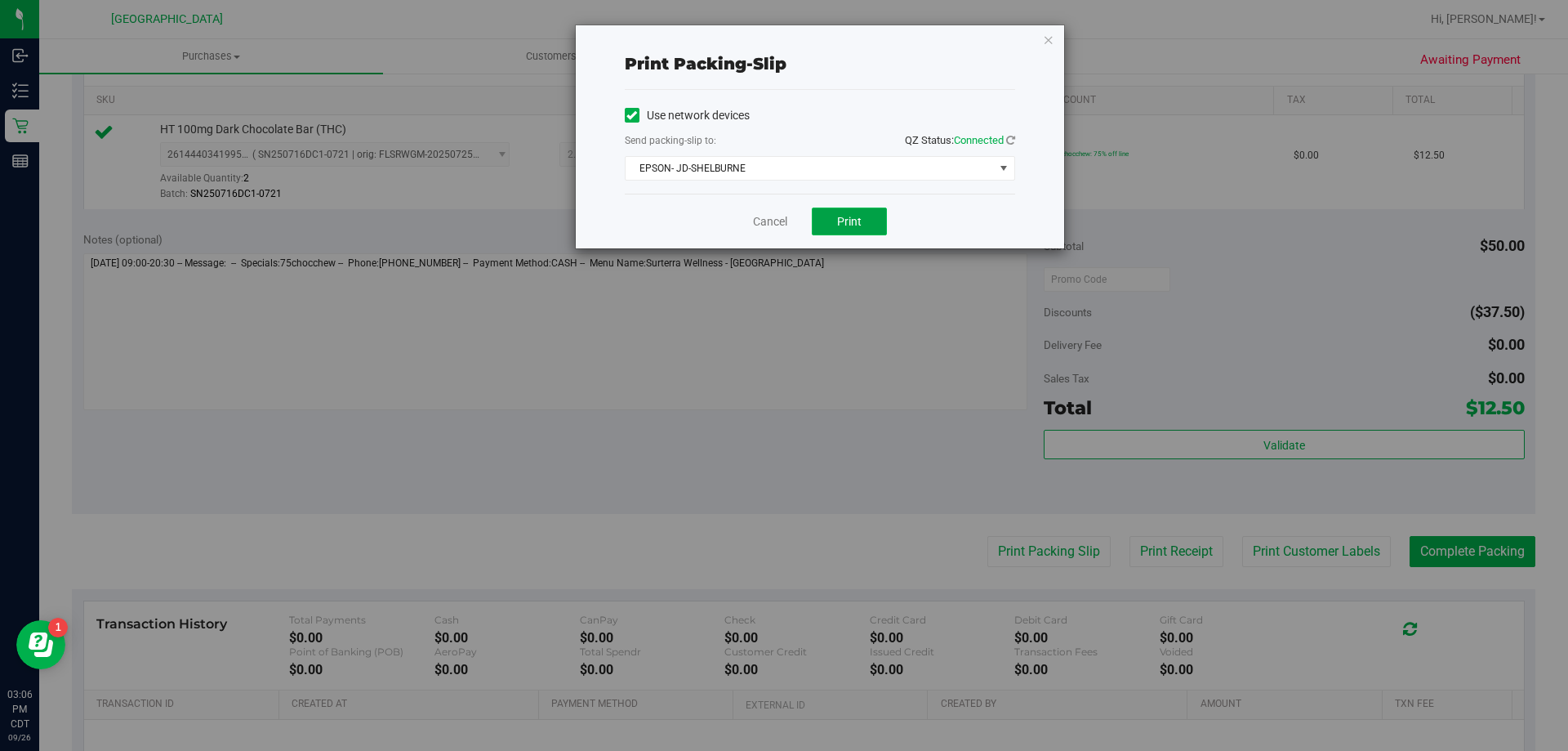
click at [869, 220] on button "Print" at bounding box center [849, 221] width 75 height 28
click at [836, 217] on button "Print" at bounding box center [849, 221] width 75 height 28
click at [771, 223] on link "Cancel" at bounding box center [771, 221] width 34 height 17
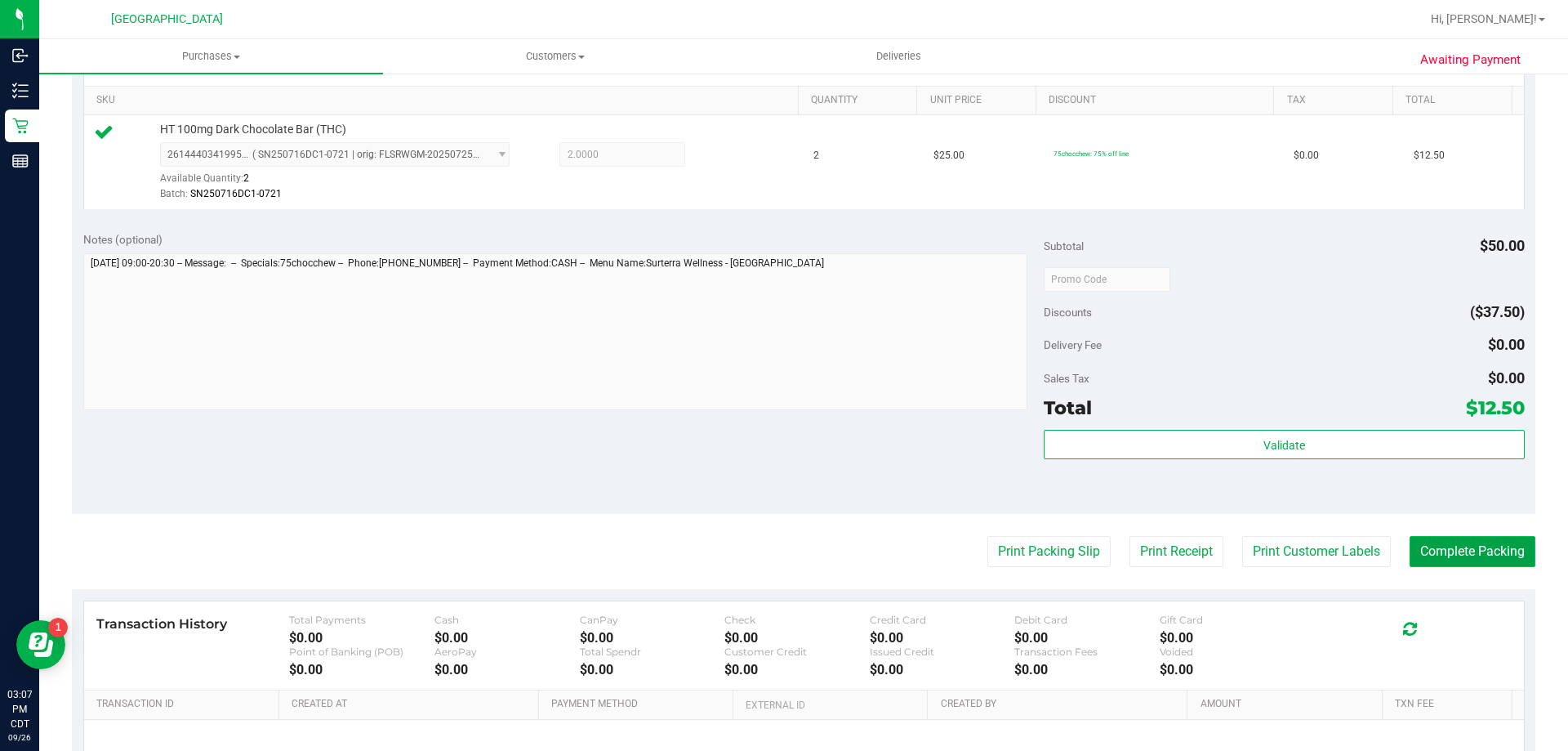
click at [1485, 542] on button "Complete Packing" at bounding box center [1473, 551] width 125 height 31
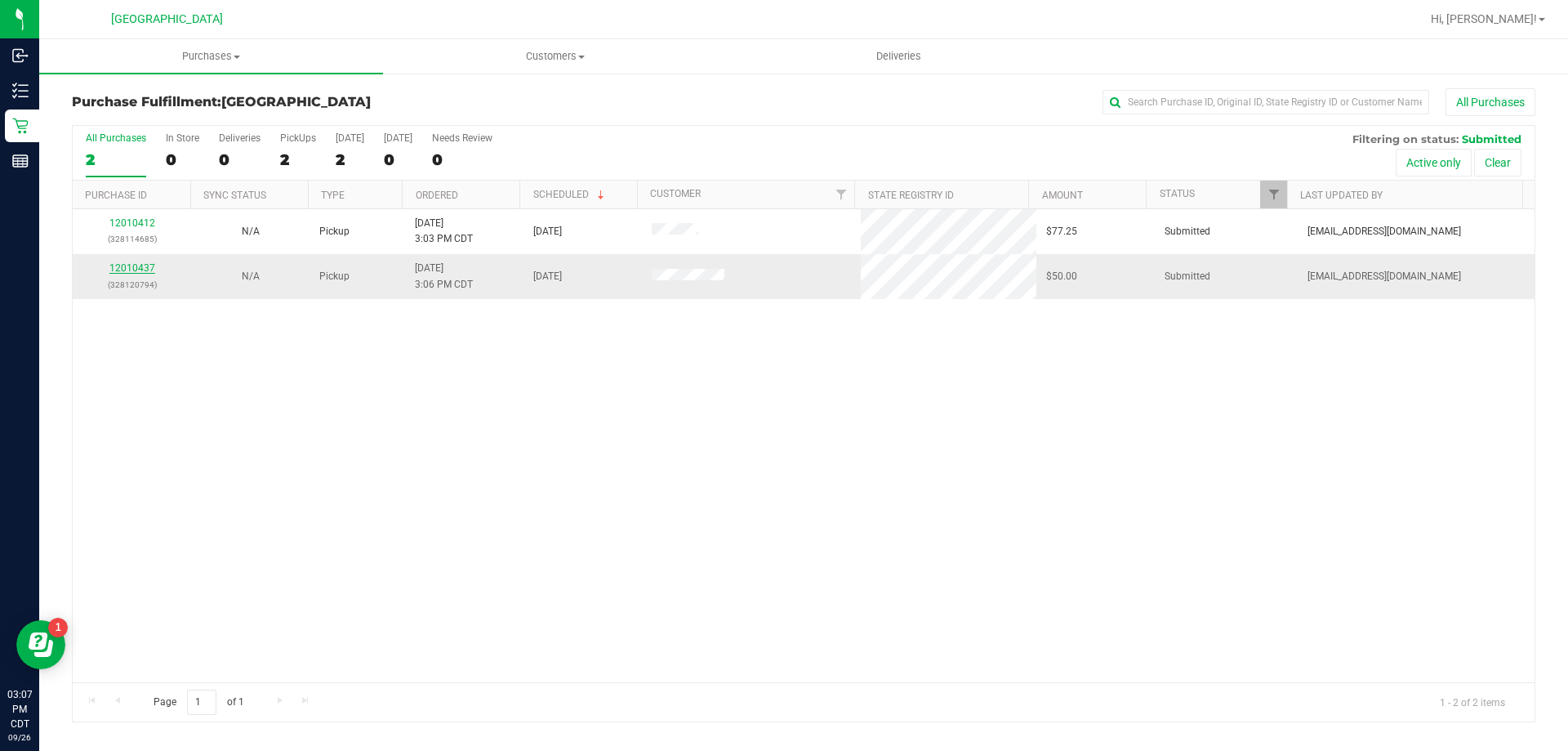
click at [116, 271] on link "12010437" at bounding box center [132, 268] width 46 height 12
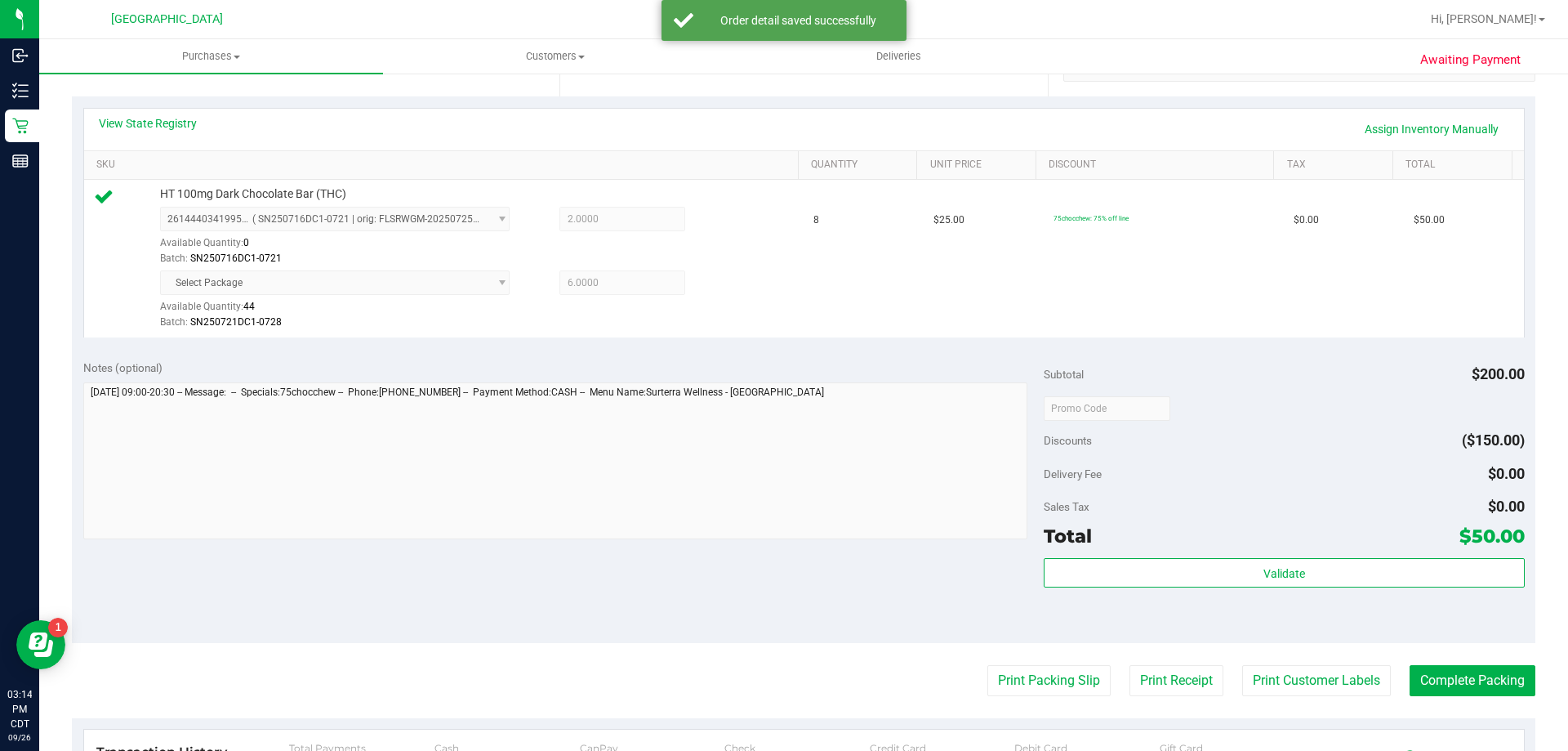
scroll to position [404, 0]
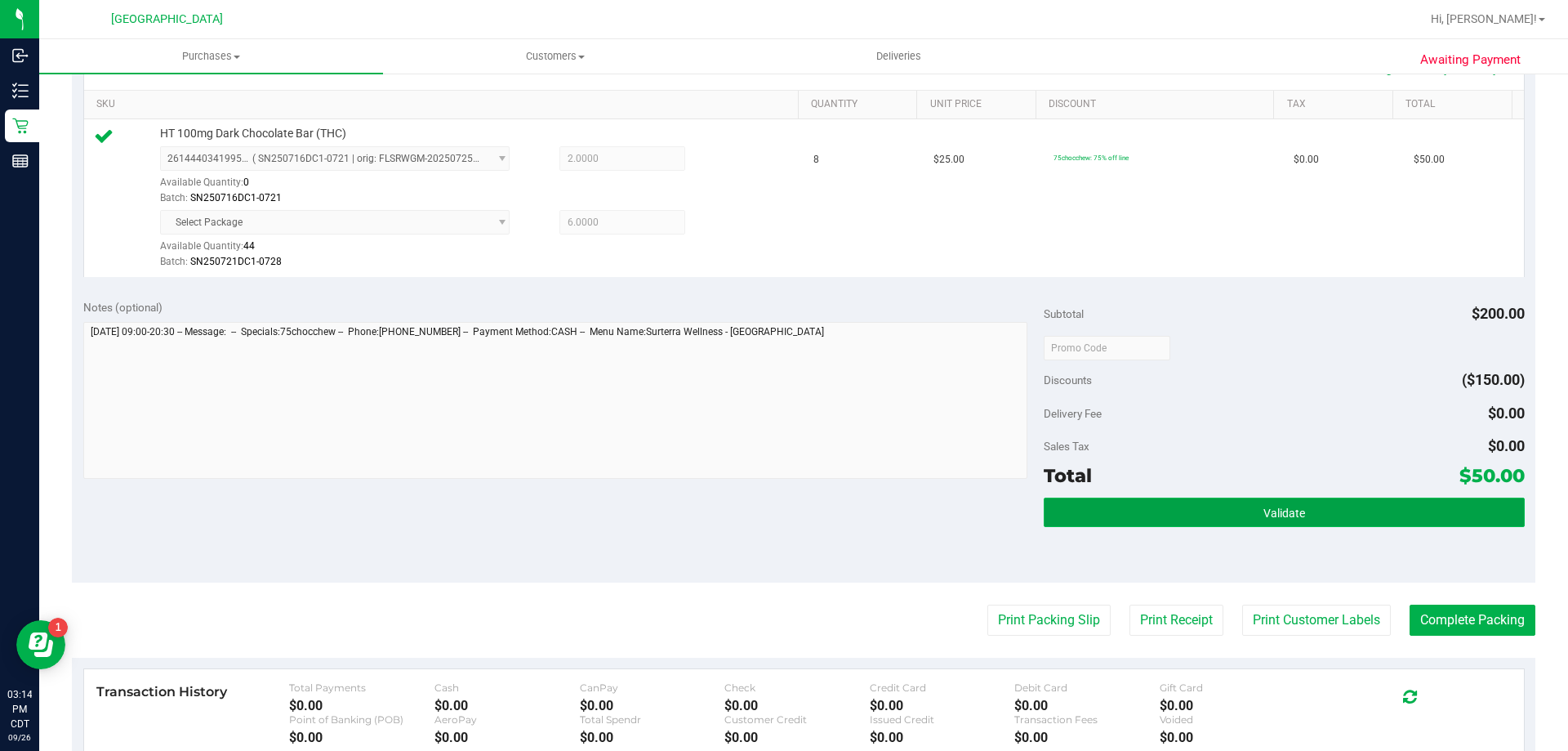
click at [1357, 499] on button "Validate" at bounding box center [1284, 512] width 480 height 30
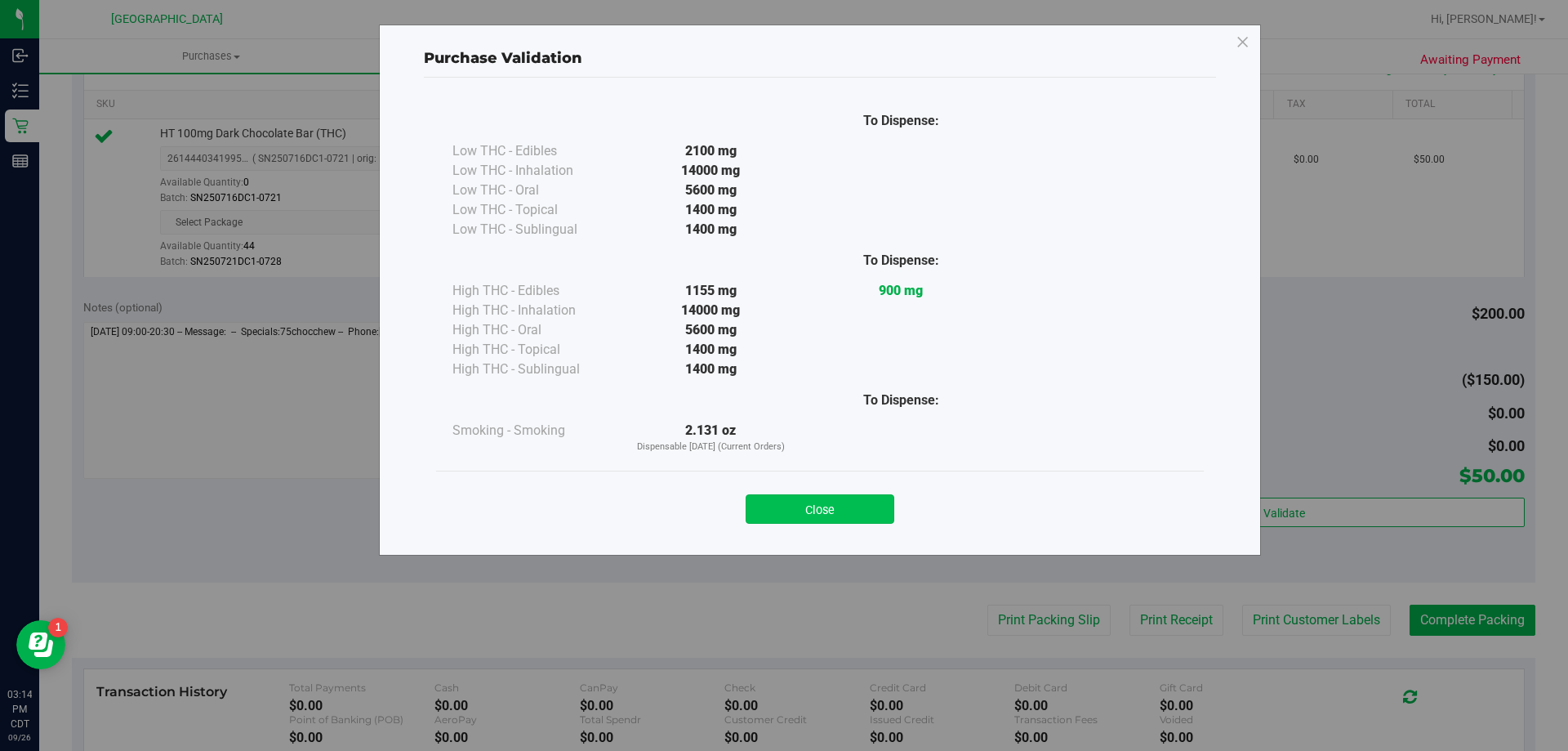
click at [818, 496] on button "Close" at bounding box center [820, 509] width 149 height 30
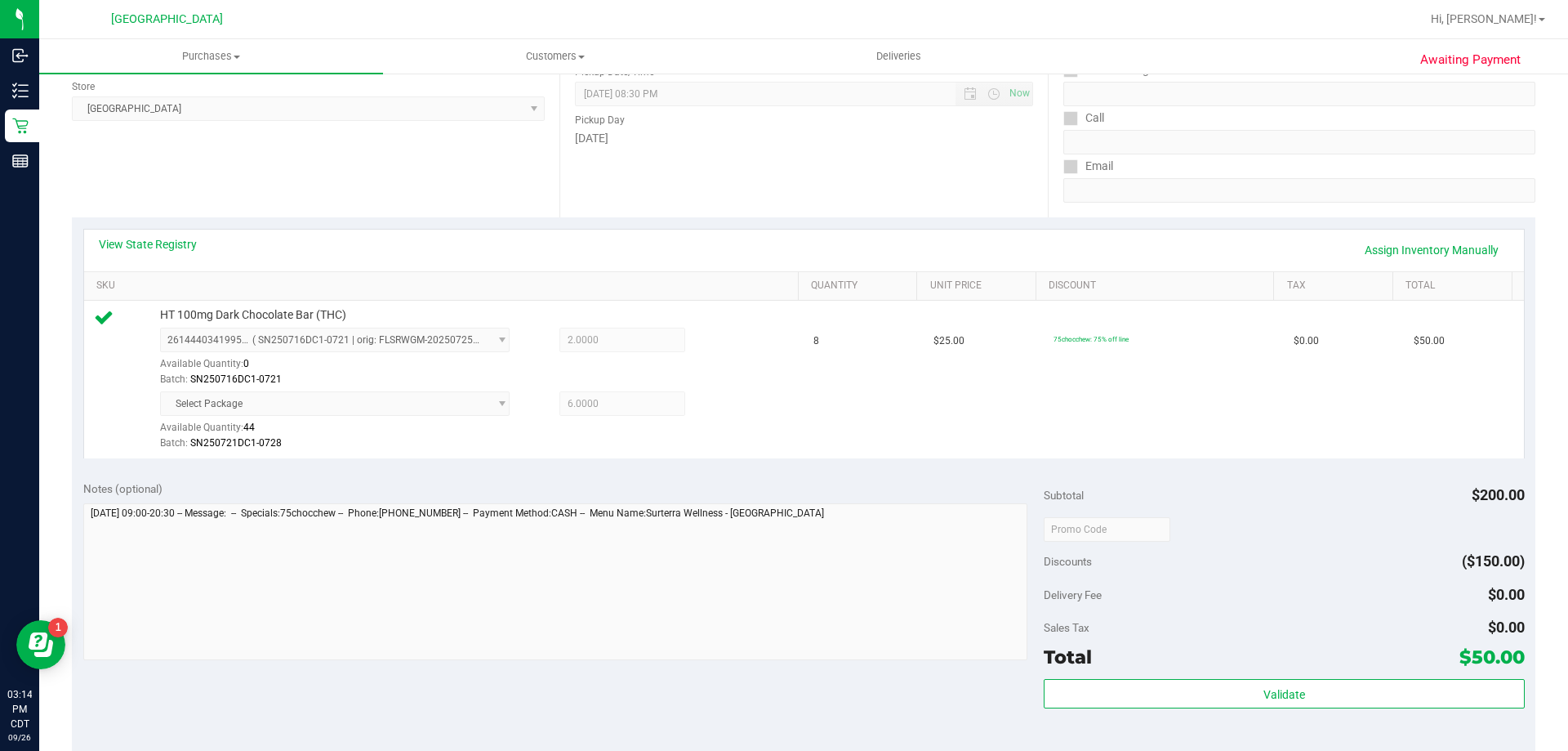
scroll to position [241, 0]
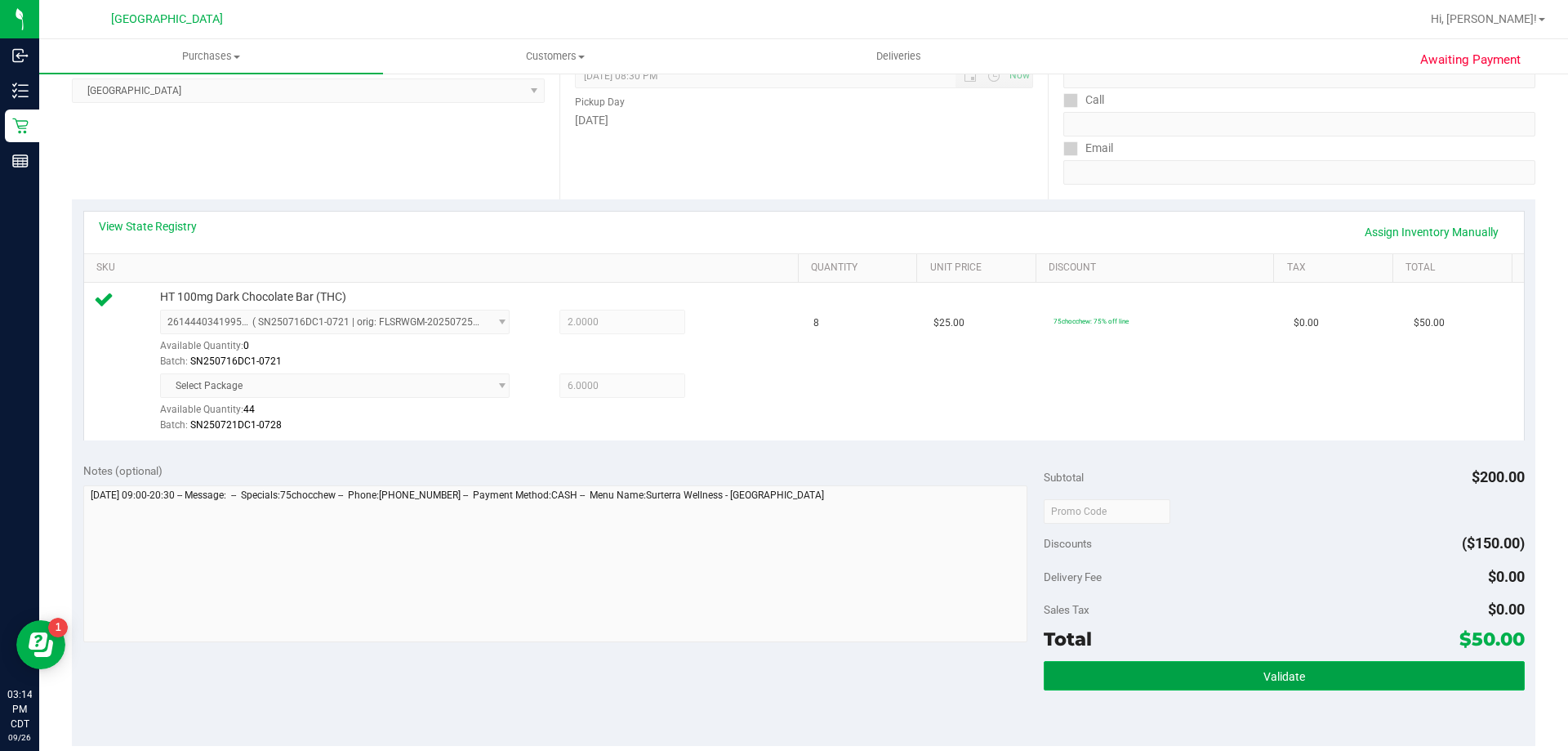
click at [1237, 669] on button "Validate" at bounding box center [1284, 676] width 480 height 30
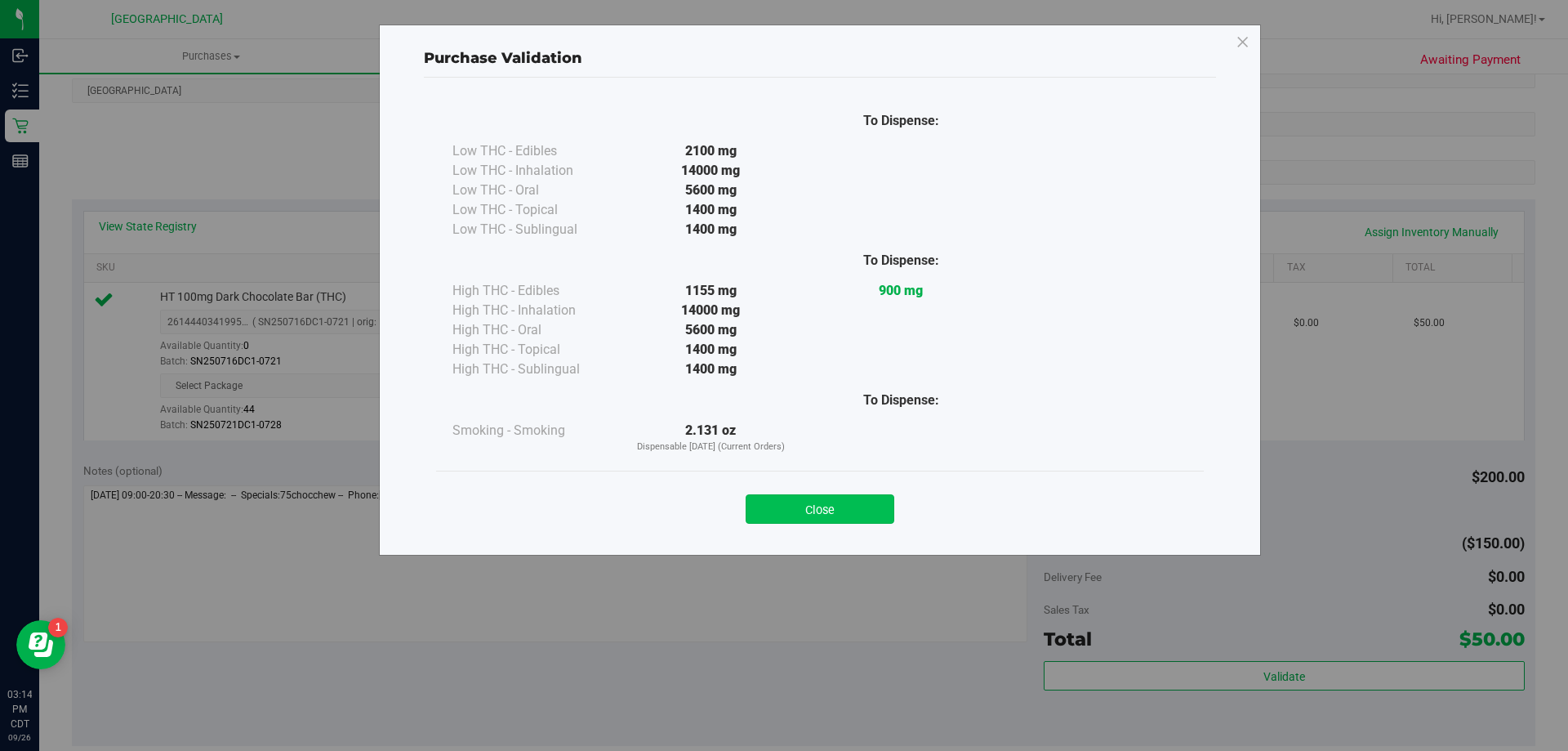
click at [837, 501] on button "Close" at bounding box center [820, 509] width 149 height 30
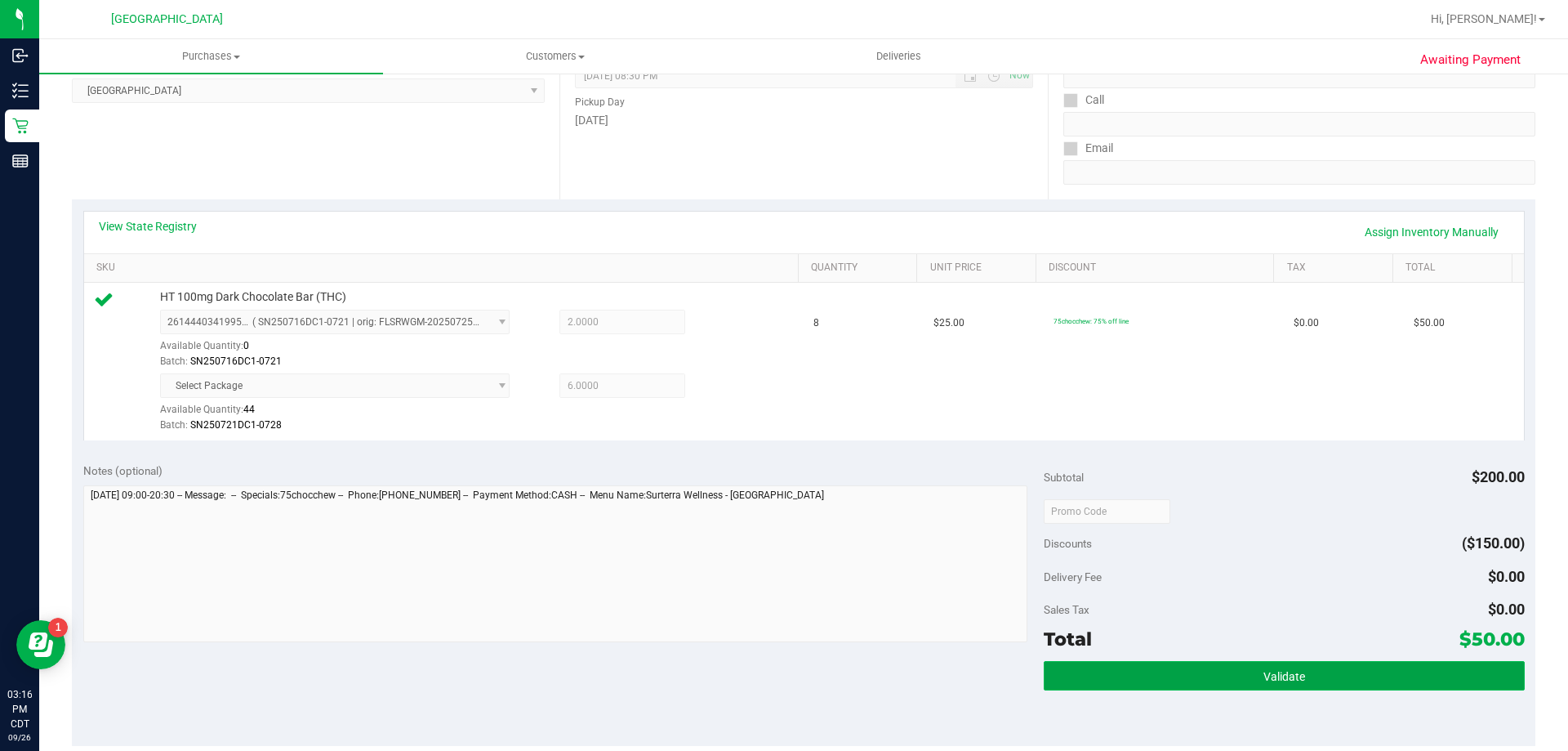
click at [1197, 685] on button "Validate" at bounding box center [1284, 676] width 480 height 30
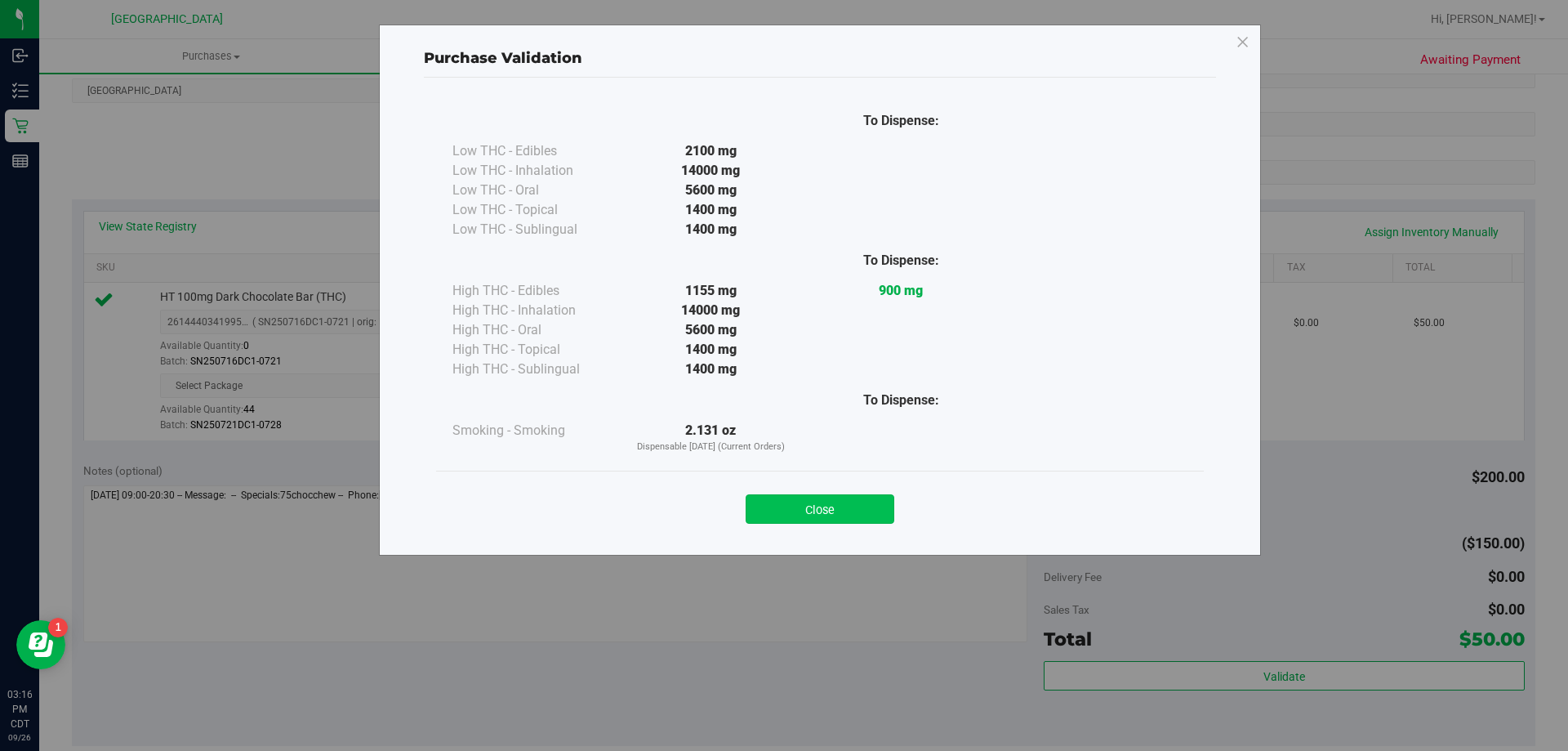
click at [847, 507] on button "Close" at bounding box center [820, 509] width 149 height 30
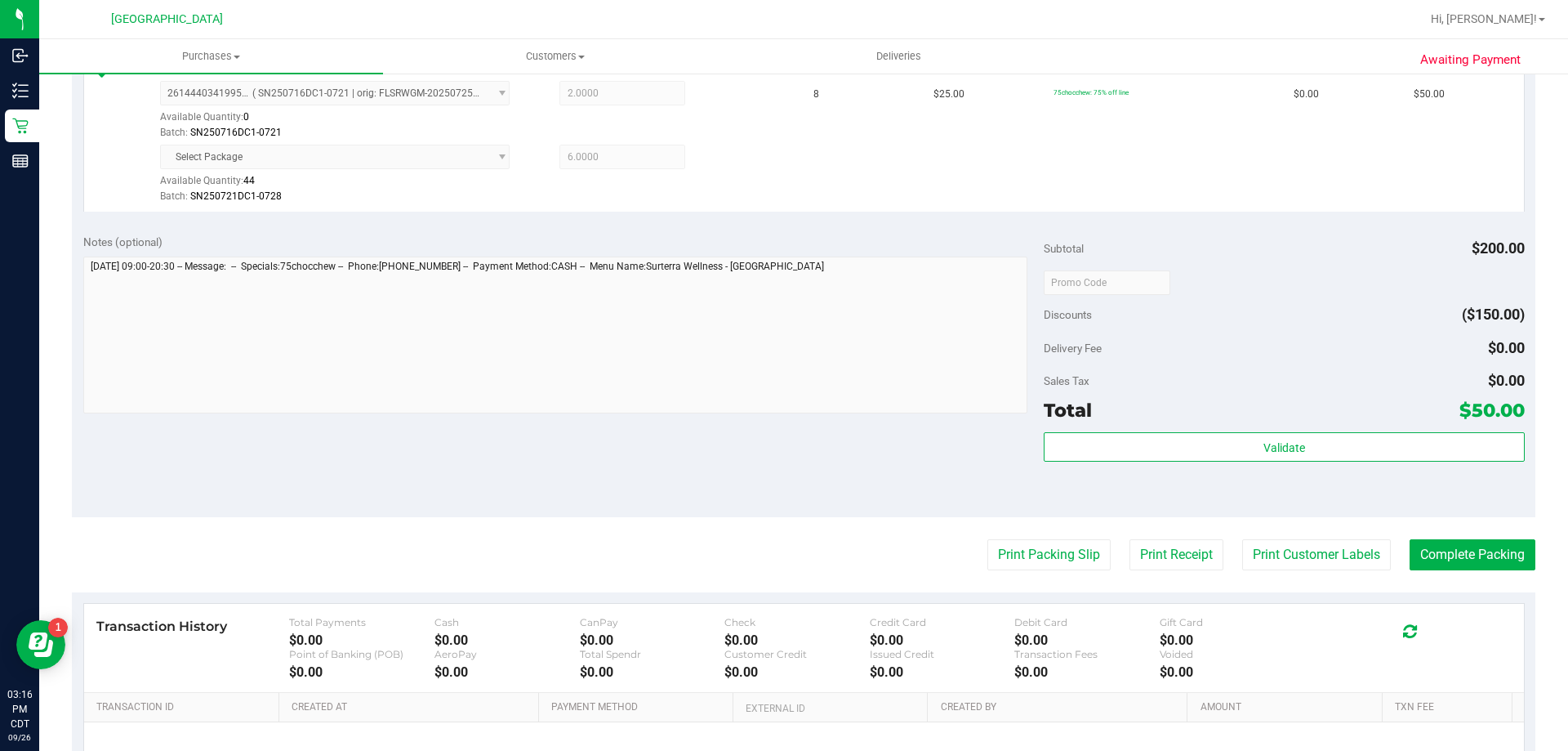
scroll to position [486, 0]
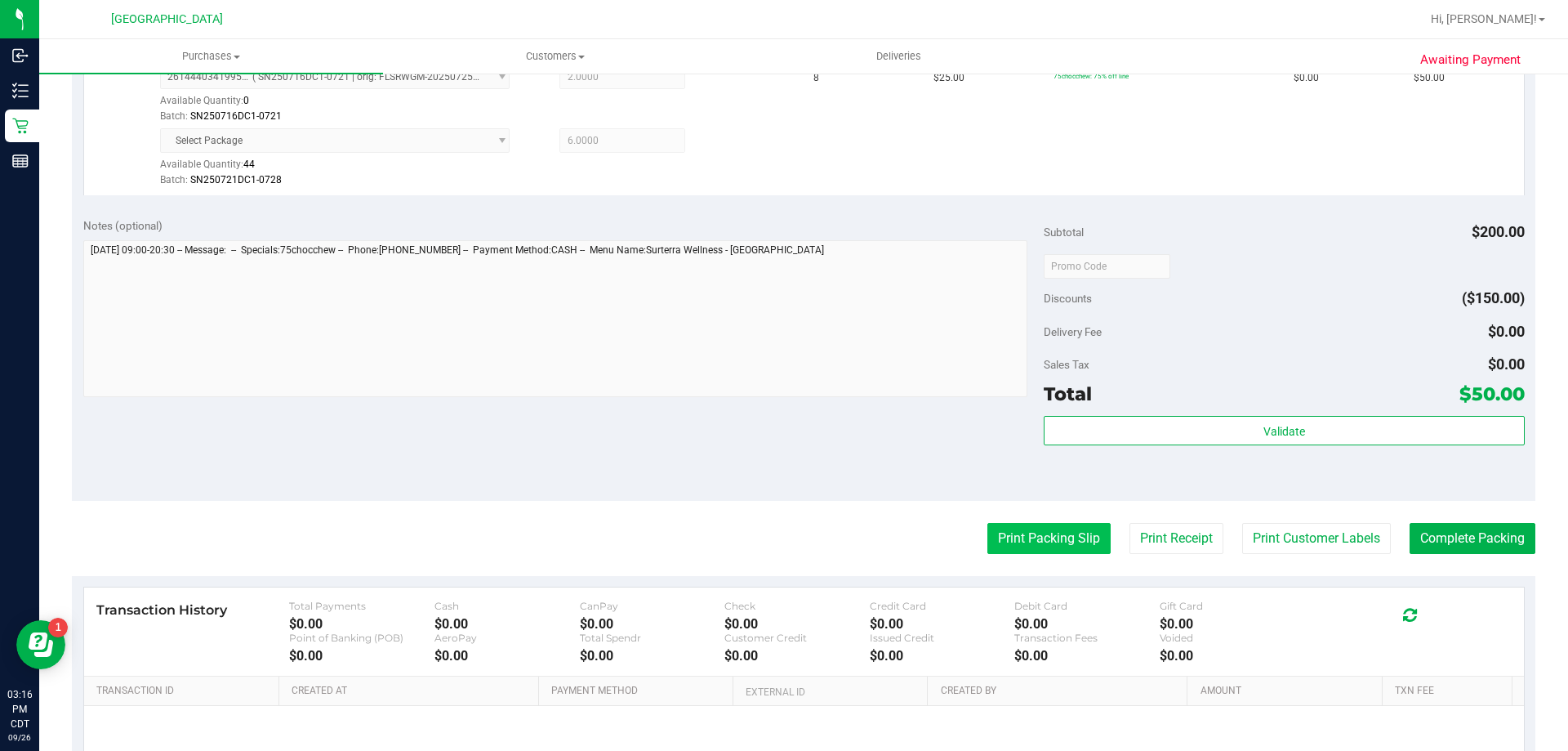
click at [1030, 533] on button "Print Packing Slip" at bounding box center [1049, 538] width 124 height 31
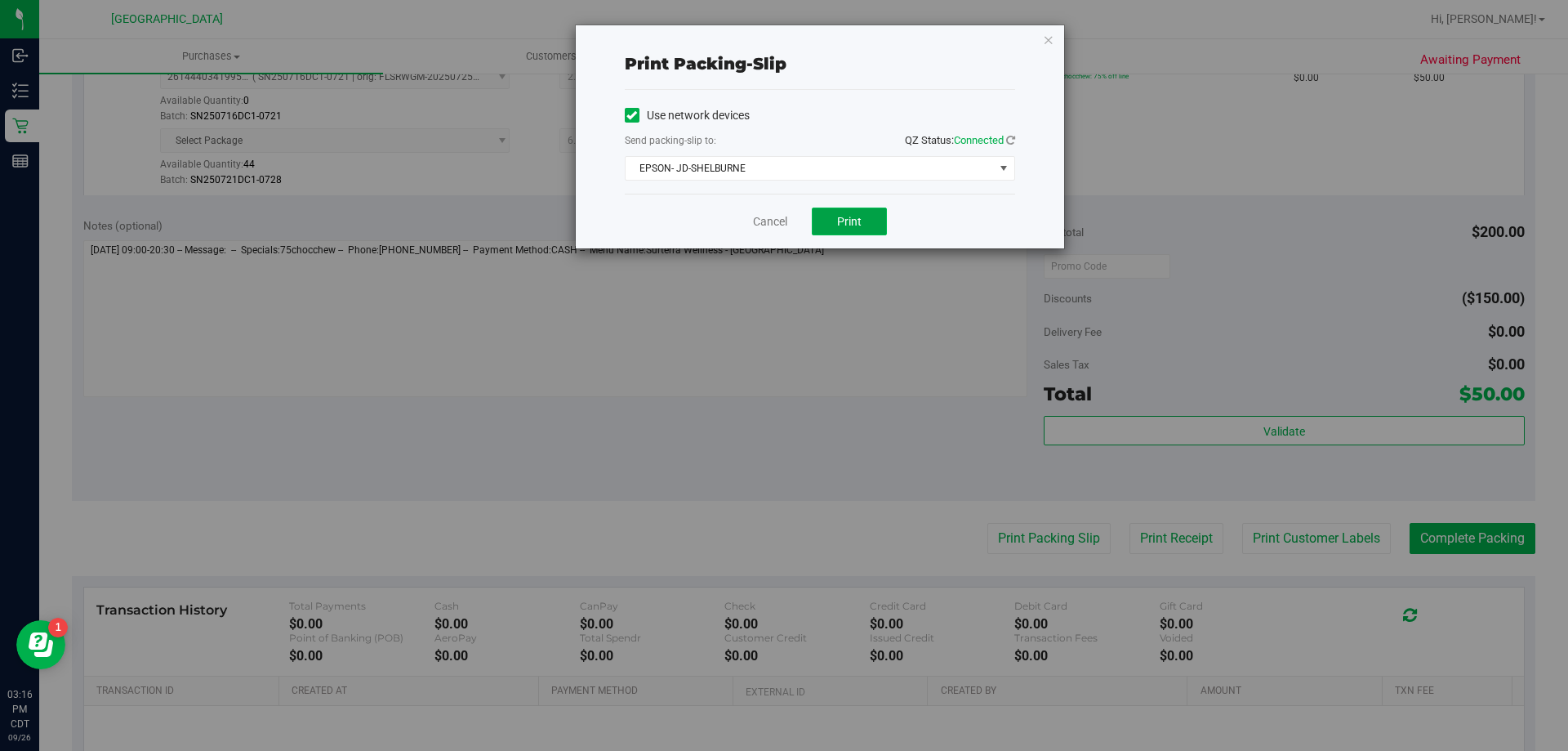
click at [848, 221] on span "Print" at bounding box center [849, 221] width 24 height 13
click at [762, 225] on link "Cancel" at bounding box center [771, 221] width 34 height 17
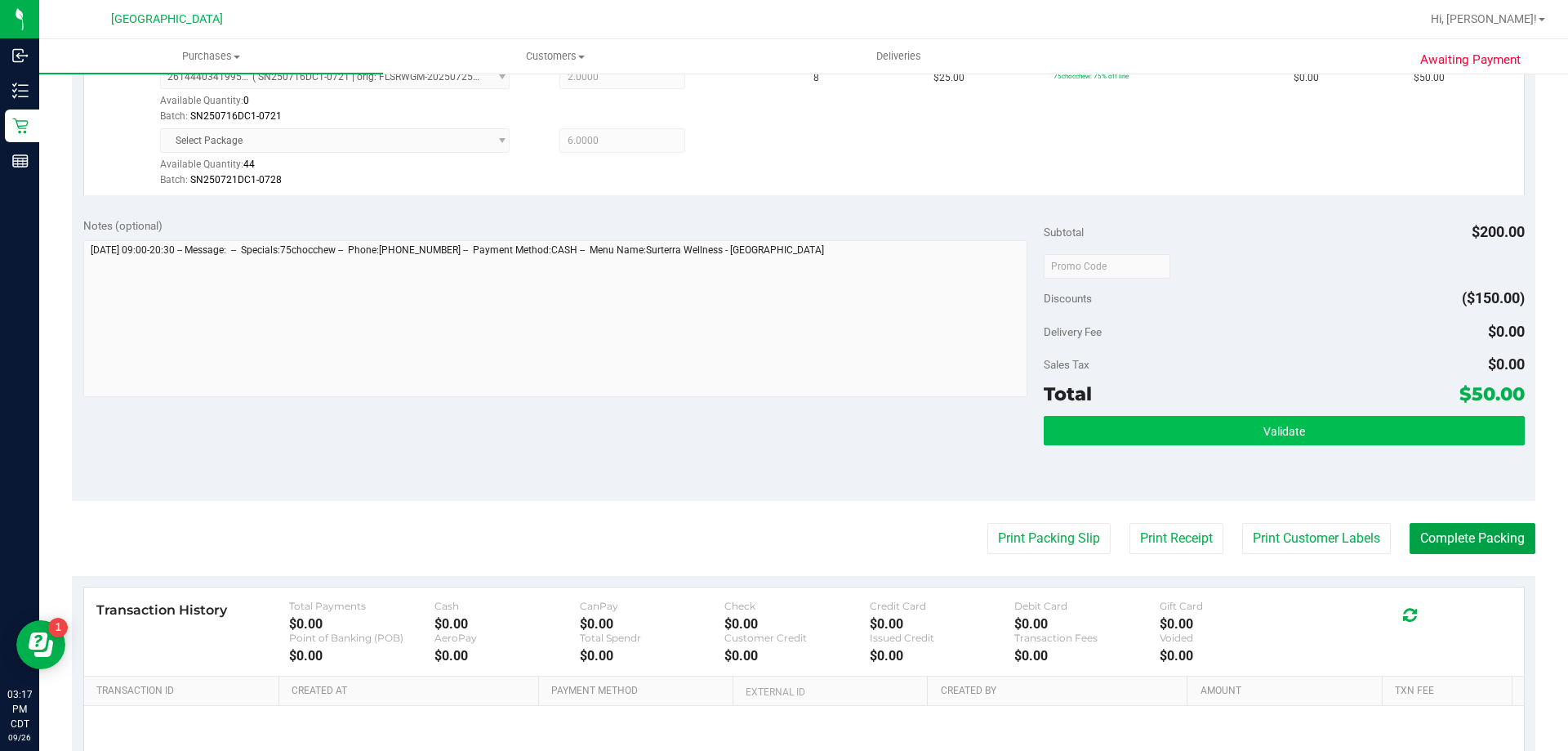
drag, startPoint x: 1428, startPoint y: 544, endPoint x: 1314, endPoint y: 419, distance: 169.2
click at [1429, 544] on button "Complete Packing" at bounding box center [1473, 538] width 125 height 31
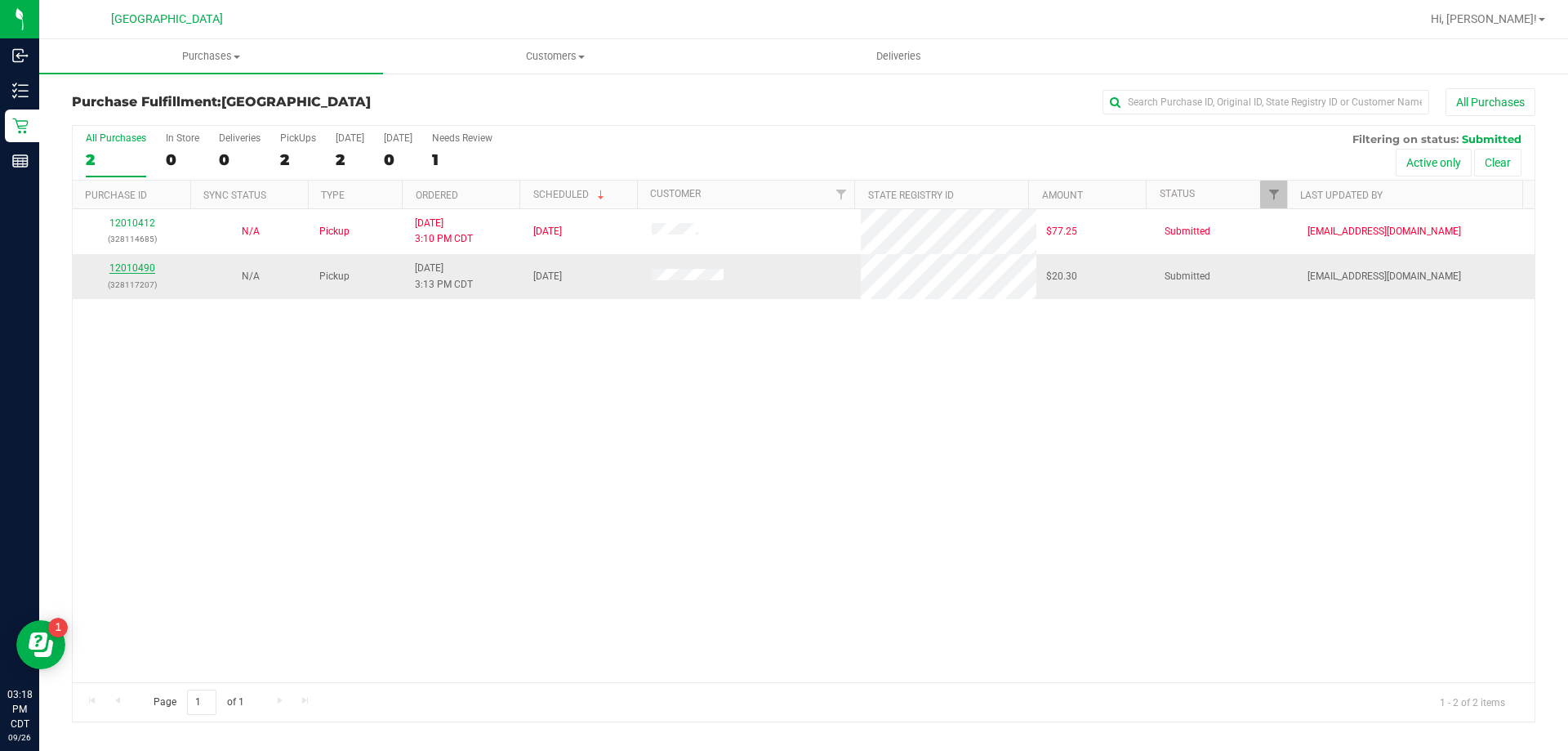
click at [150, 268] on link "12010490" at bounding box center [132, 268] width 46 height 12
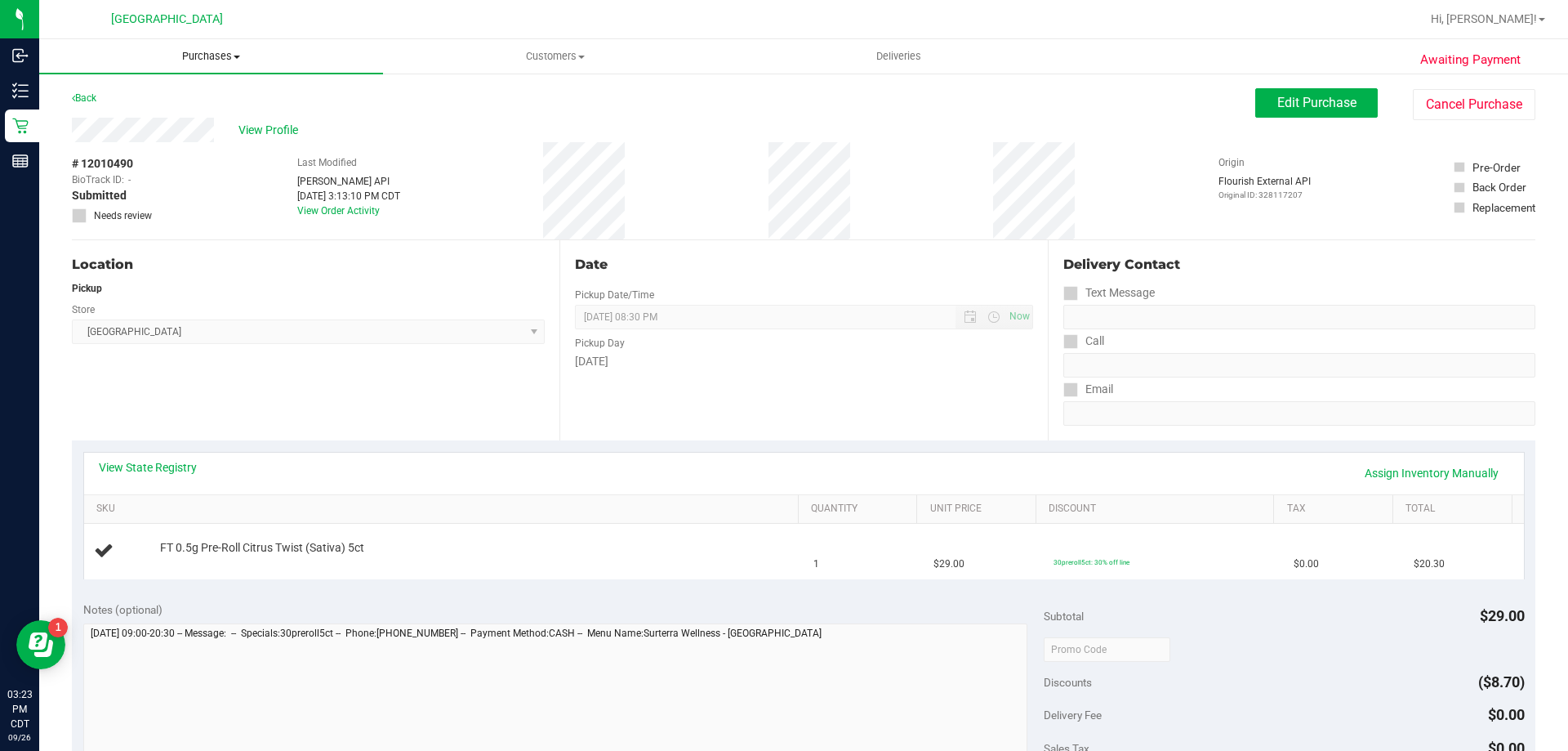
click at [223, 66] on uib-tab-heading "Purchases Summary of purchases Fulfillment All purchases" at bounding box center [211, 56] width 344 height 34
click at [191, 122] on li "Fulfillment" at bounding box center [211, 118] width 344 height 20
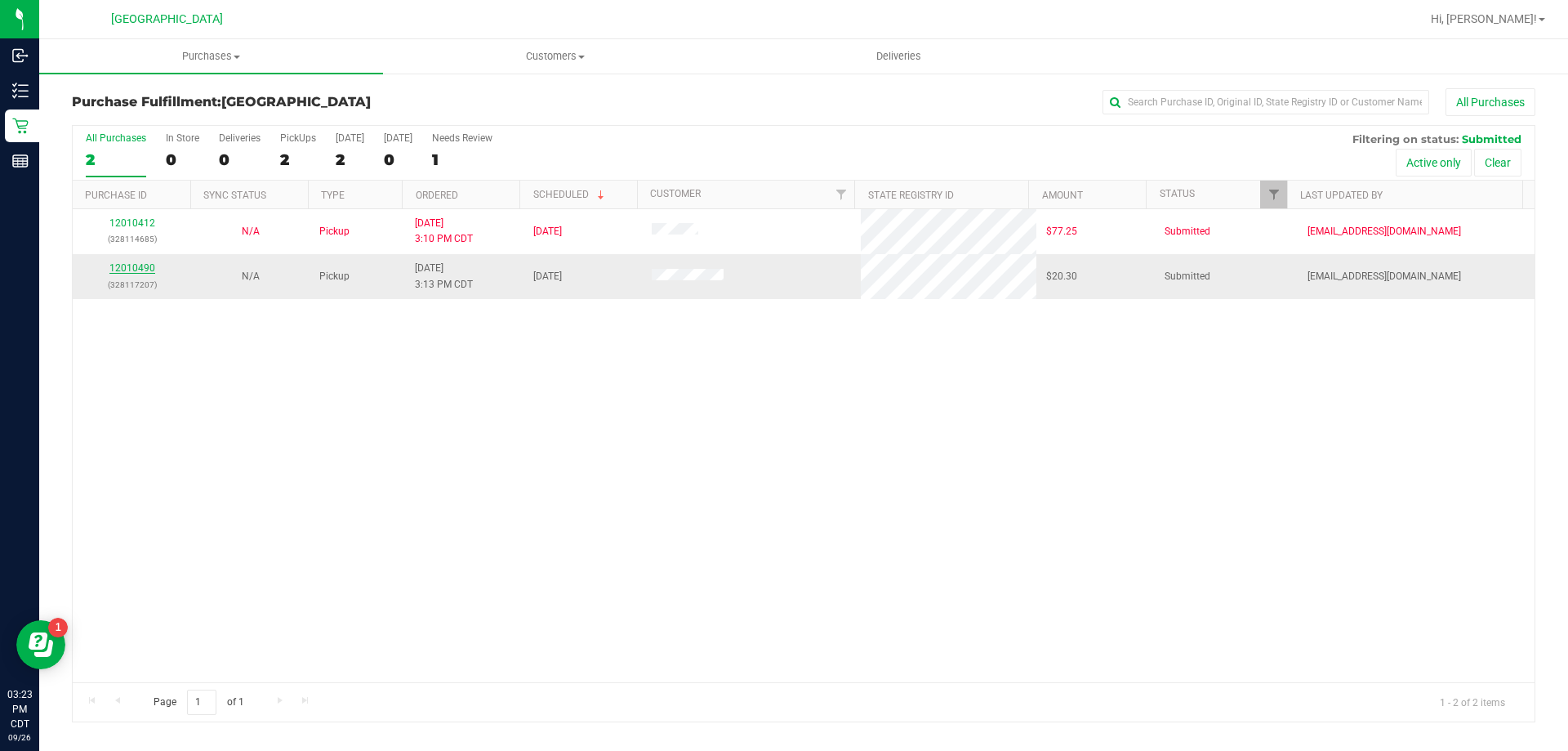
click at [143, 263] on link "12010490" at bounding box center [132, 268] width 46 height 12
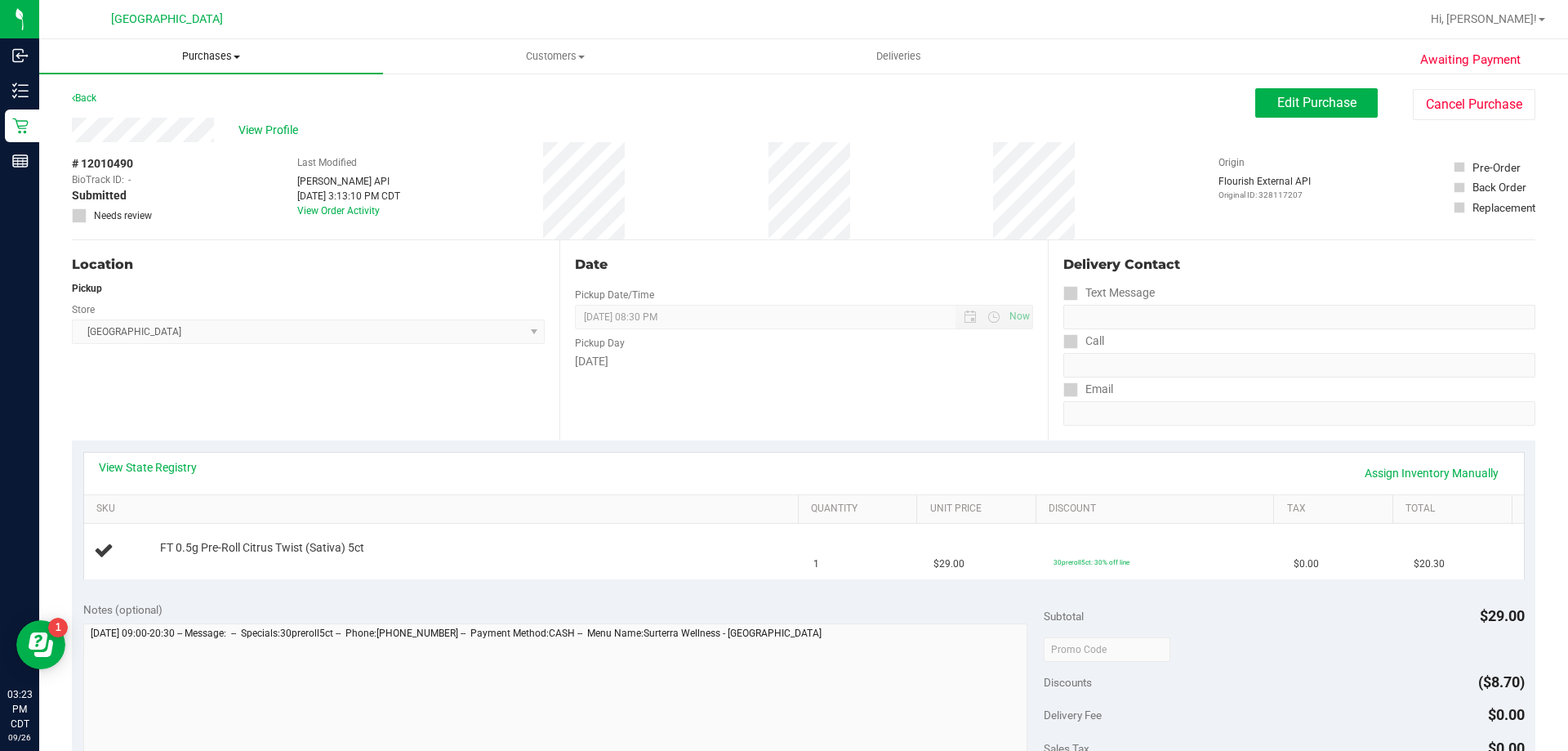
click at [229, 43] on uib-tab-heading "Purchases Summary of purchases Fulfillment All purchases" at bounding box center [211, 56] width 344 height 34
click at [225, 57] on span "Purchases" at bounding box center [211, 56] width 344 height 14
click at [194, 52] on span "Purchases" at bounding box center [211, 56] width 344 height 14
click at [169, 112] on li "Fulfillment" at bounding box center [211, 118] width 344 height 20
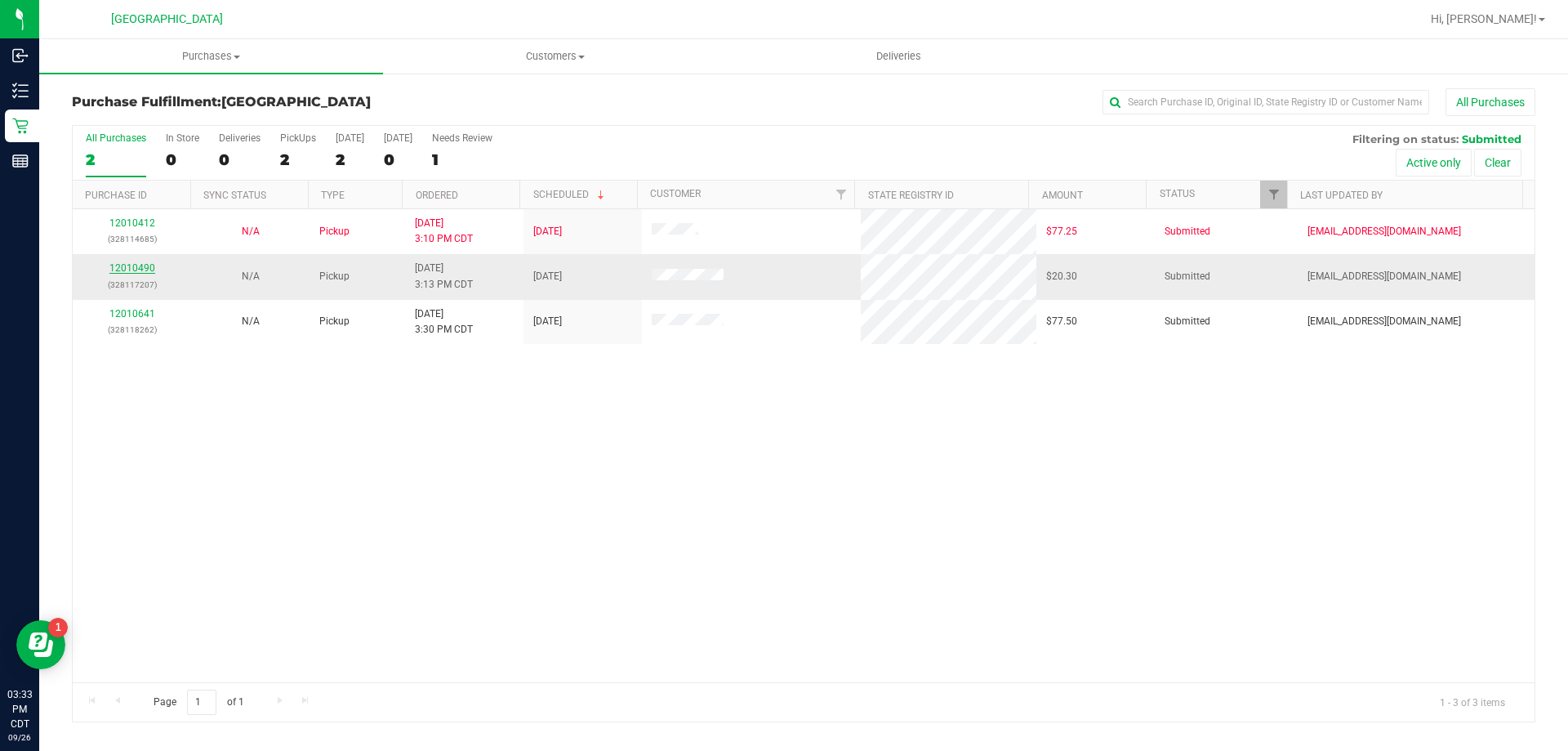
click at [146, 266] on link "12010490" at bounding box center [132, 268] width 46 height 12
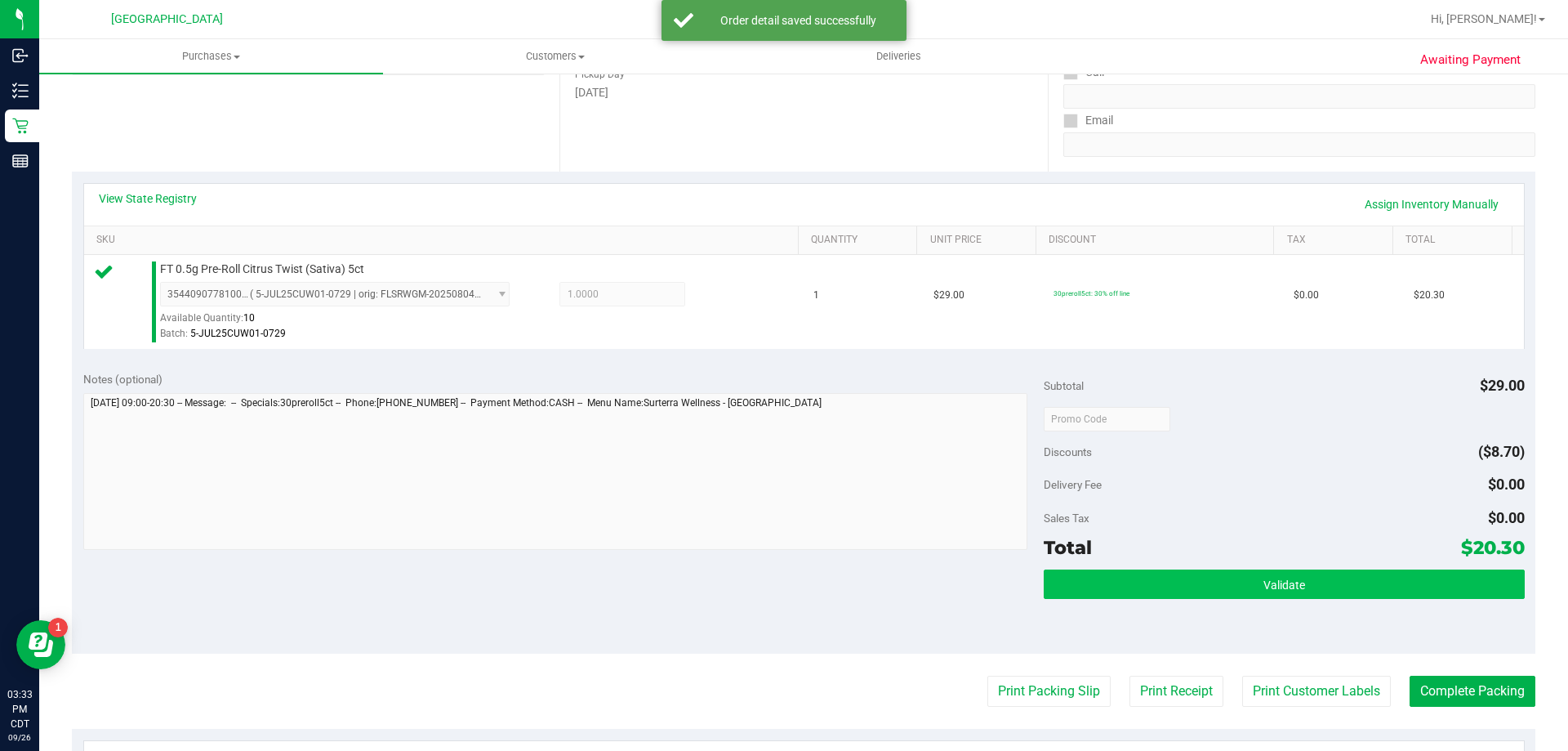
scroll to position [327, 0]
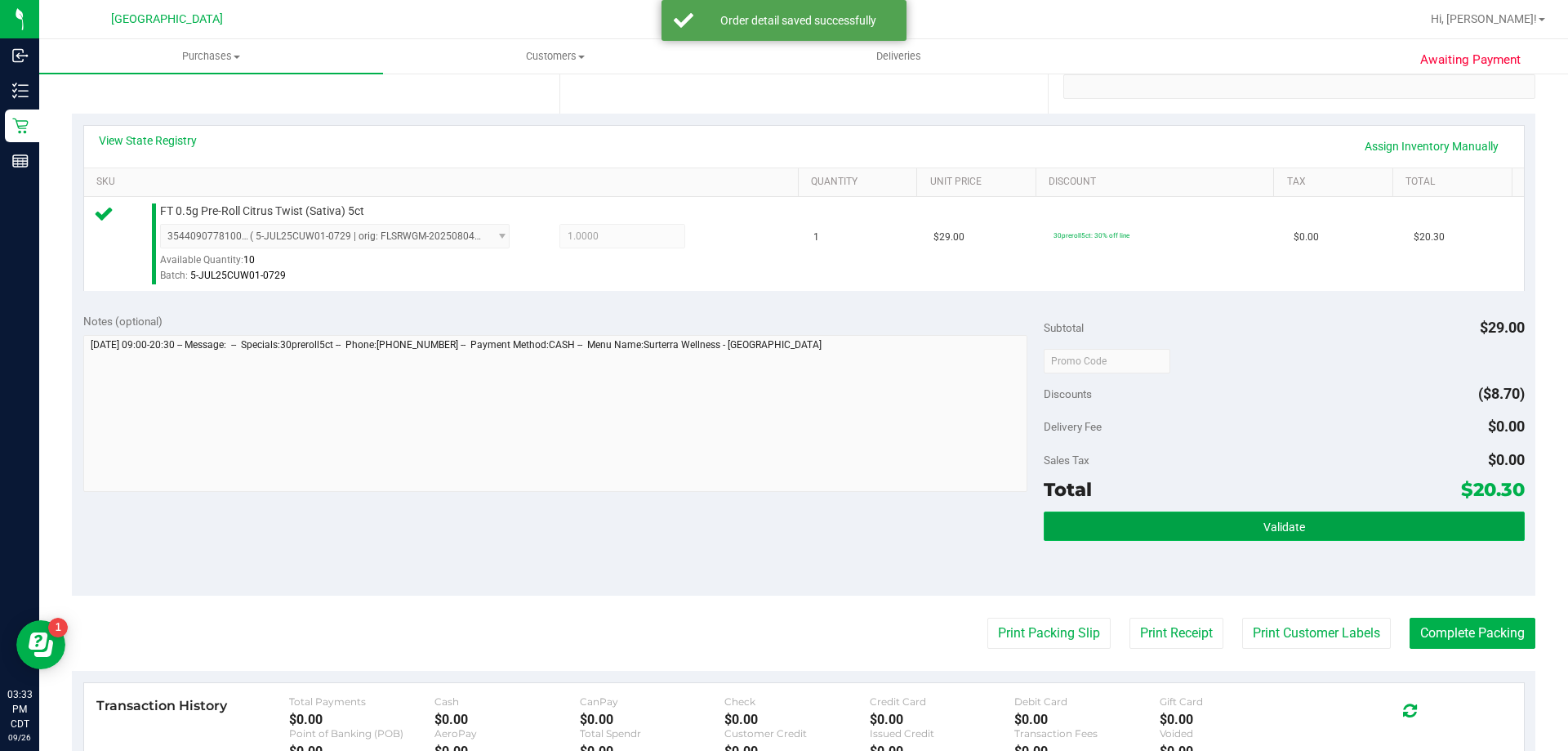
click at [1322, 516] on button "Validate" at bounding box center [1284, 526] width 480 height 30
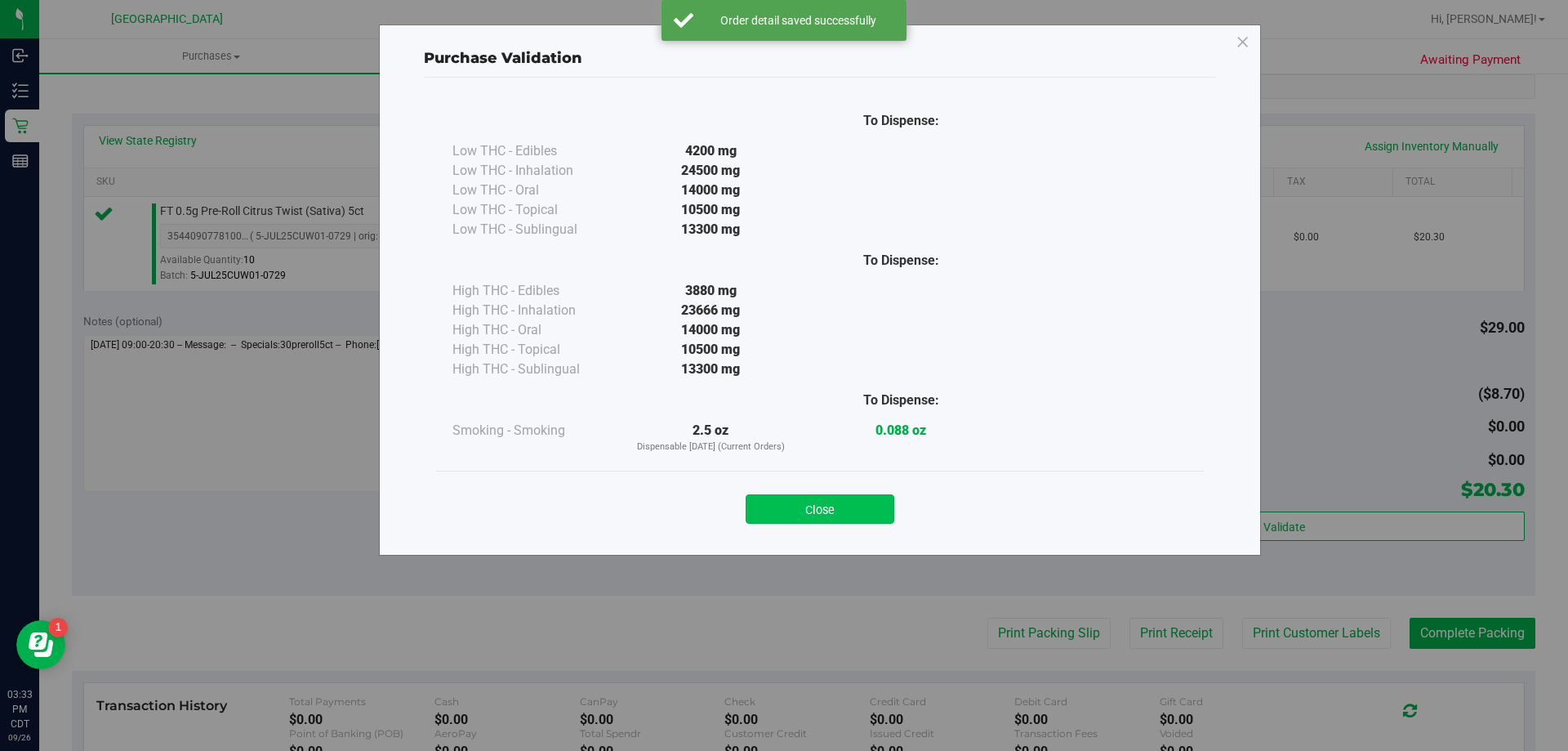
click at [764, 512] on button "Close" at bounding box center [820, 509] width 149 height 30
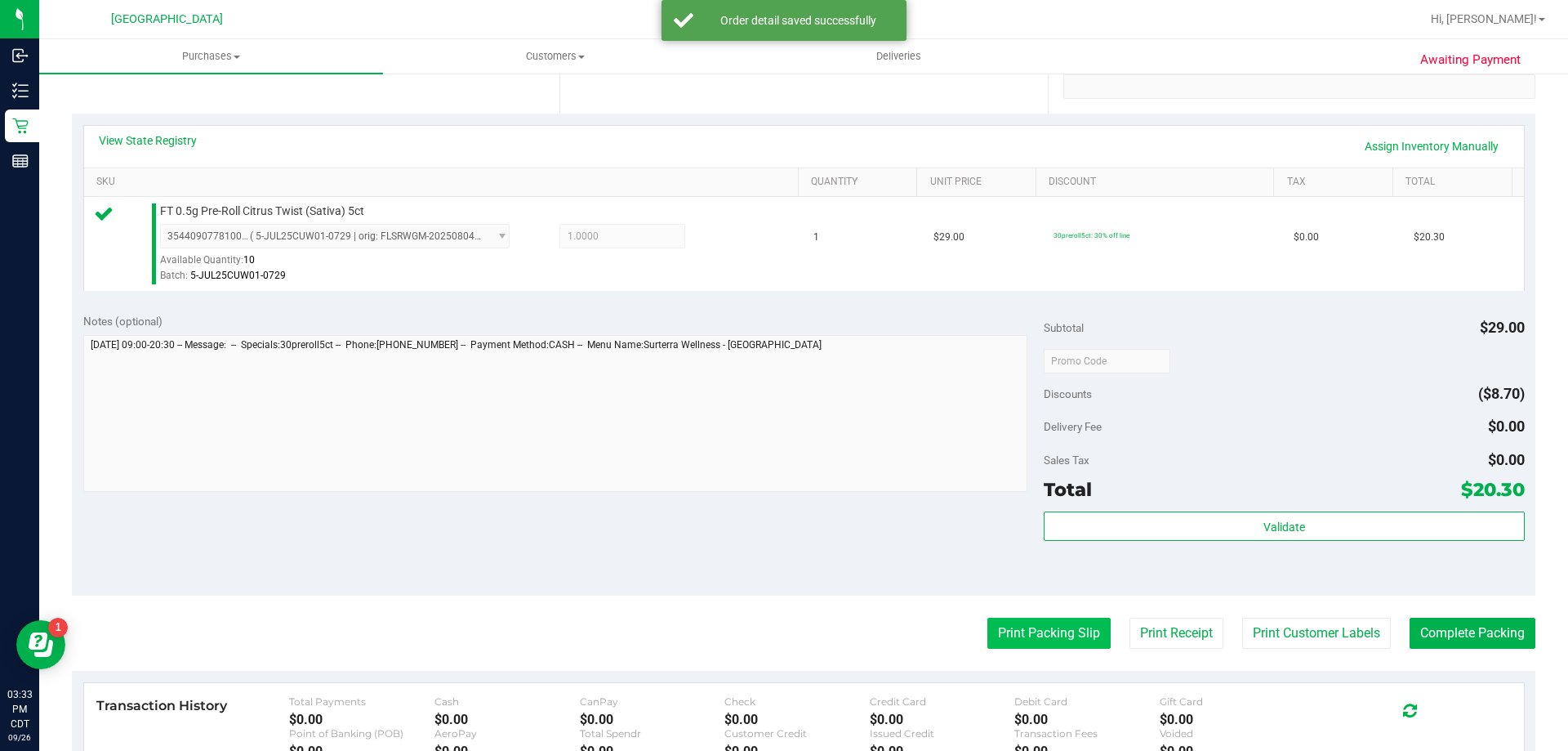
click at [1025, 634] on button "Print Packing Slip" at bounding box center [1049, 633] width 124 height 31
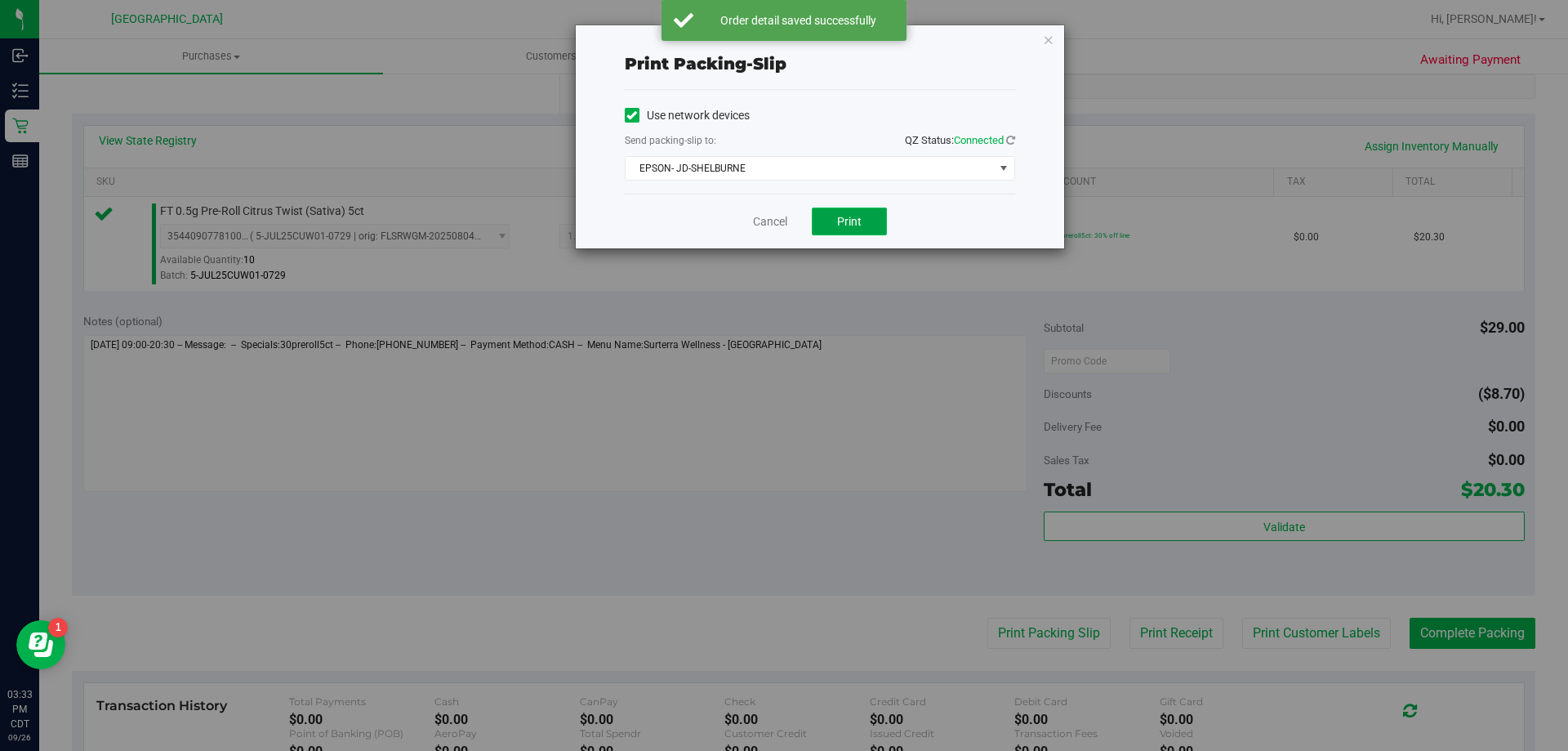
click at [865, 222] on button "Print" at bounding box center [849, 221] width 75 height 28
click at [762, 226] on link "Cancel" at bounding box center [771, 221] width 34 height 17
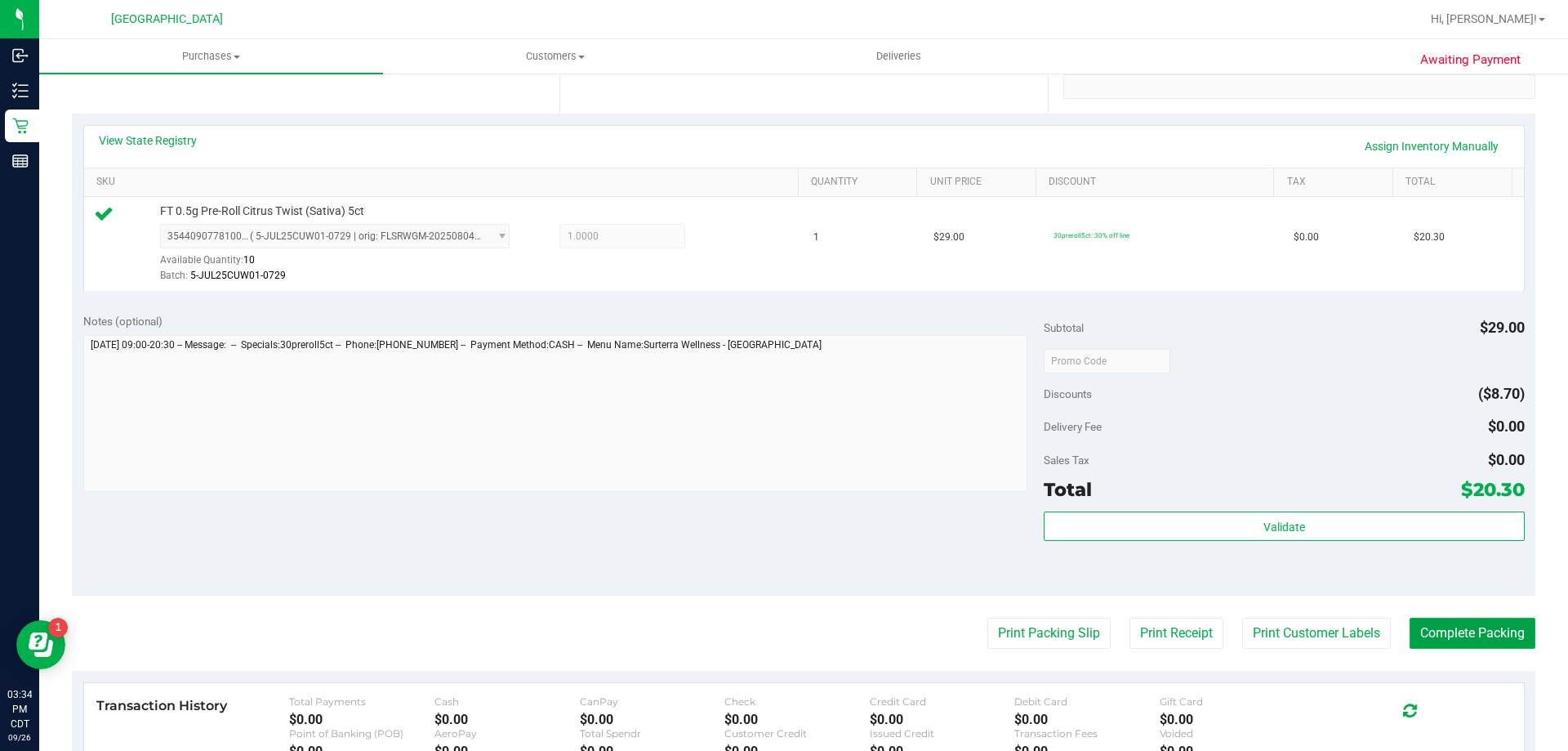
click at [1446, 642] on button "Complete Packing" at bounding box center [1473, 633] width 125 height 31
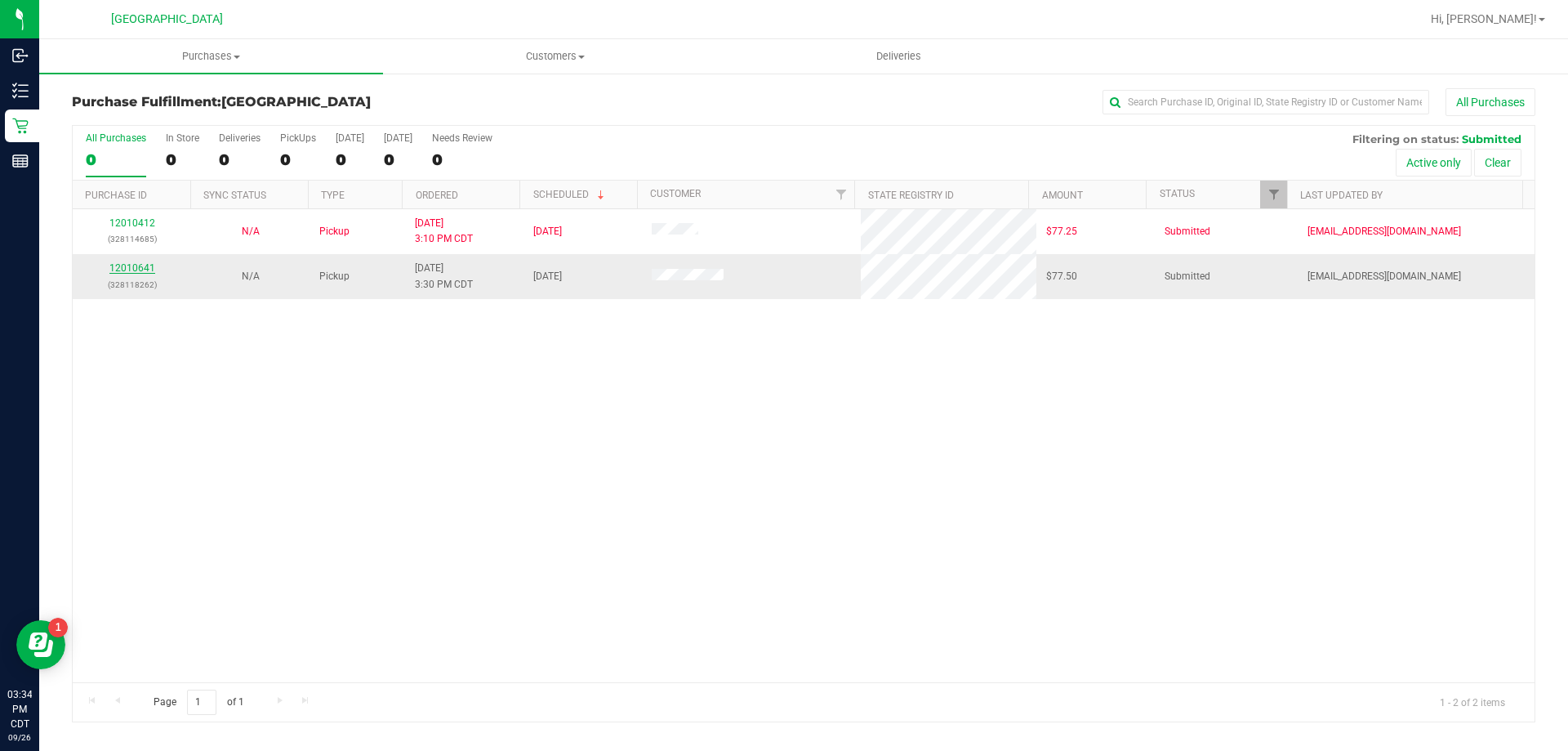
click at [138, 264] on link "12010641" at bounding box center [132, 268] width 46 height 12
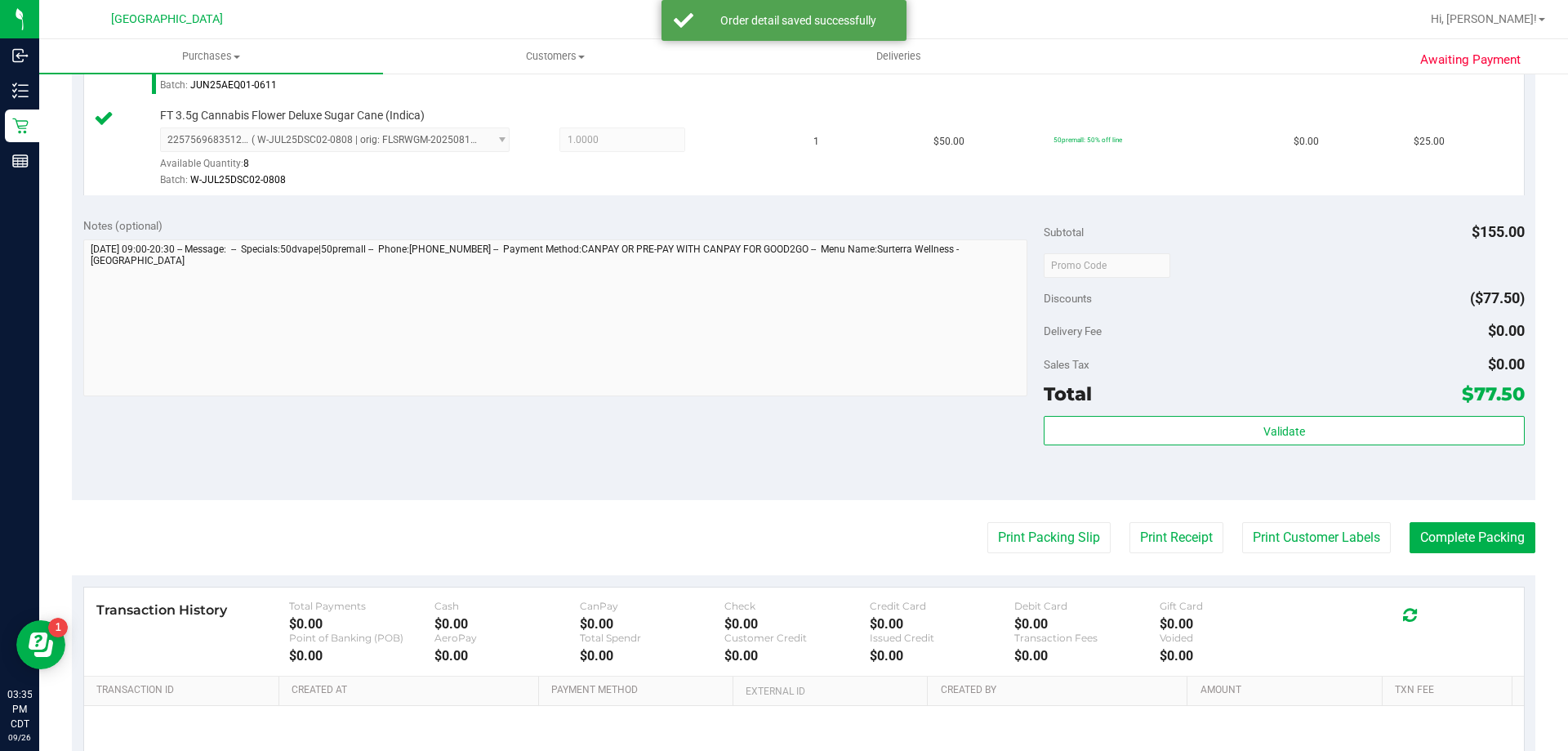
scroll to position [735, 0]
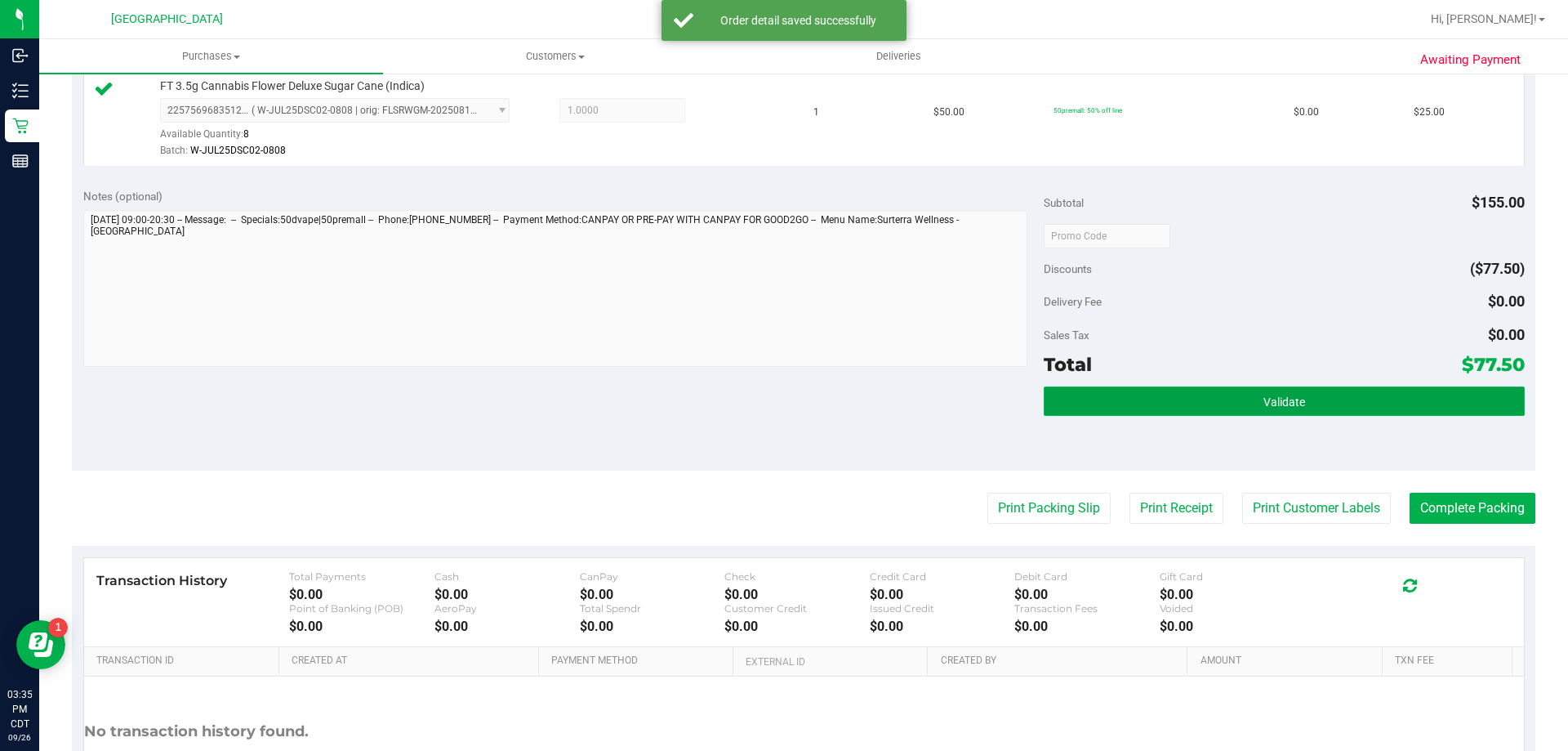
click at [1431, 393] on button "Validate" at bounding box center [1284, 401] width 480 height 30
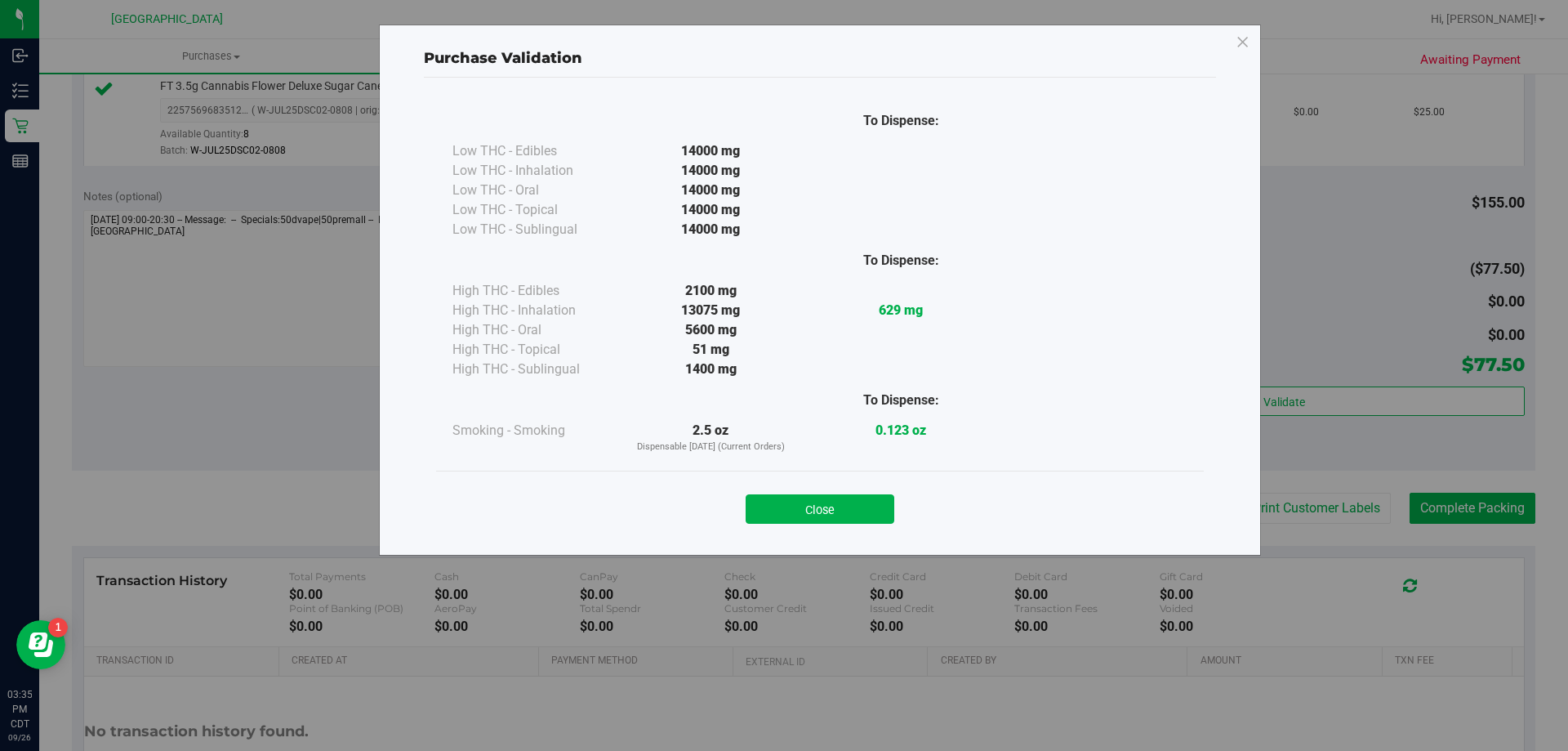
click at [880, 501] on button "Close" at bounding box center [820, 509] width 149 height 30
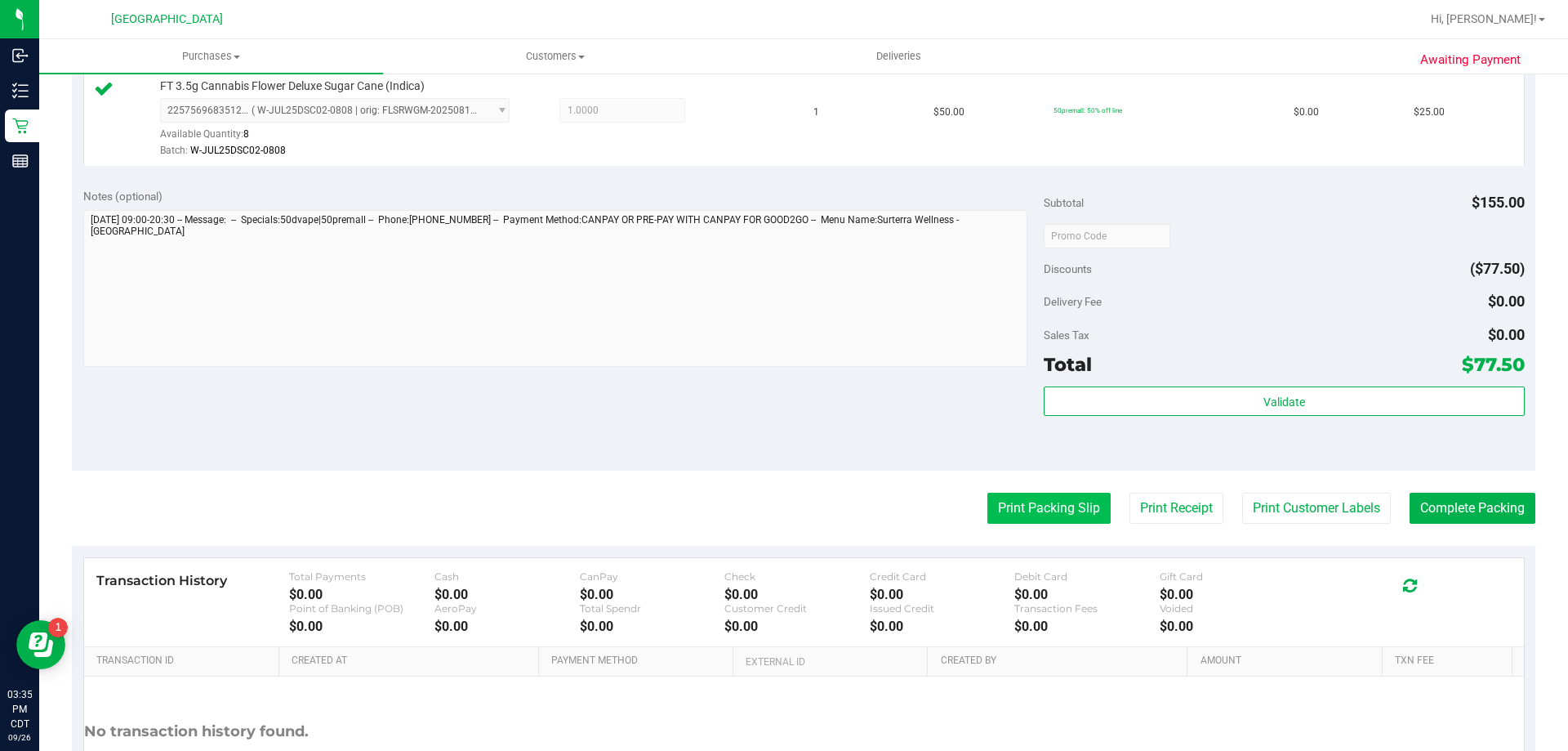
click at [1044, 514] on button "Print Packing Slip" at bounding box center [1049, 508] width 124 height 31
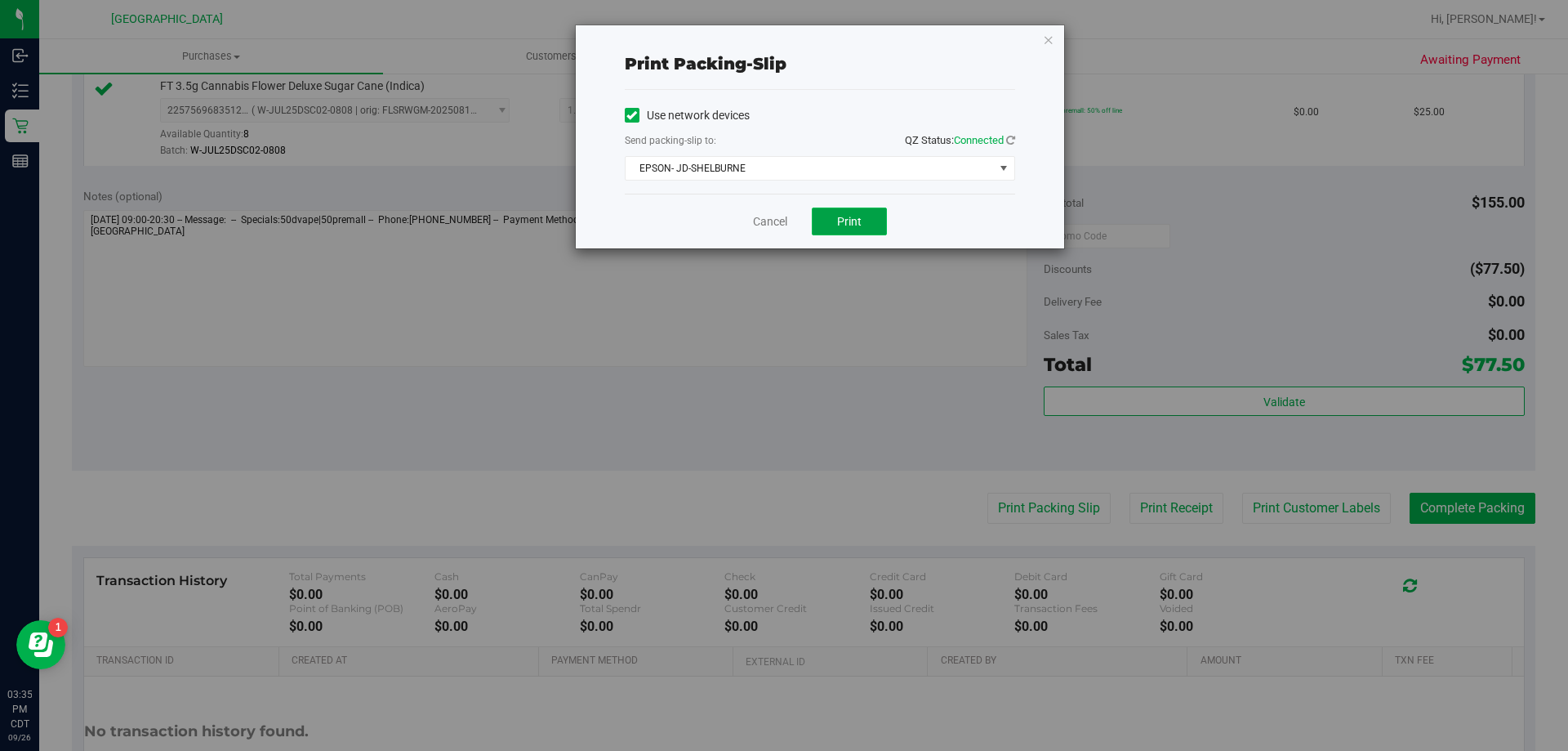
click at [828, 211] on button "Print" at bounding box center [849, 221] width 75 height 28
click at [761, 213] on link "Cancel" at bounding box center [771, 221] width 34 height 17
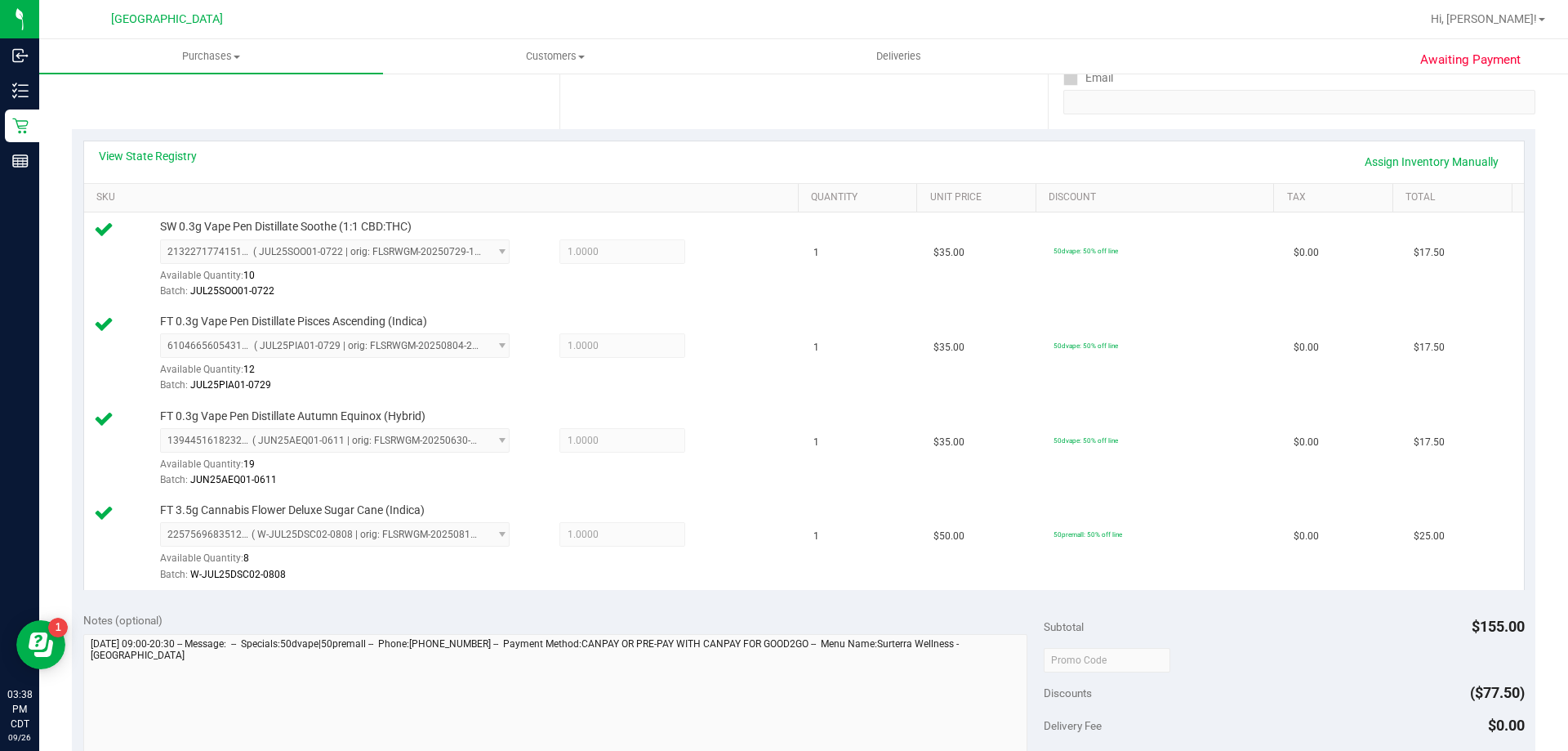
scroll to position [490, 0]
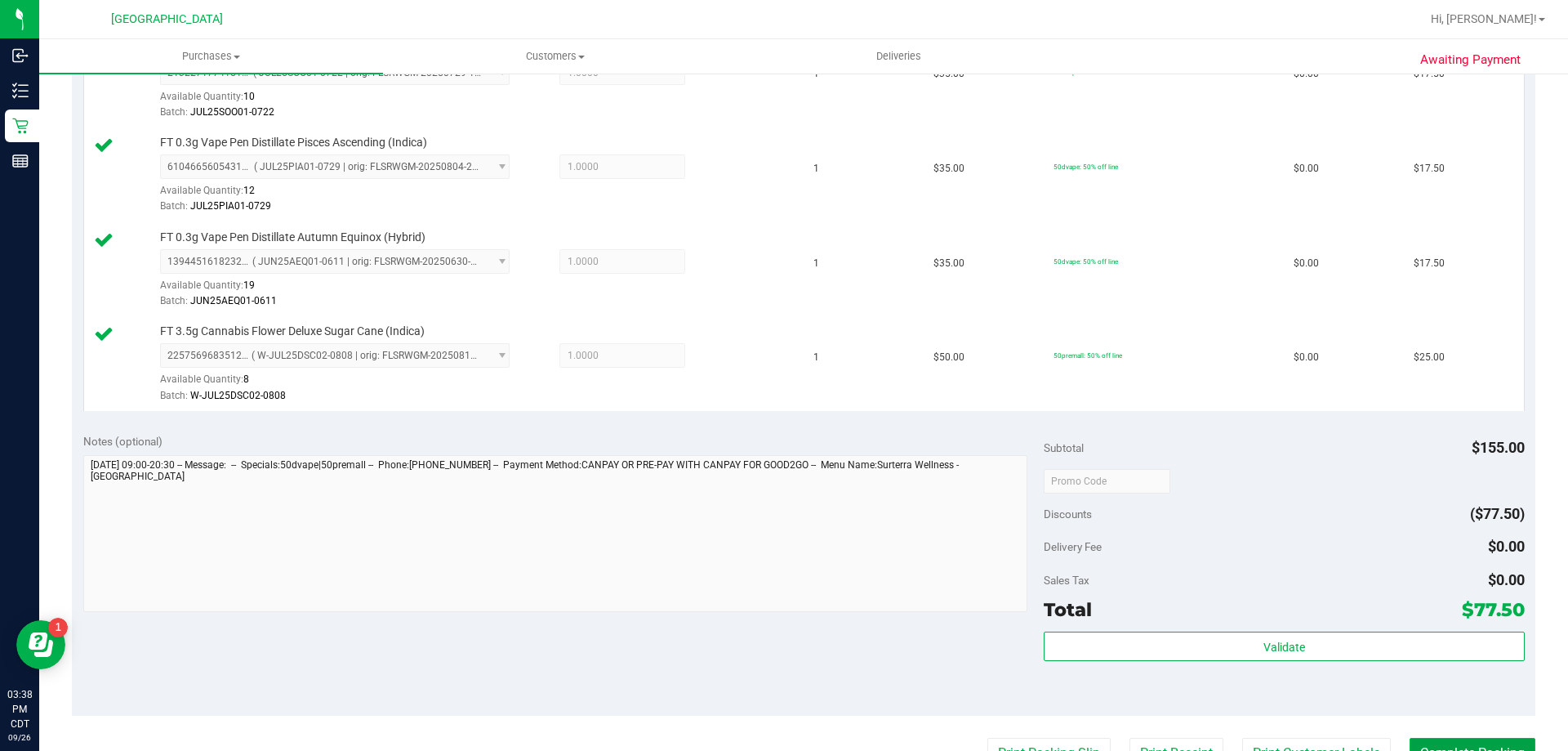
click at [1476, 742] on button "Complete Packing" at bounding box center [1473, 753] width 125 height 31
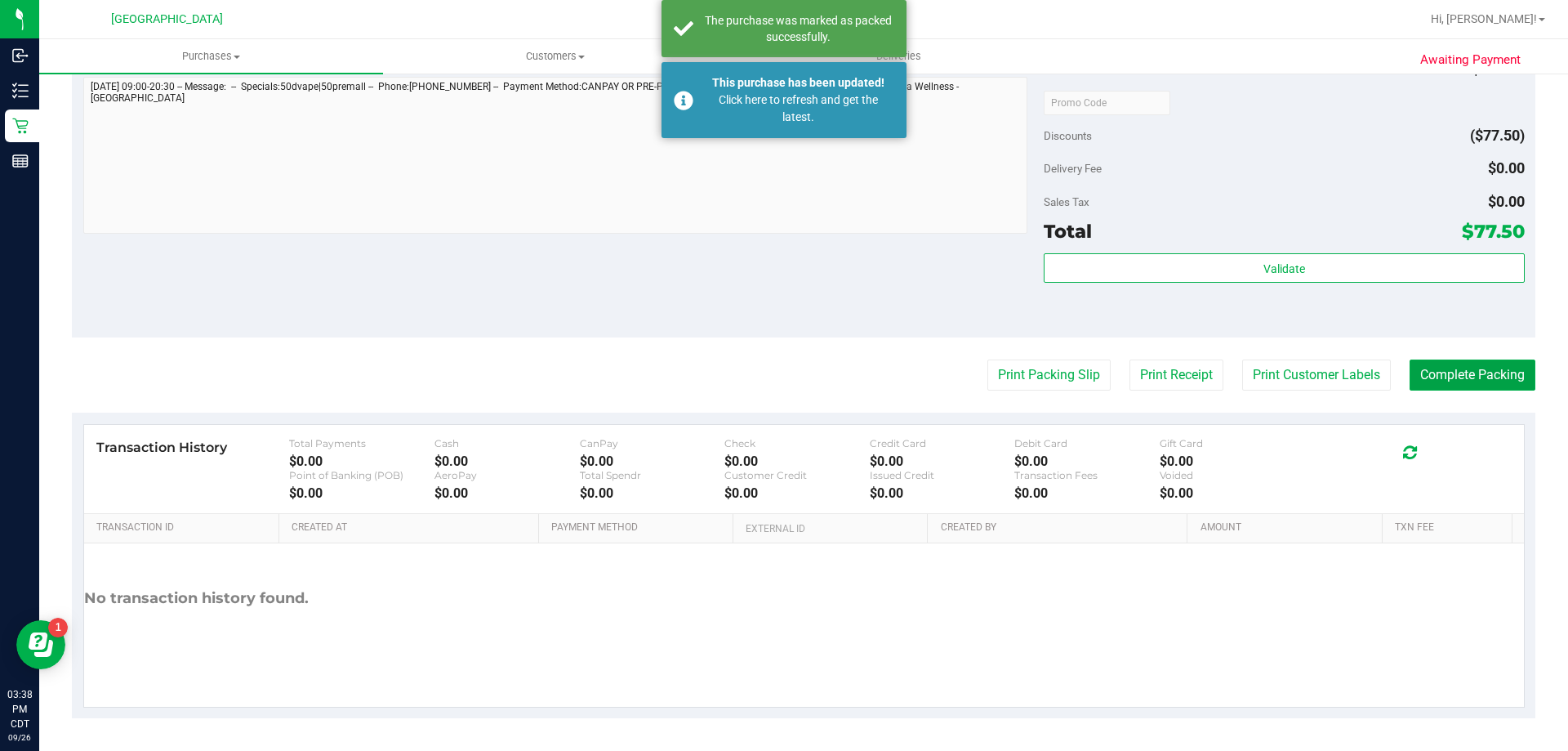
scroll to position [646, 0]
